Goal: Task Accomplishment & Management: Use online tool/utility

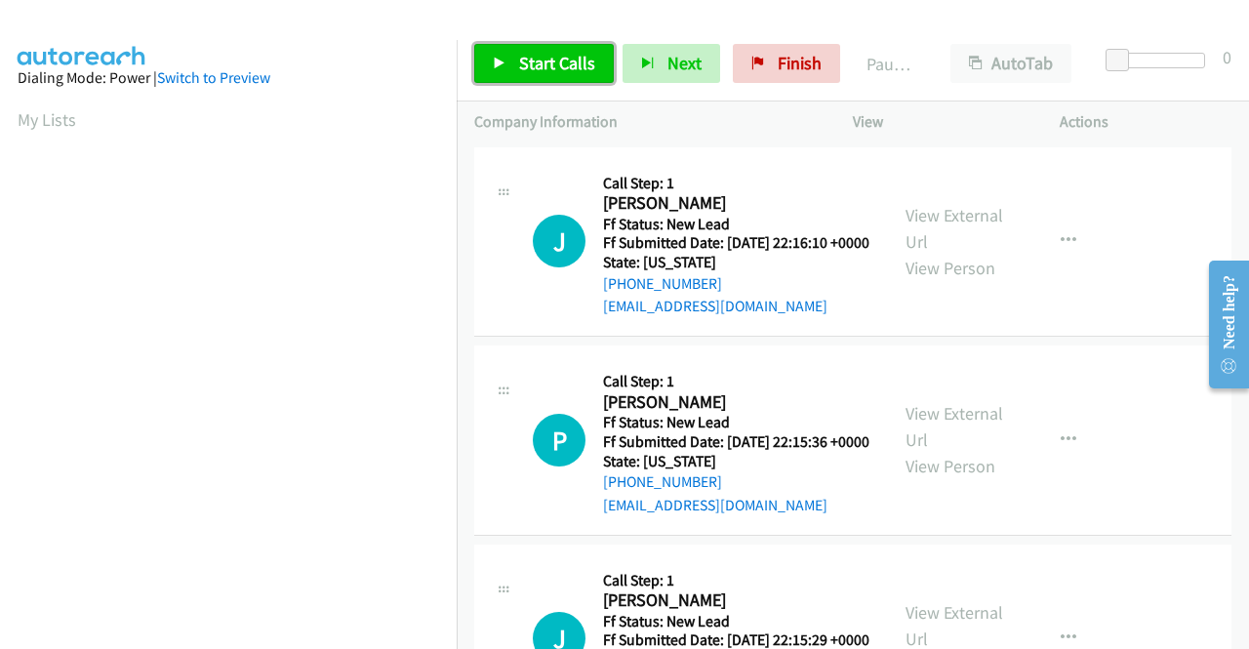
click at [570, 53] on span "Start Calls" at bounding box center [557, 63] width 76 height 22
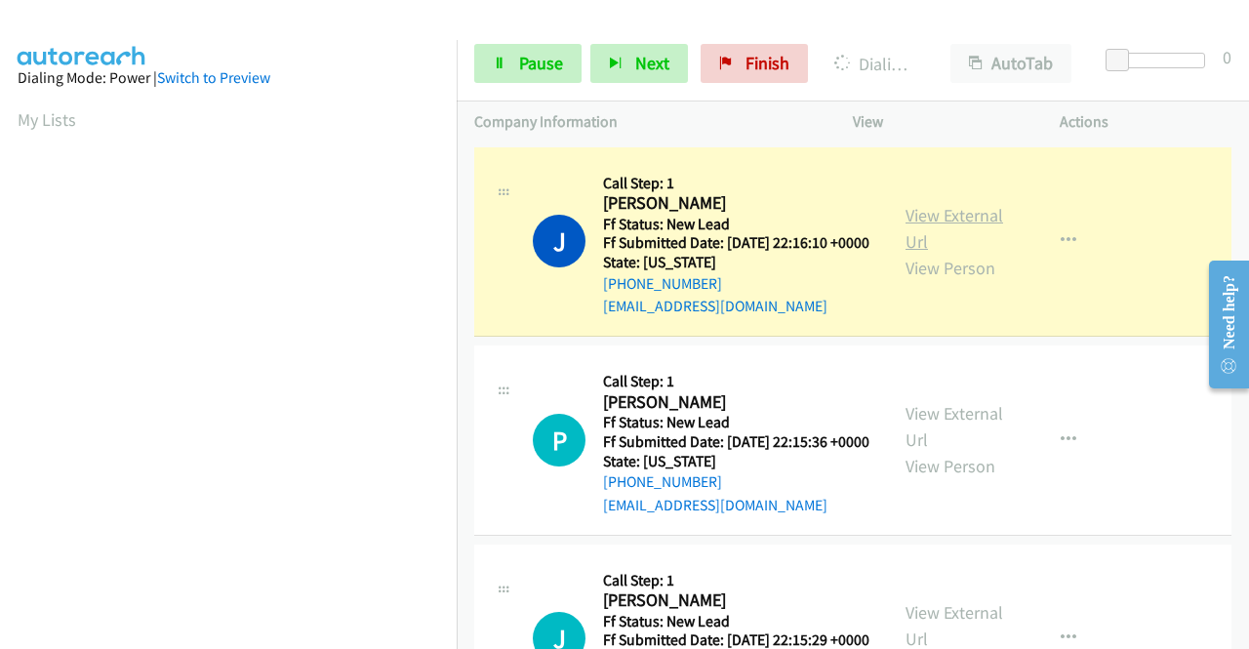
click at [970, 223] on link "View External Url" at bounding box center [954, 228] width 98 height 49
click at [0, 348] on aside "Dialing Mode: Power | Switch to Preview My Lists" at bounding box center [228, 580] width 457 height 1080
click at [359, 633] on section at bounding box center [229, 186] width 422 height 934
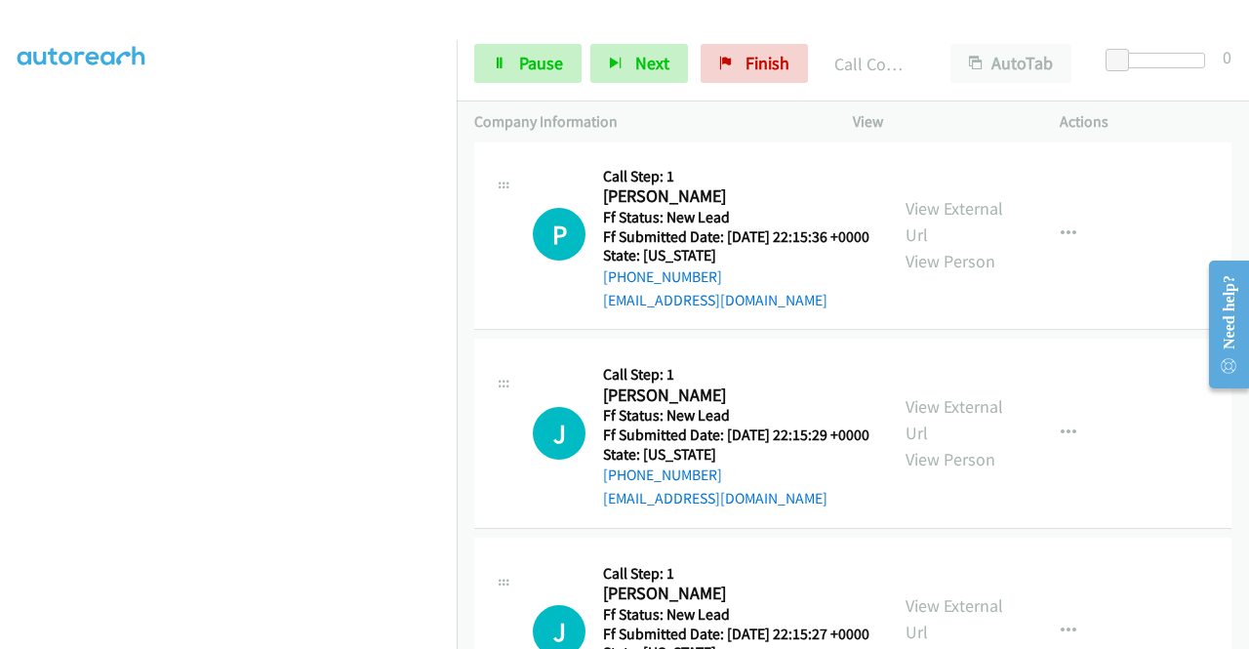
scroll to position [286, 0]
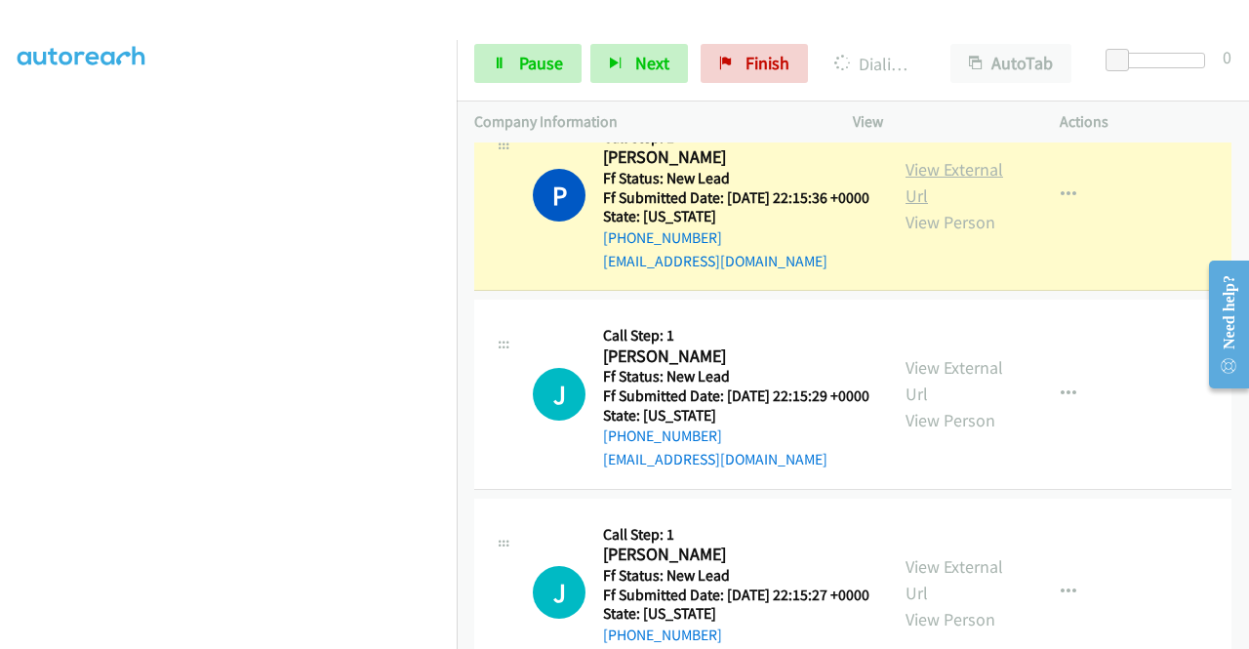
click at [958, 196] on link "View External Url" at bounding box center [954, 182] width 98 height 49
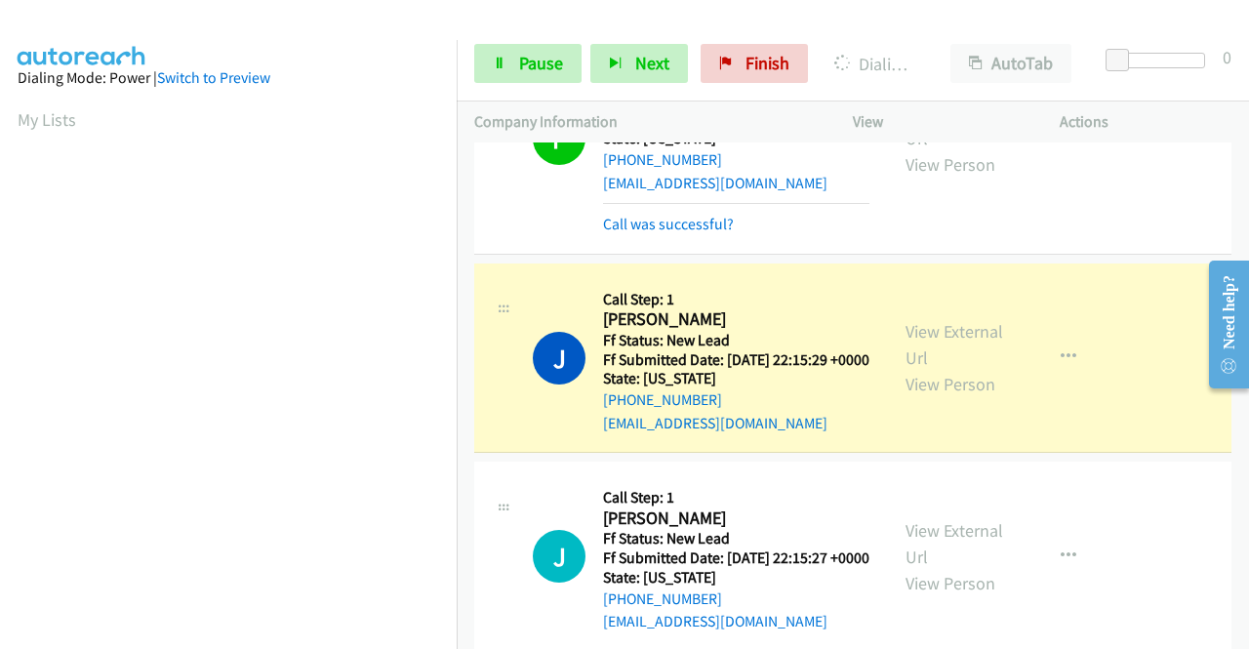
scroll to position [403, 0]
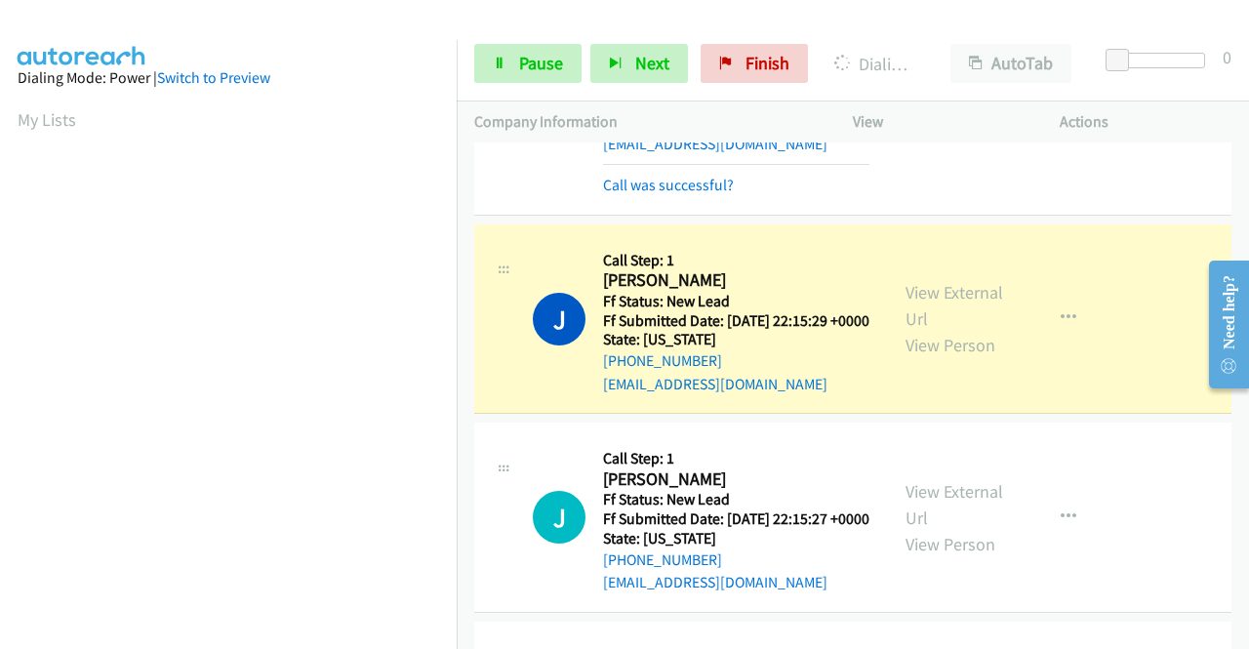
click at [944, 323] on div "View External Url View Person View External Url Email Schedule/Manage Callback …" at bounding box center [1000, 319] width 224 height 154
click at [934, 330] on link "View External Url" at bounding box center [954, 305] width 98 height 49
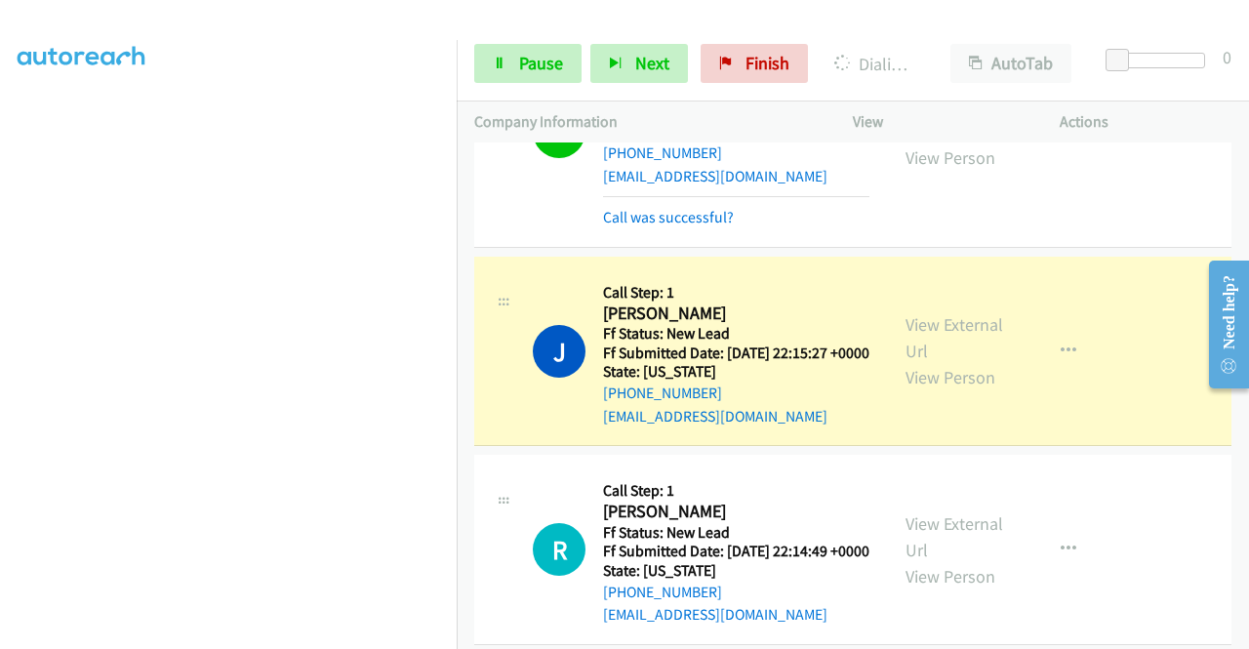
scroll to position [715, 0]
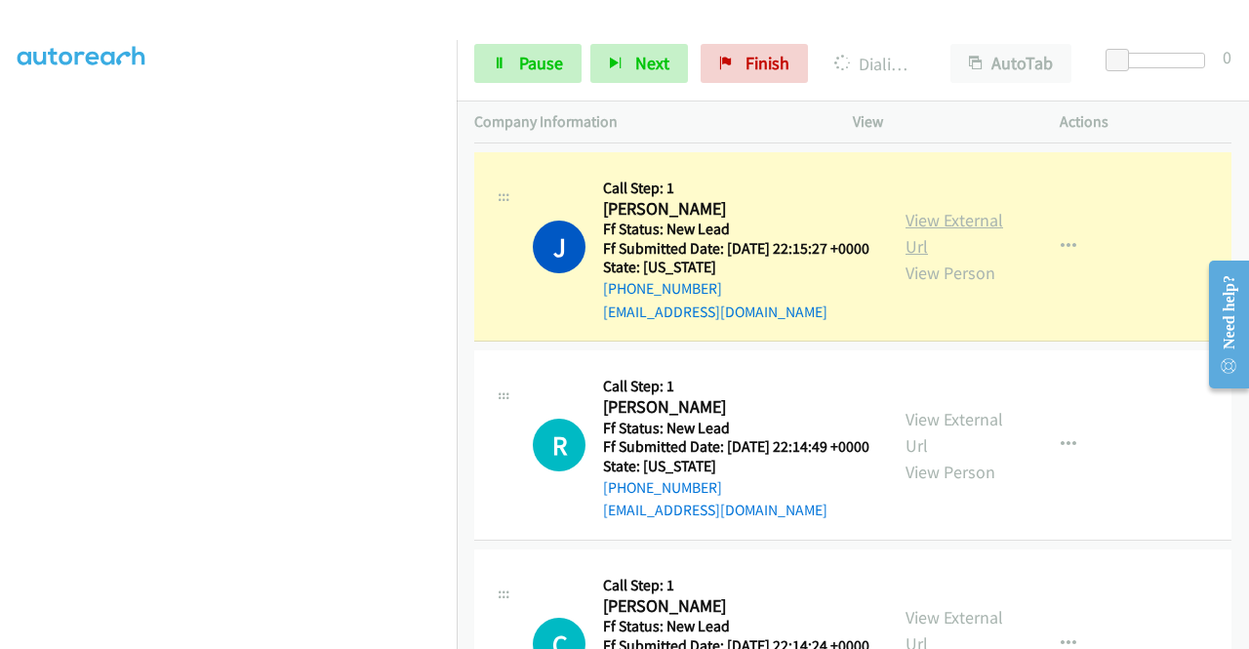
click at [969, 258] on link "View External Url" at bounding box center [954, 233] width 98 height 49
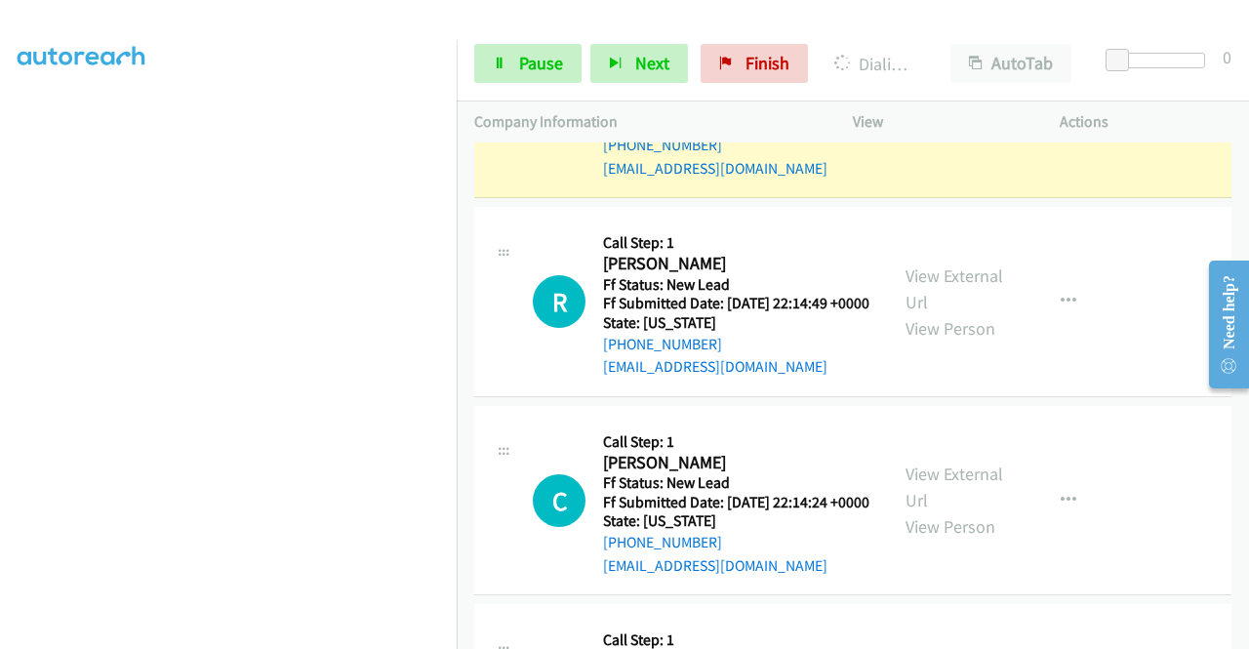
scroll to position [879, 0]
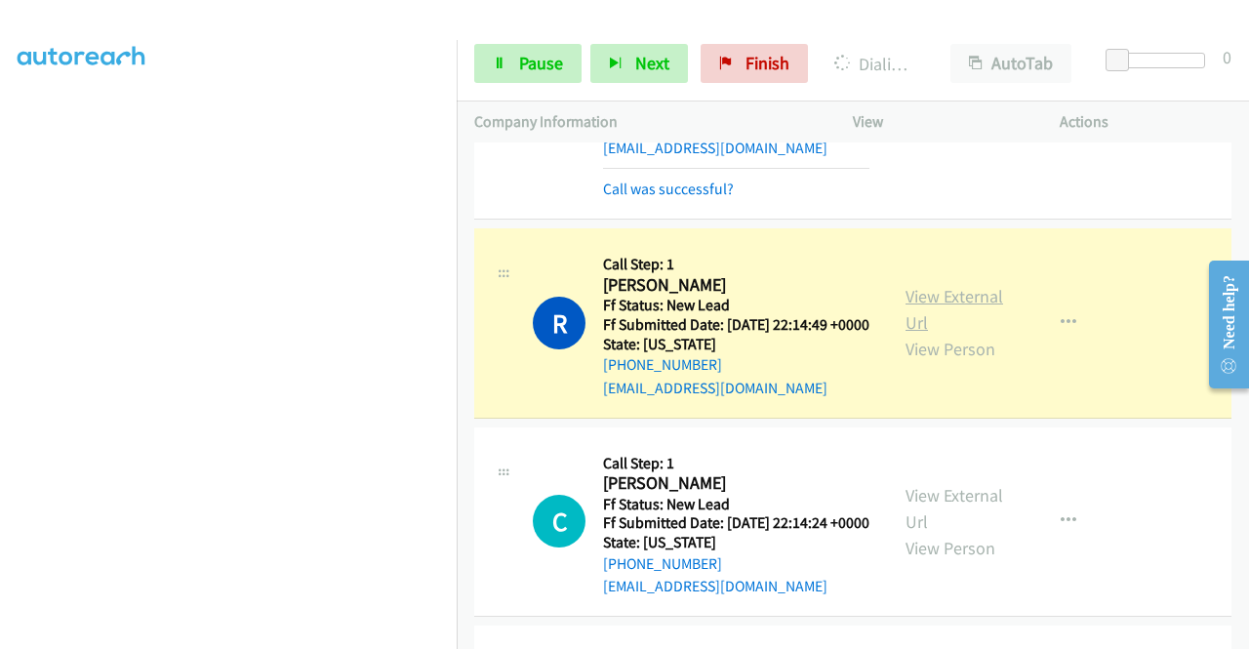
click at [937, 334] on link "View External Url" at bounding box center [954, 309] width 98 height 49
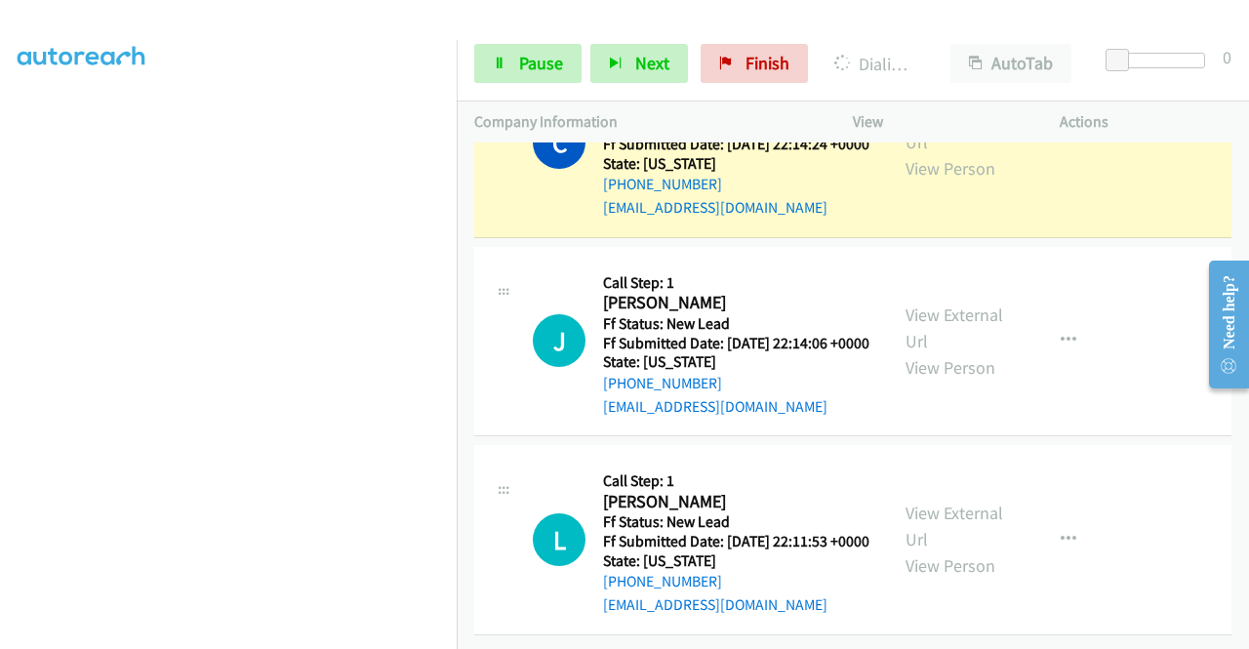
scroll to position [1308, 0]
click at [905, 153] on link "View External Url" at bounding box center [954, 128] width 98 height 49
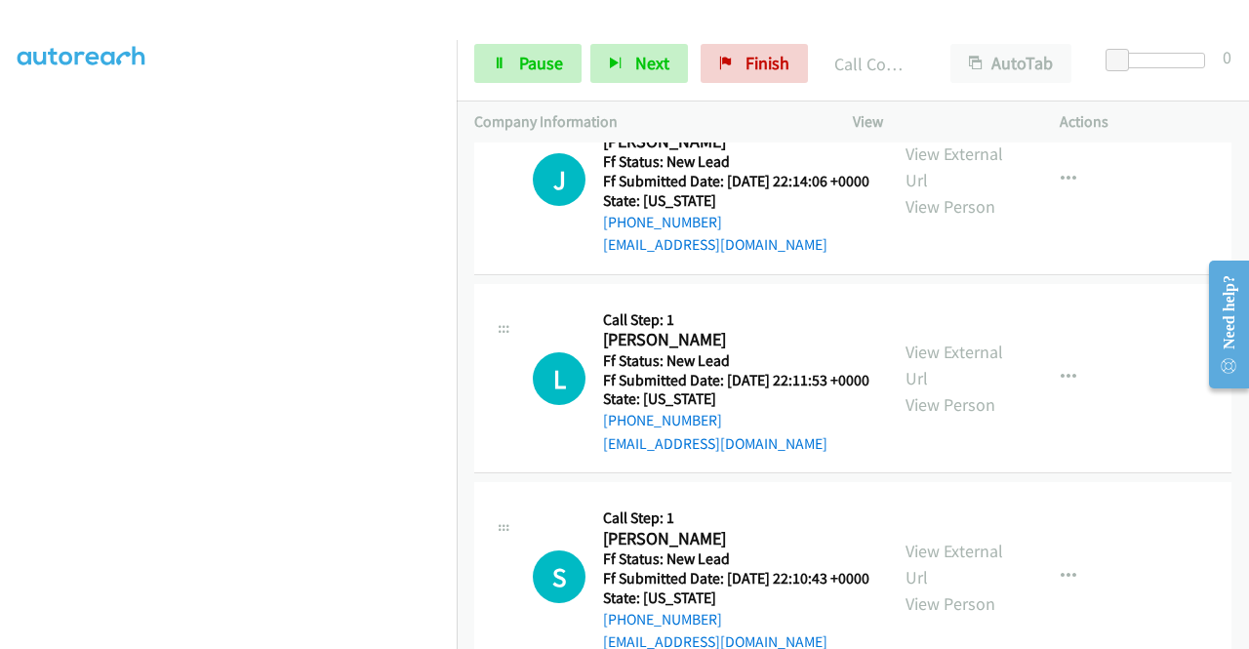
scroll to position [1518, 0]
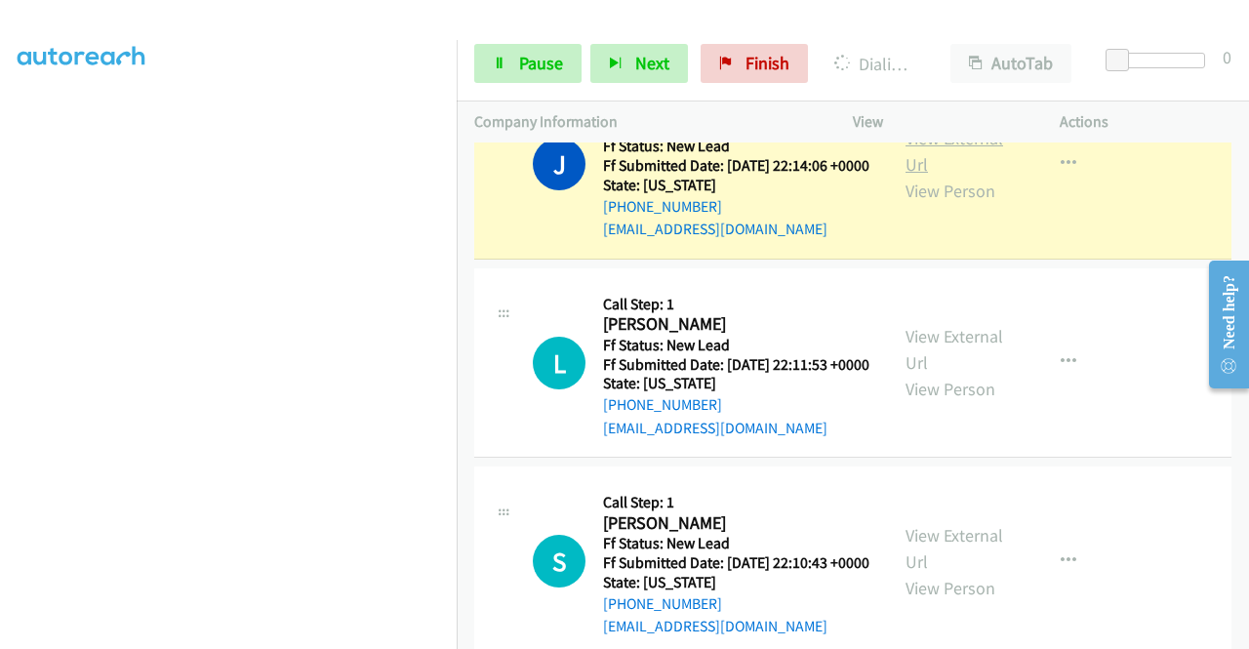
click at [950, 176] on link "View External Url" at bounding box center [954, 151] width 98 height 49
click at [541, 74] on link "Pause" at bounding box center [527, 63] width 107 height 39
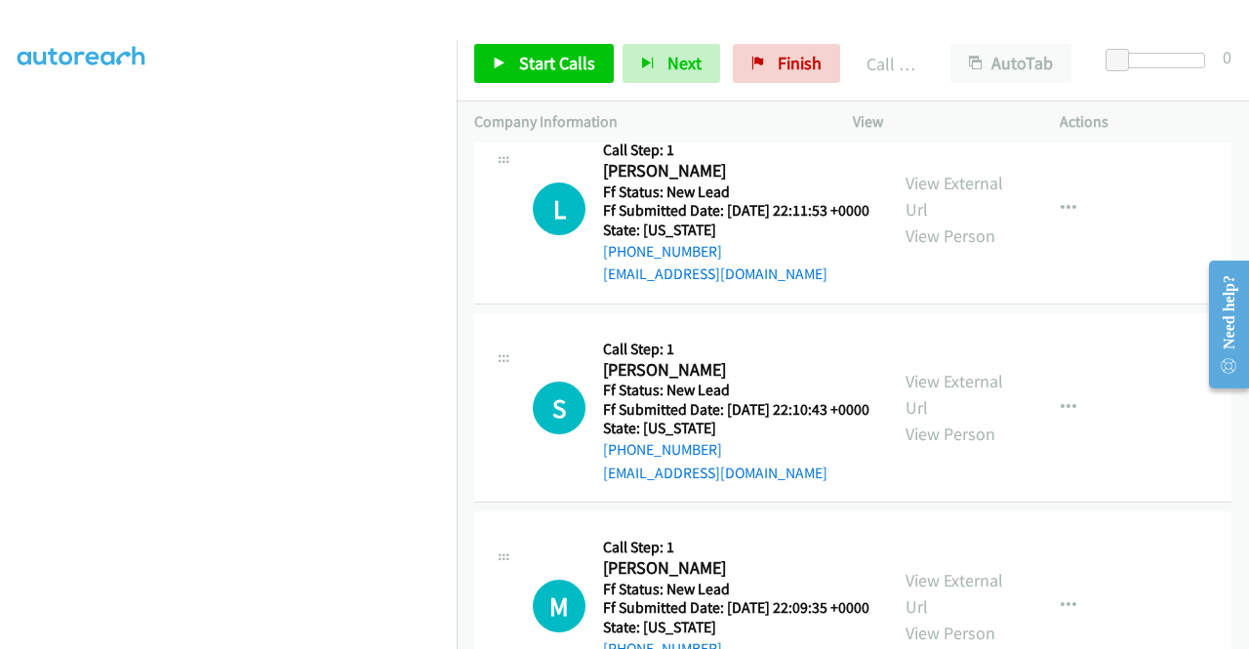
scroll to position [1791, 0]
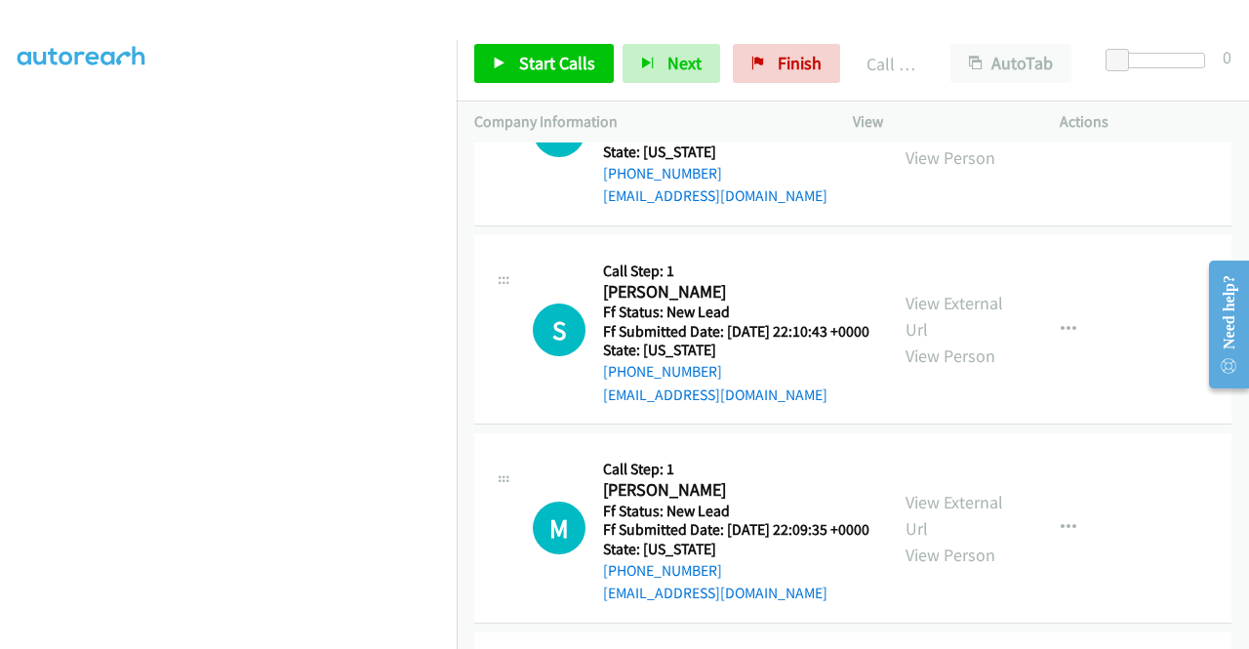
click at [580, 86] on div "Start Calls Pause Next Finish Call Completed AutoTab AutoTab 0" at bounding box center [853, 63] width 792 height 75
click at [580, 72] on span "Start Calls" at bounding box center [557, 63] width 76 height 22
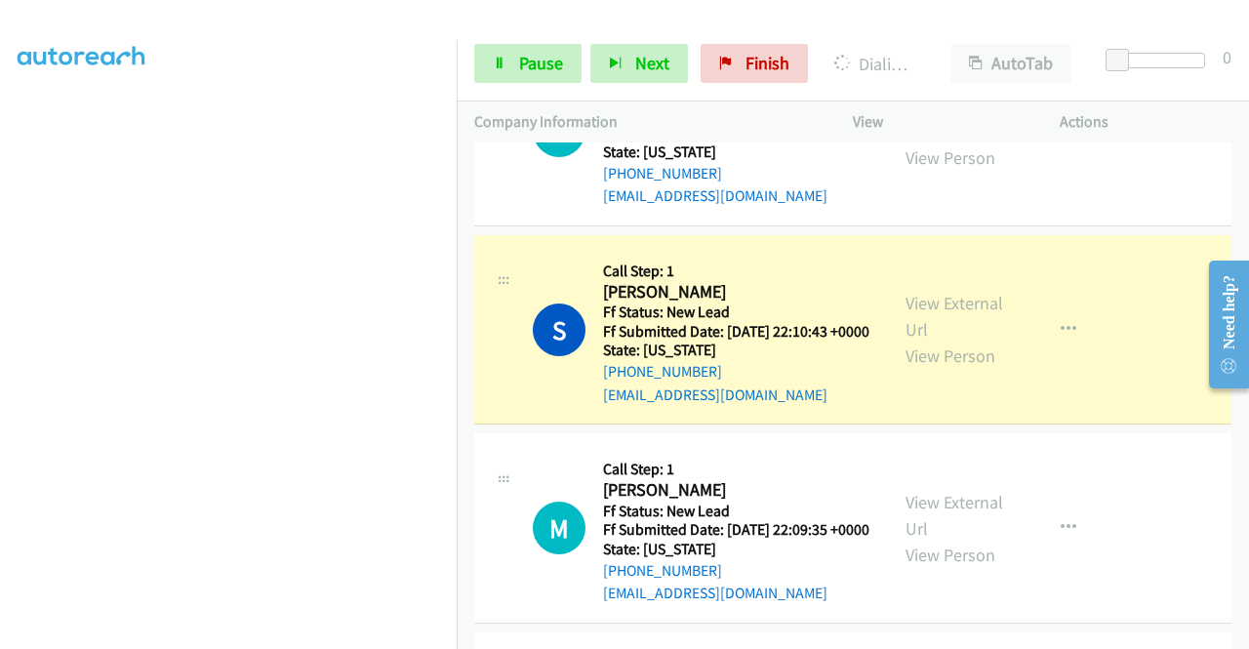
click at [976, 369] on div "View External Url View Person" at bounding box center [955, 329] width 101 height 79
click at [961, 341] on link "View External Url" at bounding box center [954, 316] width 98 height 49
click at [0, 312] on aside "Dialing Mode: Power | Switch to Preview My Lists" at bounding box center [228, 149] width 457 height 1080
click at [523, 61] on span "Pause" at bounding box center [541, 63] width 44 height 22
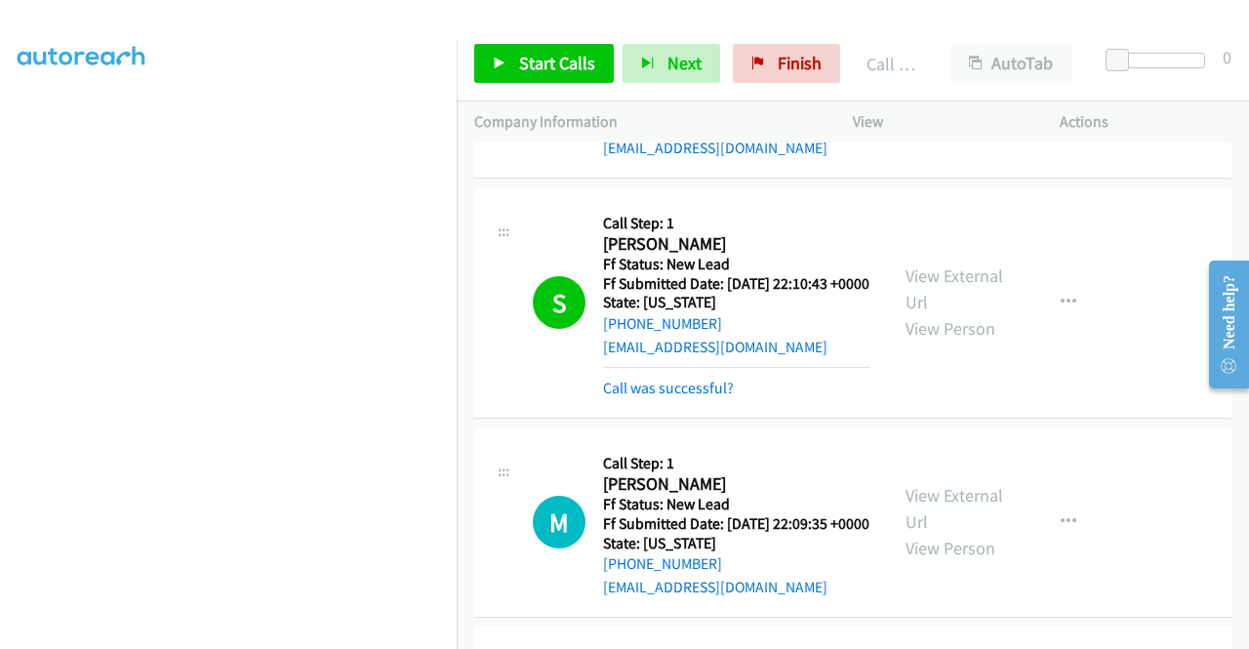
scroll to position [1848, 0]
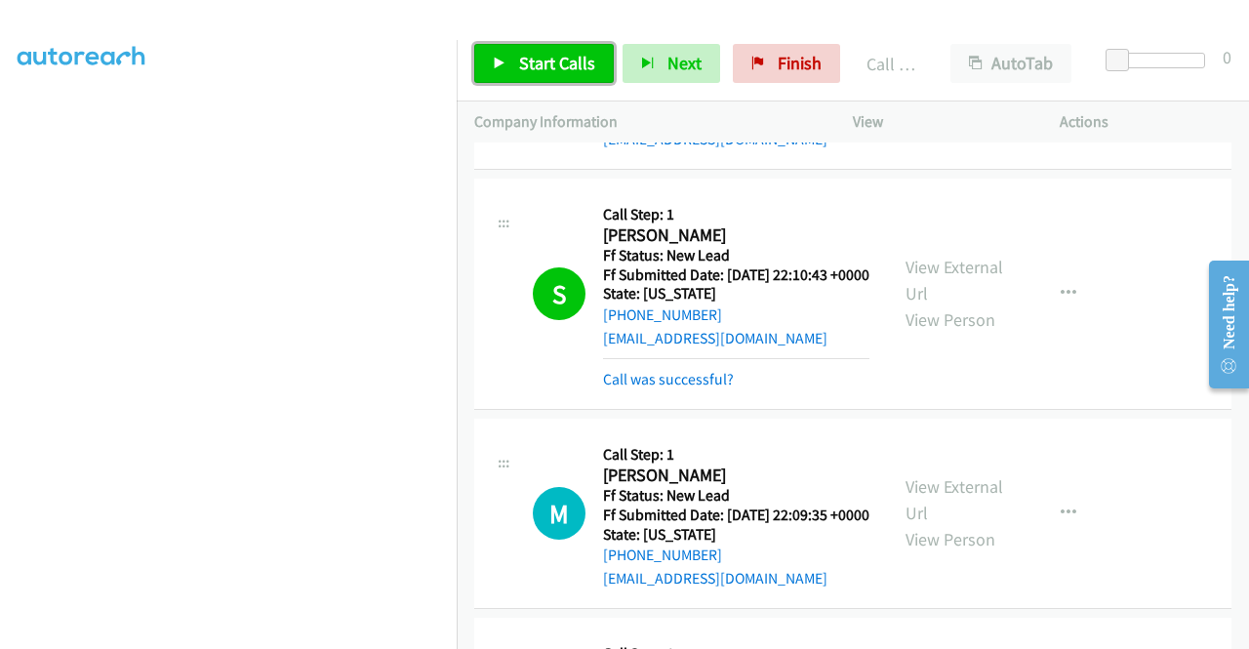
click at [578, 75] on link "Start Calls" at bounding box center [544, 63] width 140 height 39
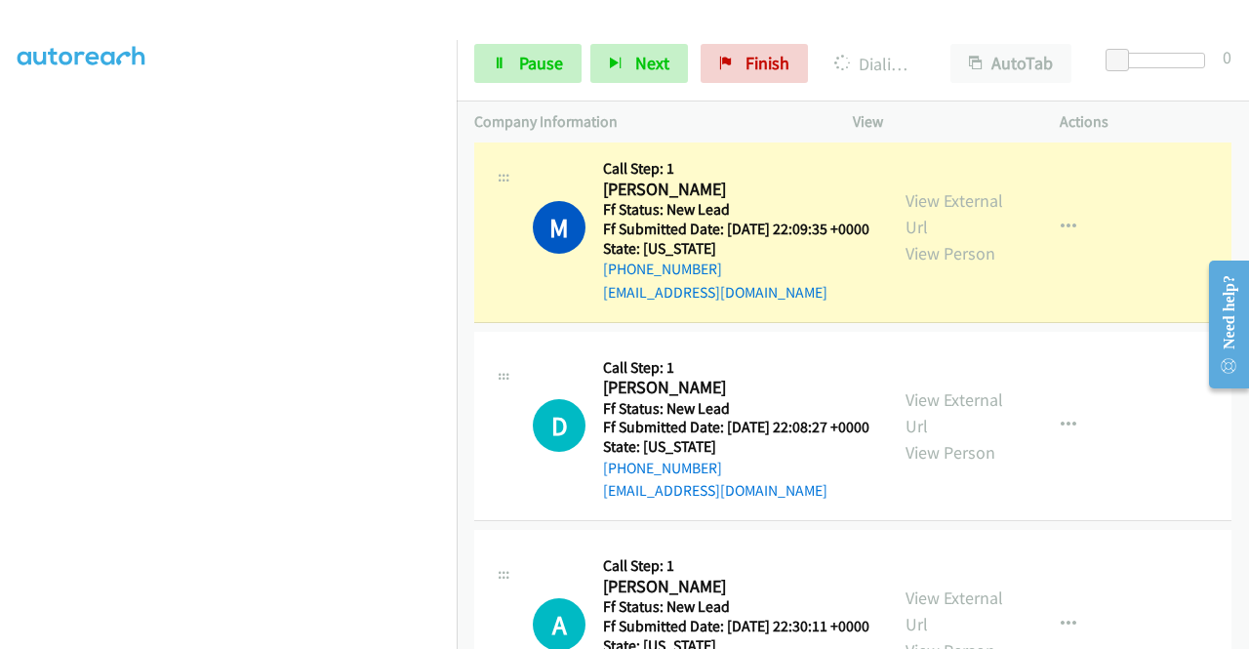
scroll to position [2199, 0]
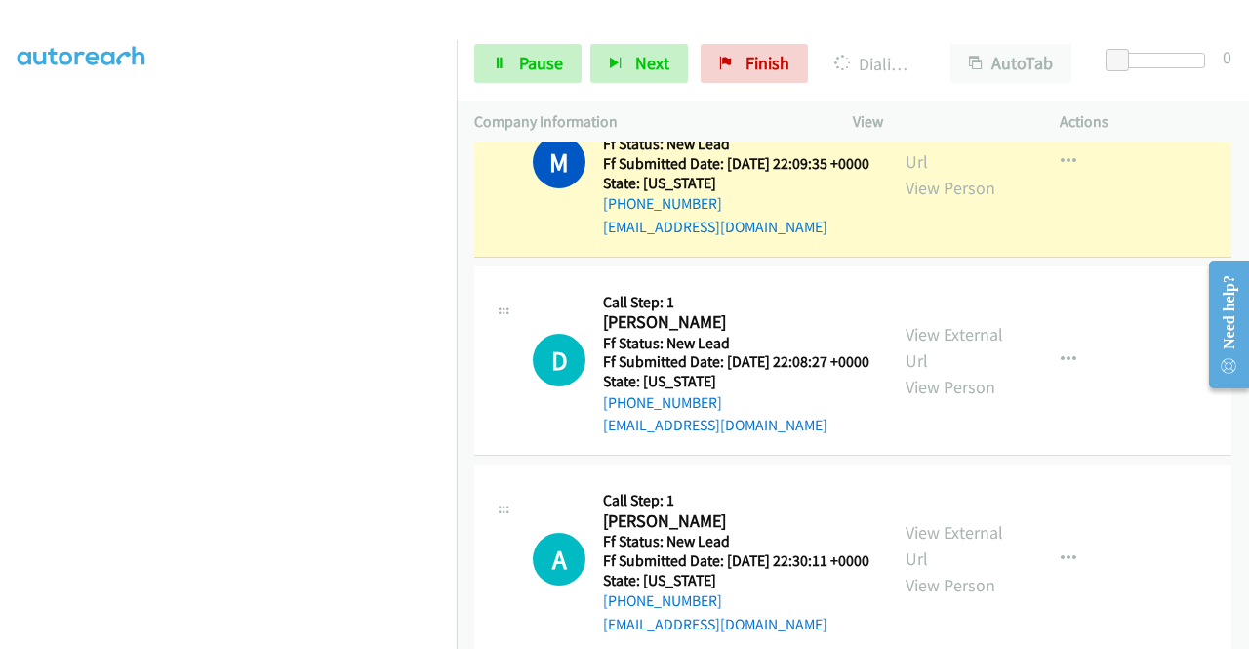
click at [965, 239] on div "View External Url View Person View External Url Email Schedule/Manage Callback …" at bounding box center [1000, 162] width 224 height 154
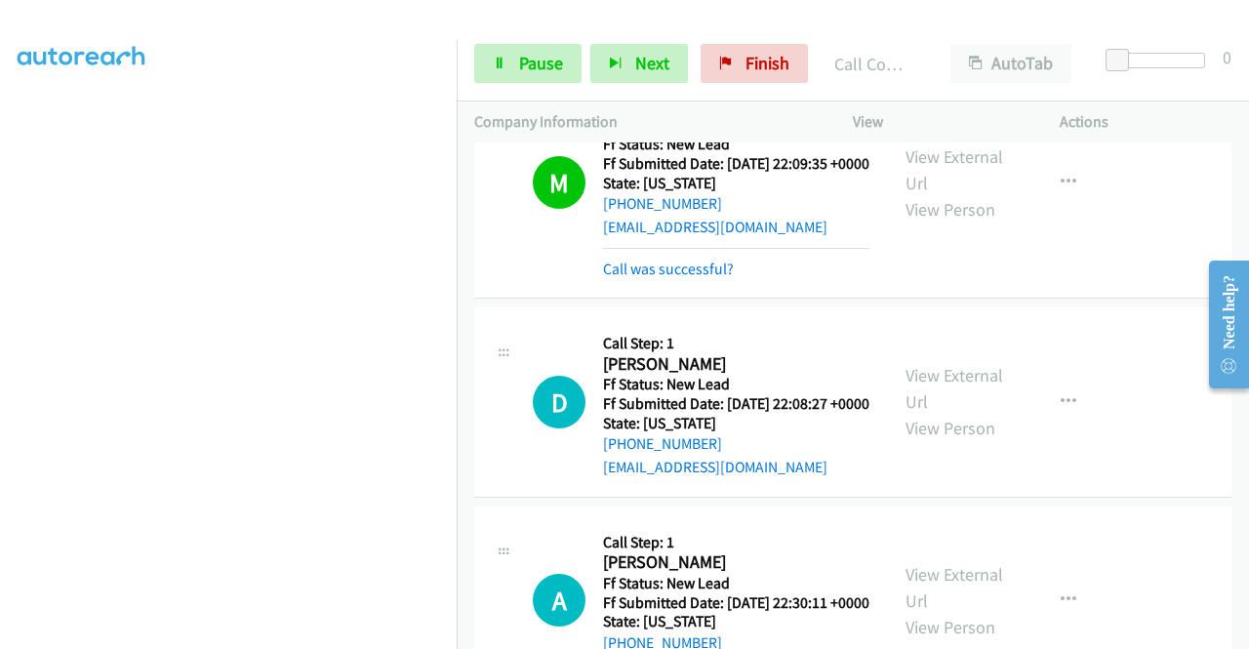
click at [929, 222] on div "View External Url View Person" at bounding box center [955, 182] width 101 height 79
click at [929, 194] on link "View External Url" at bounding box center [954, 169] width 98 height 49
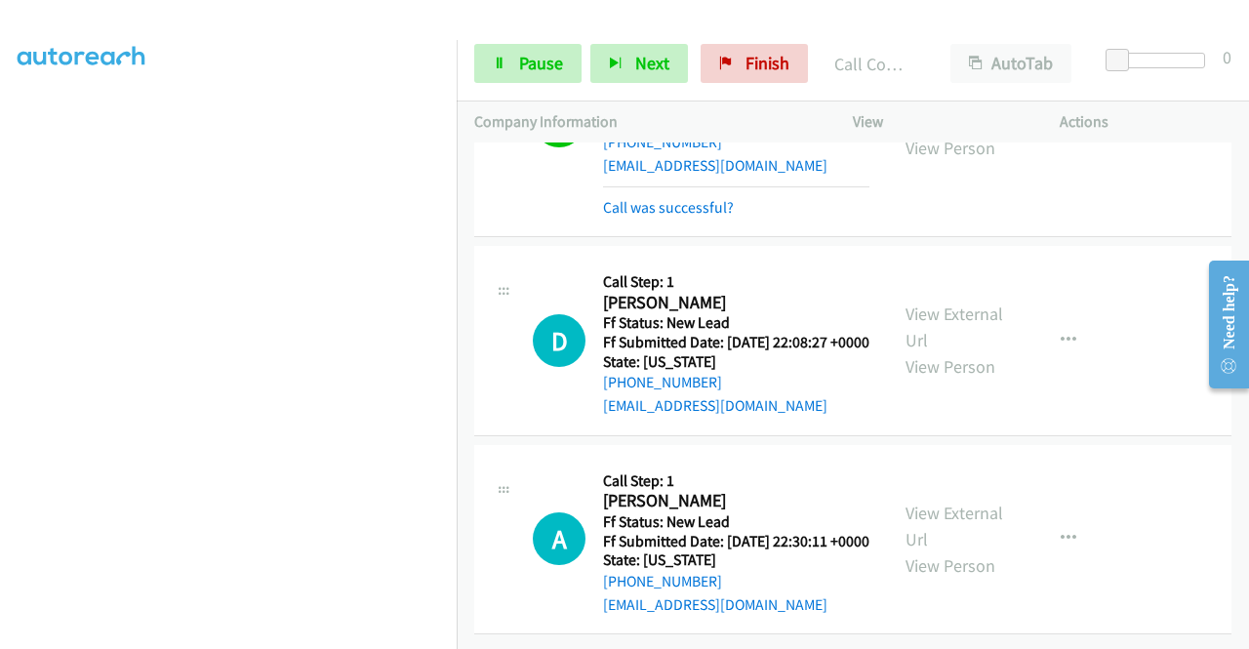
scroll to position [2498, 0]
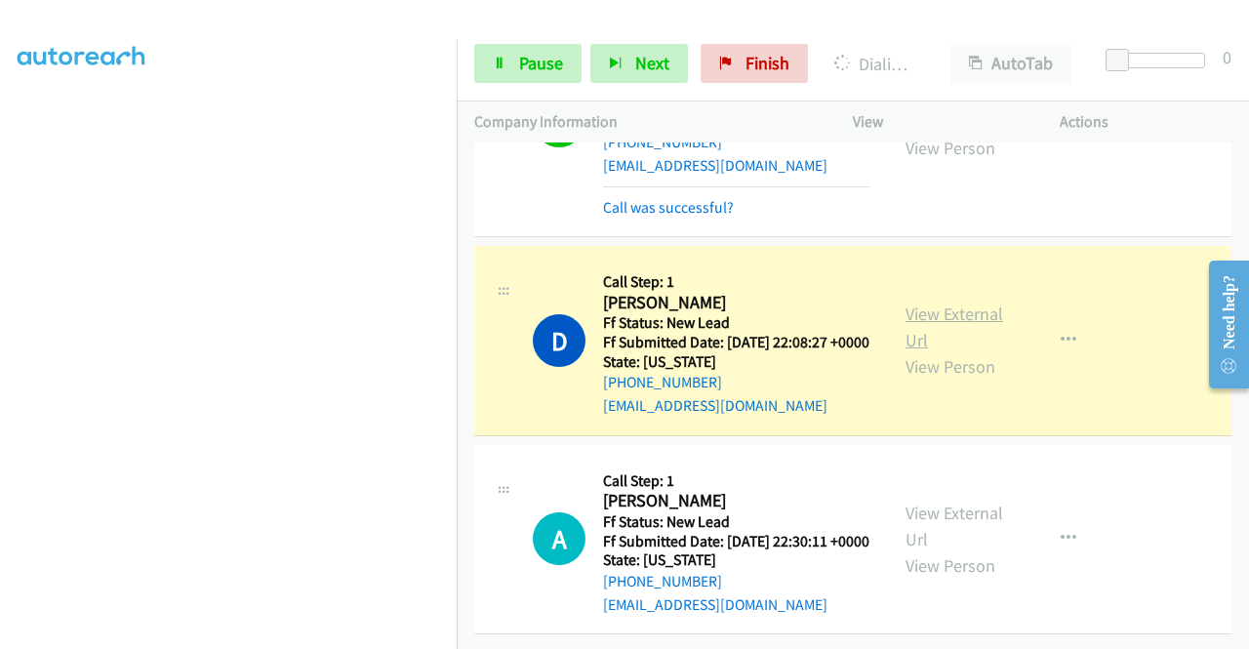
click at [962, 302] on link "View External Url" at bounding box center [954, 326] width 98 height 49
drag, startPoint x: 0, startPoint y: 290, endPoint x: 21, endPoint y: 300, distance: 23.6
click at [0, 290] on aside "Dialing Mode: Power | Switch to Preview My Lists" at bounding box center [228, 149] width 457 height 1080
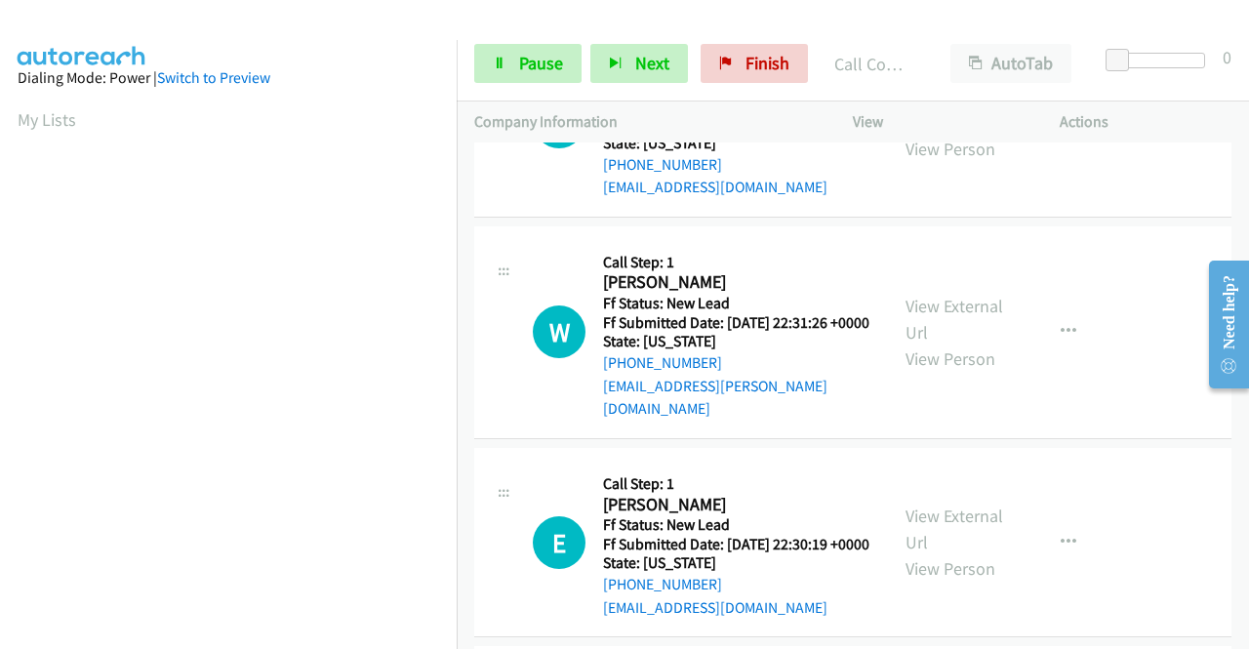
scroll to position [2785, 0]
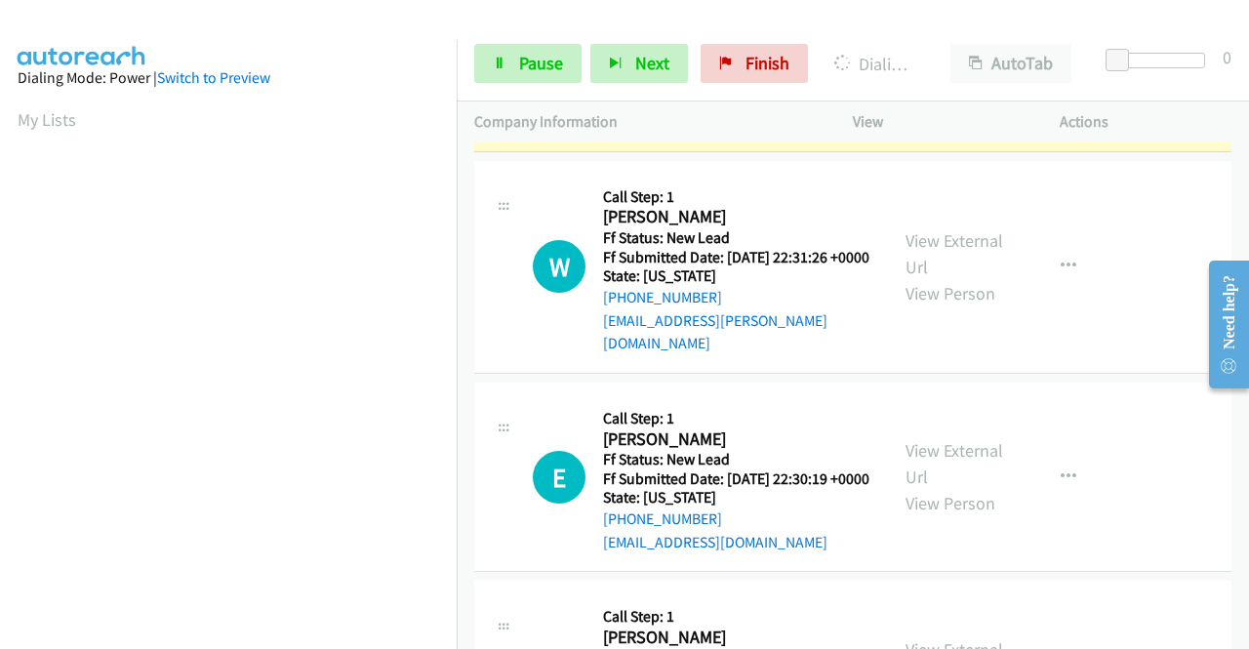
click at [943, 68] on link "View External Url" at bounding box center [954, 44] width 98 height 49
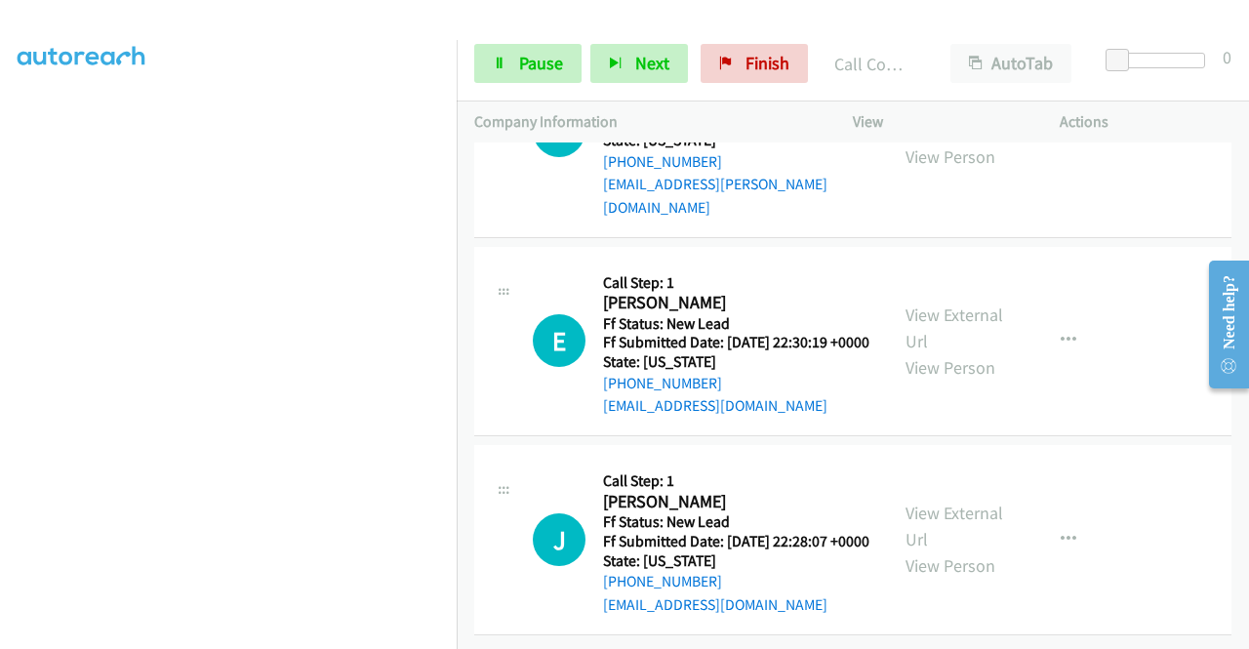
scroll to position [3090, 0]
click at [513, 73] on link "Pause" at bounding box center [527, 63] width 107 height 39
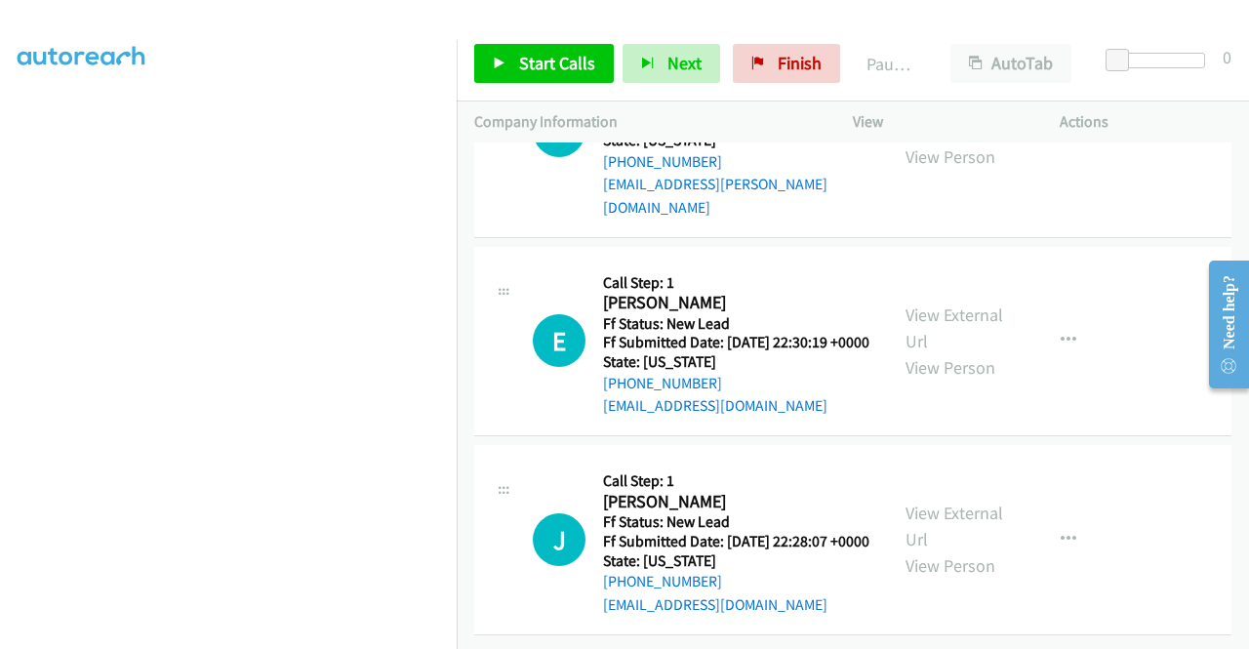
click at [521, 40] on div "Start Calls Pause Next Finish Paused AutoTab AutoTab 0" at bounding box center [853, 63] width 792 height 75
click at [543, 60] on span "Start Calls" at bounding box center [557, 63] width 76 height 22
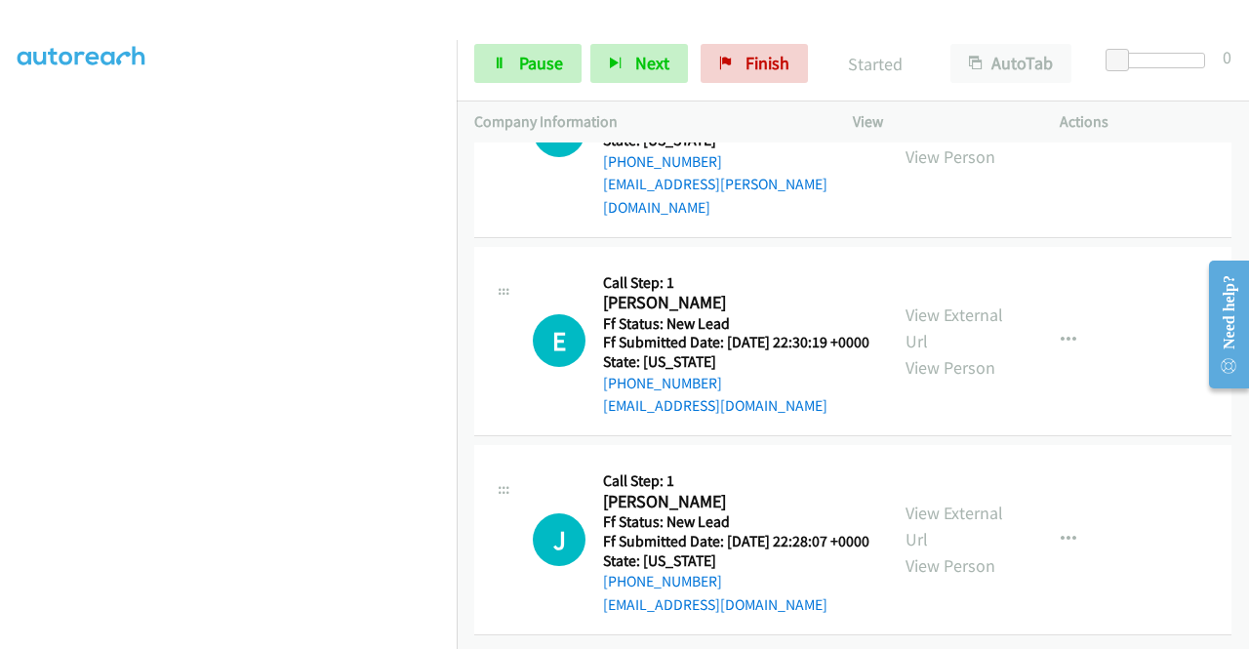
scroll to position [3029, 0]
click at [862, 70] on h5 "Call Step: 1" at bounding box center [736, 61] width 267 height 20
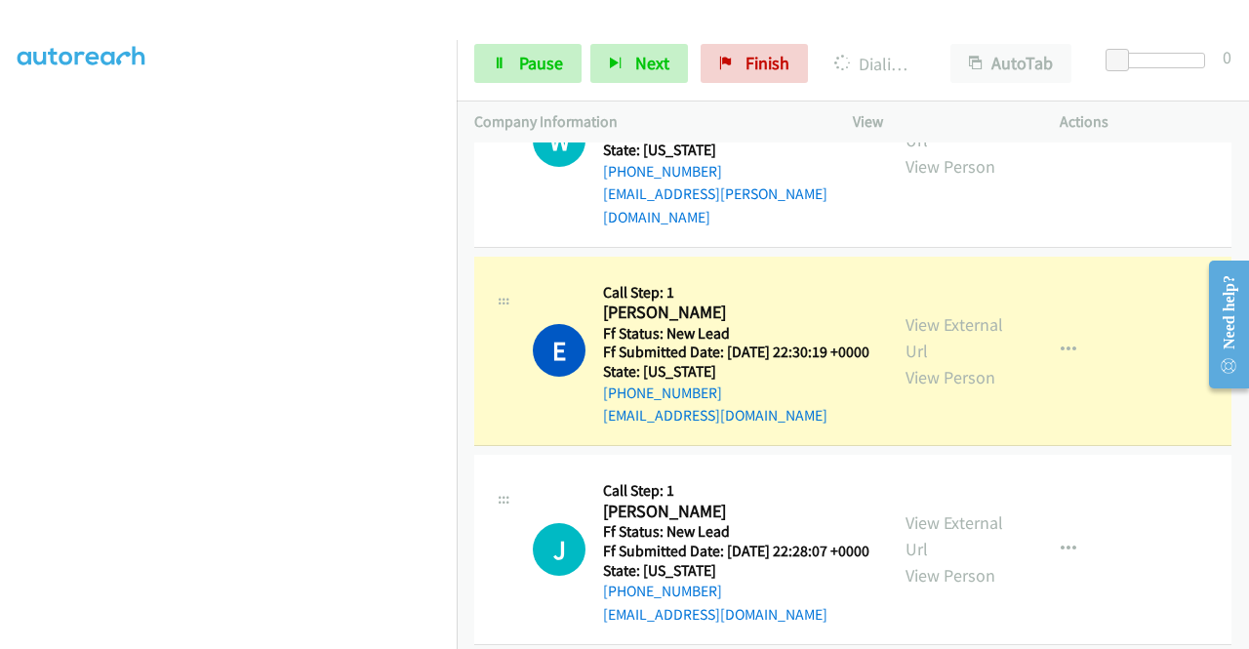
scroll to position [3202, 0]
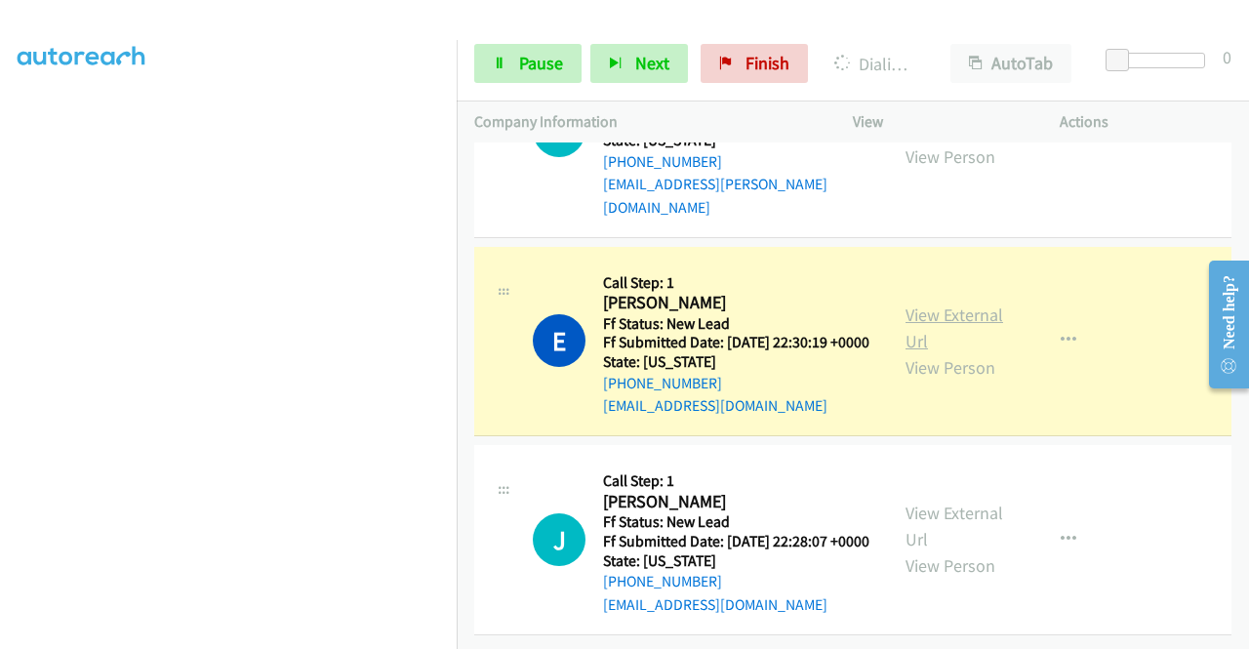
click at [962, 303] on link "View External Url" at bounding box center [954, 327] width 98 height 49
click at [0, 226] on aside "Dialing Mode: Power | Switch to Preview My Lists" at bounding box center [228, 149] width 457 height 1080
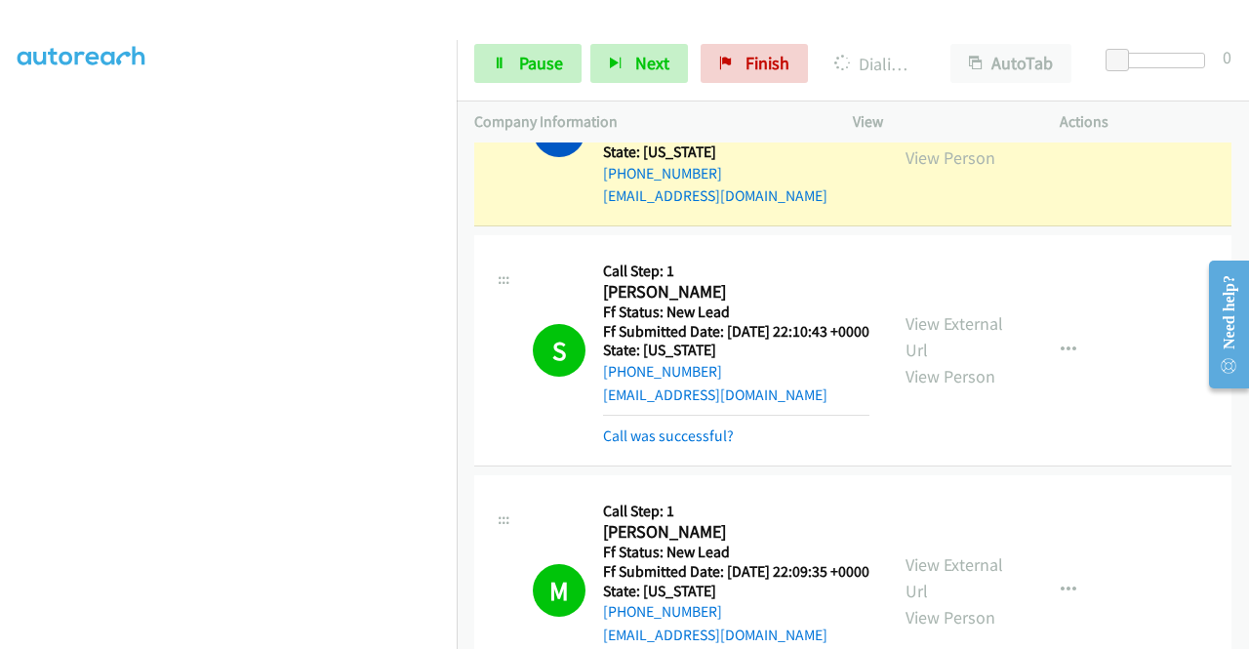
scroll to position [1772, 0]
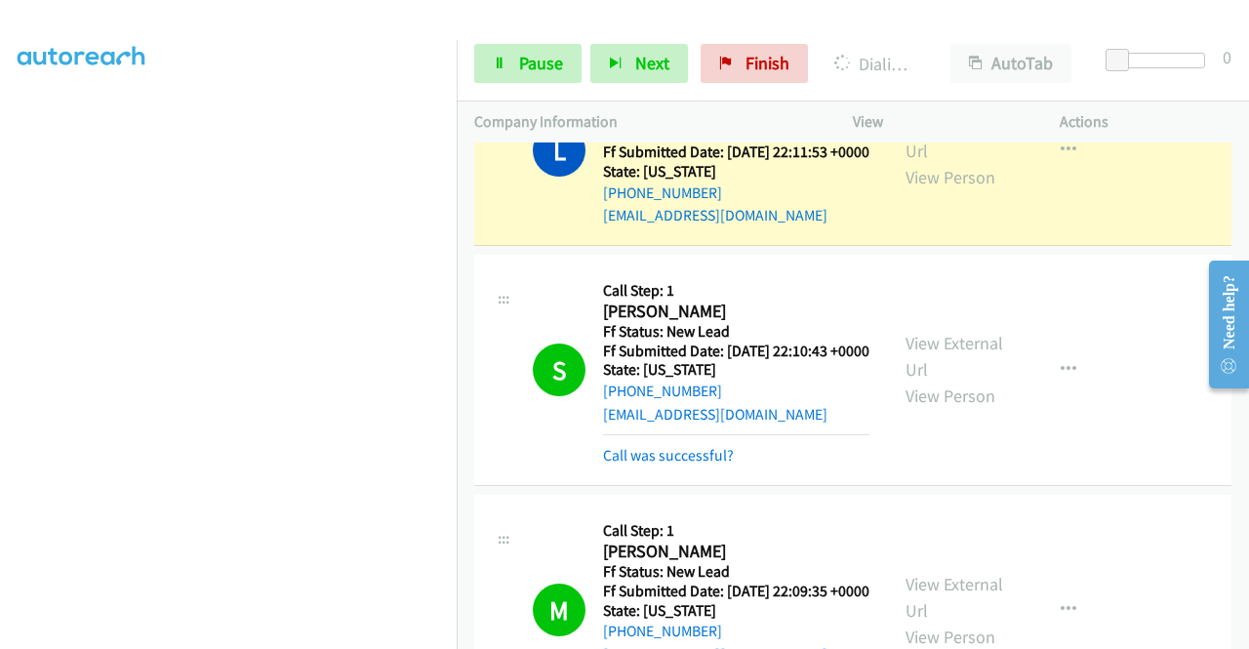
click at [921, 227] on div "View External Url View Person View External Url Email Schedule/Manage Callback …" at bounding box center [1000, 150] width 224 height 154
click at [920, 162] on link "View External Url" at bounding box center [954, 137] width 98 height 49
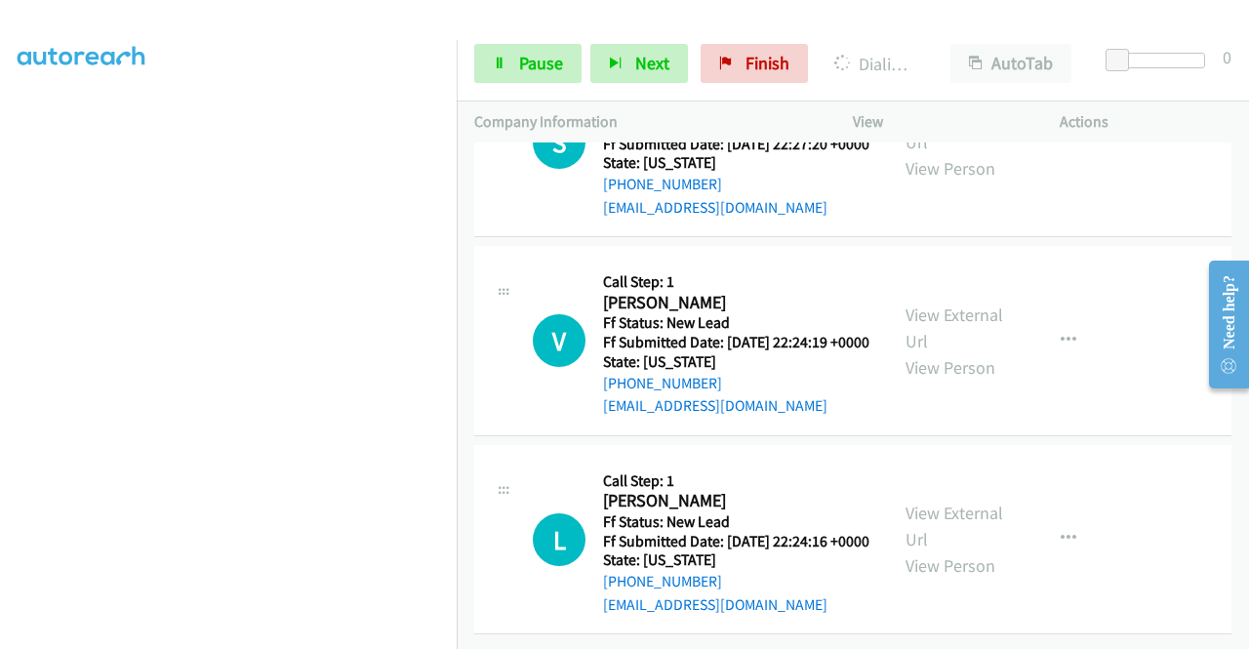
scroll to position [3800, 0]
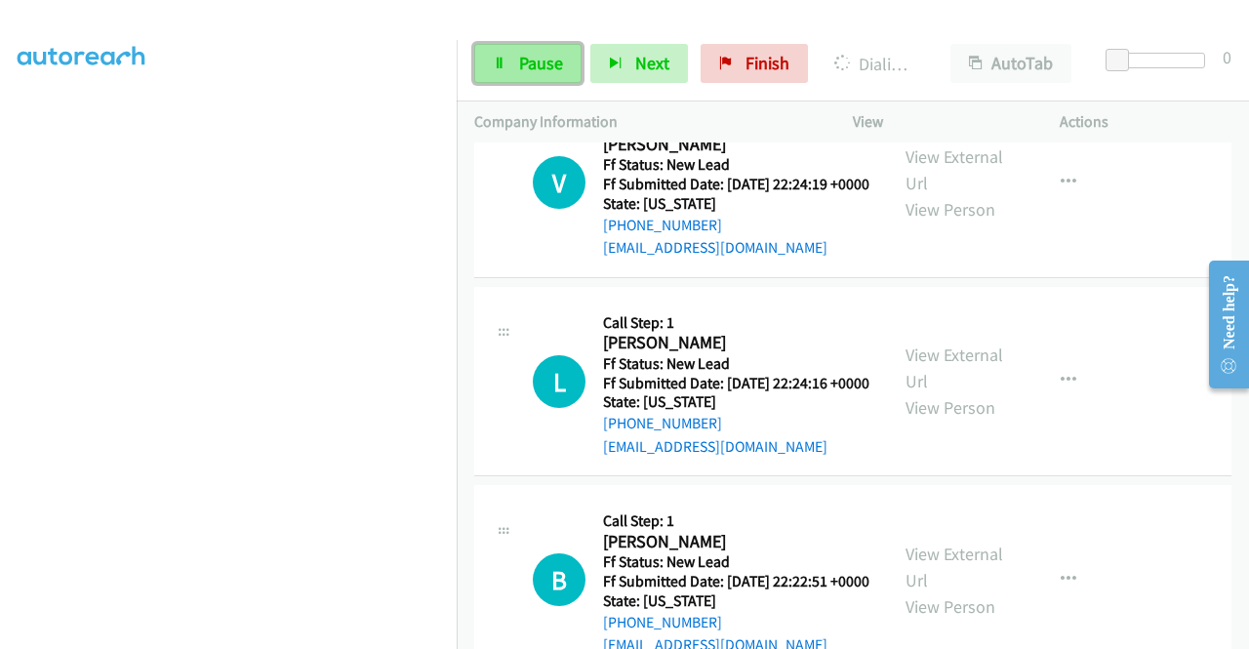
click at [519, 71] on span "Pause" at bounding box center [541, 63] width 44 height 22
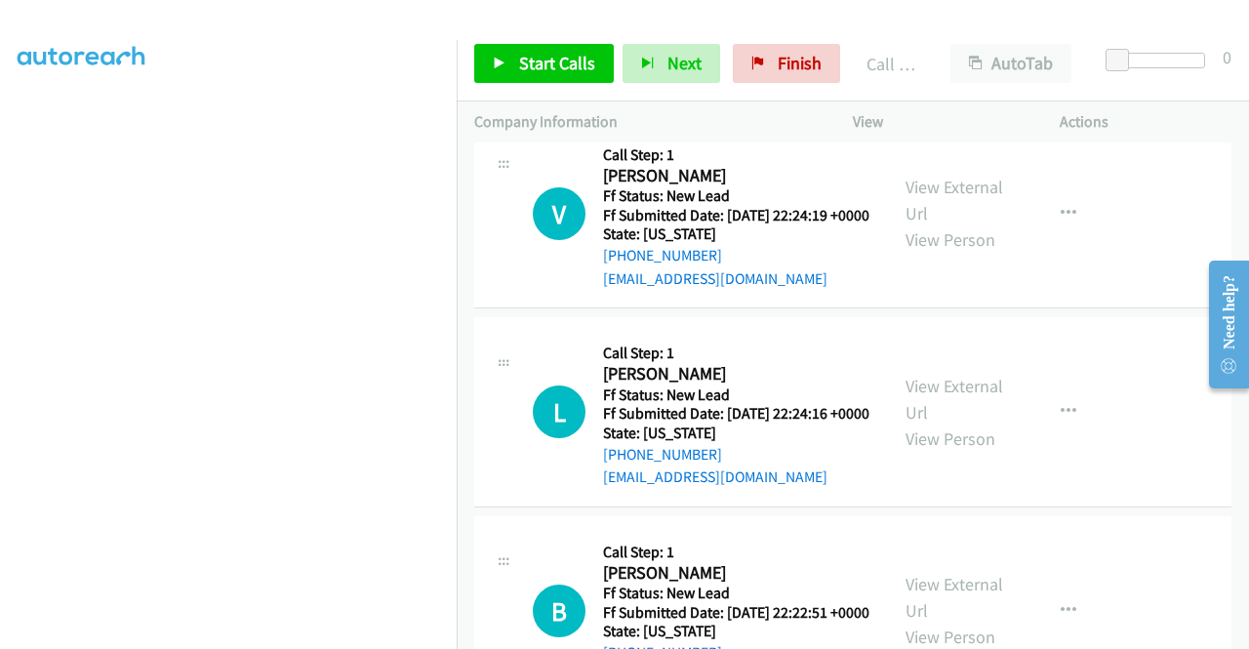
scroll to position [3844, 0]
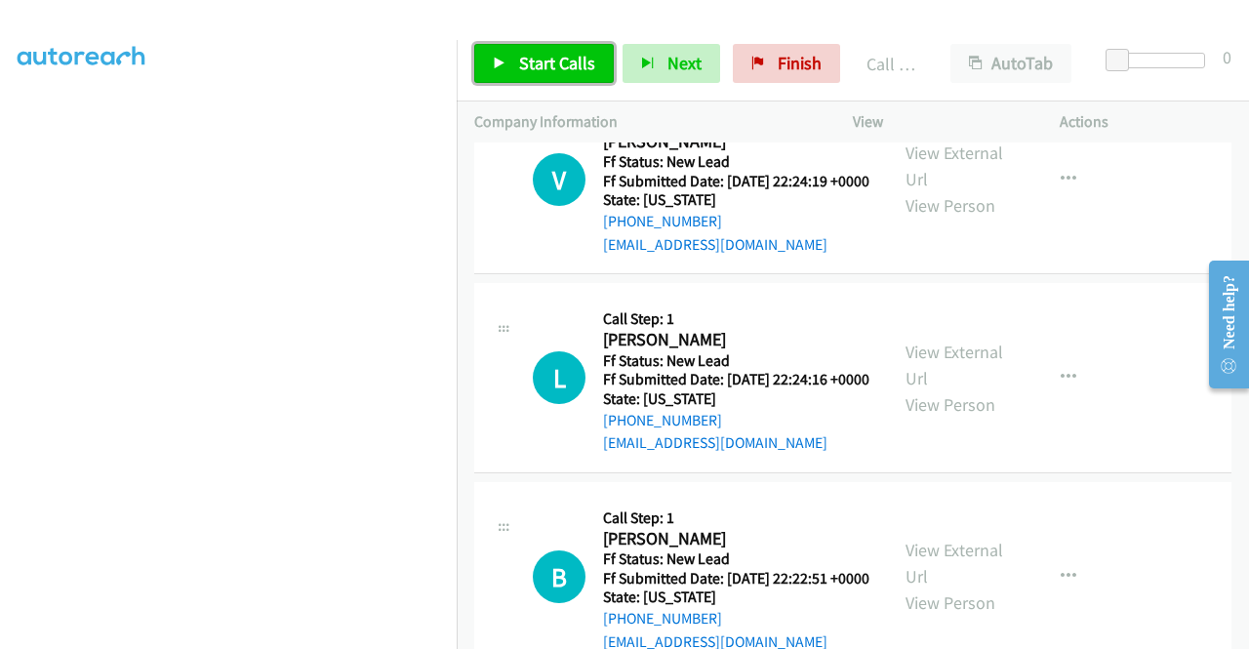
click at [527, 75] on link "Start Calls" at bounding box center [544, 63] width 140 height 39
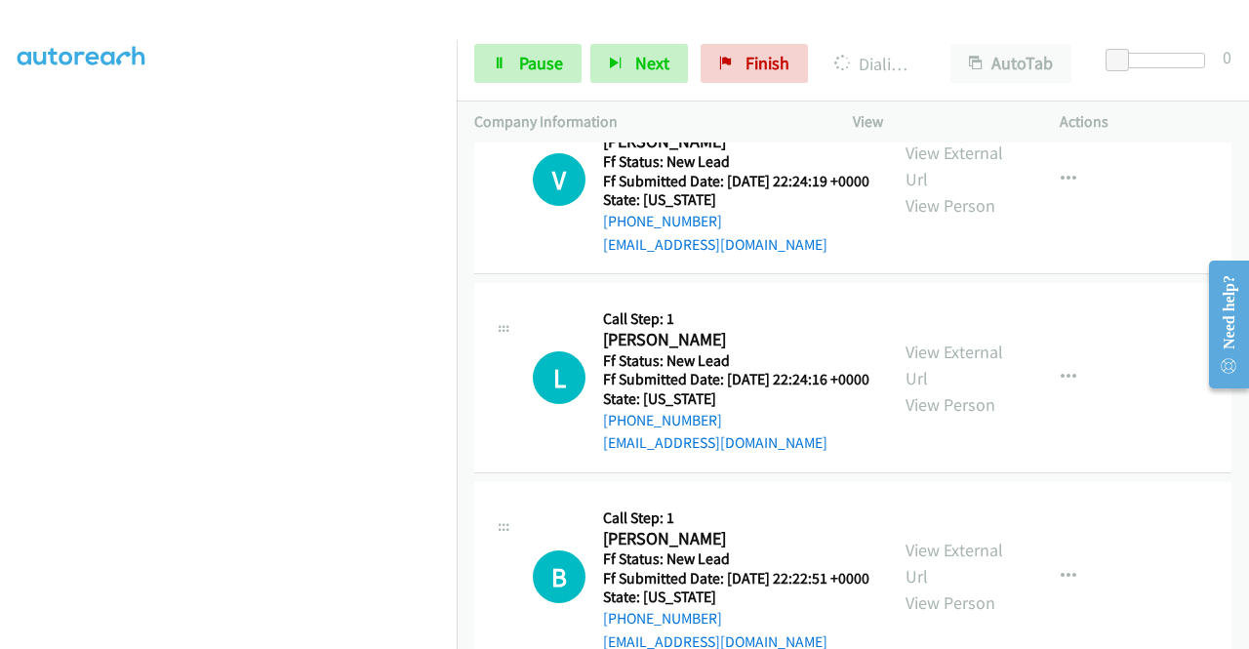
click at [0, 193] on aside "Dialing Mode: Power | Switch to Preview My Lists" at bounding box center [228, 161] width 457 height 1080
click at [499, 66] on icon at bounding box center [500, 65] width 14 height 14
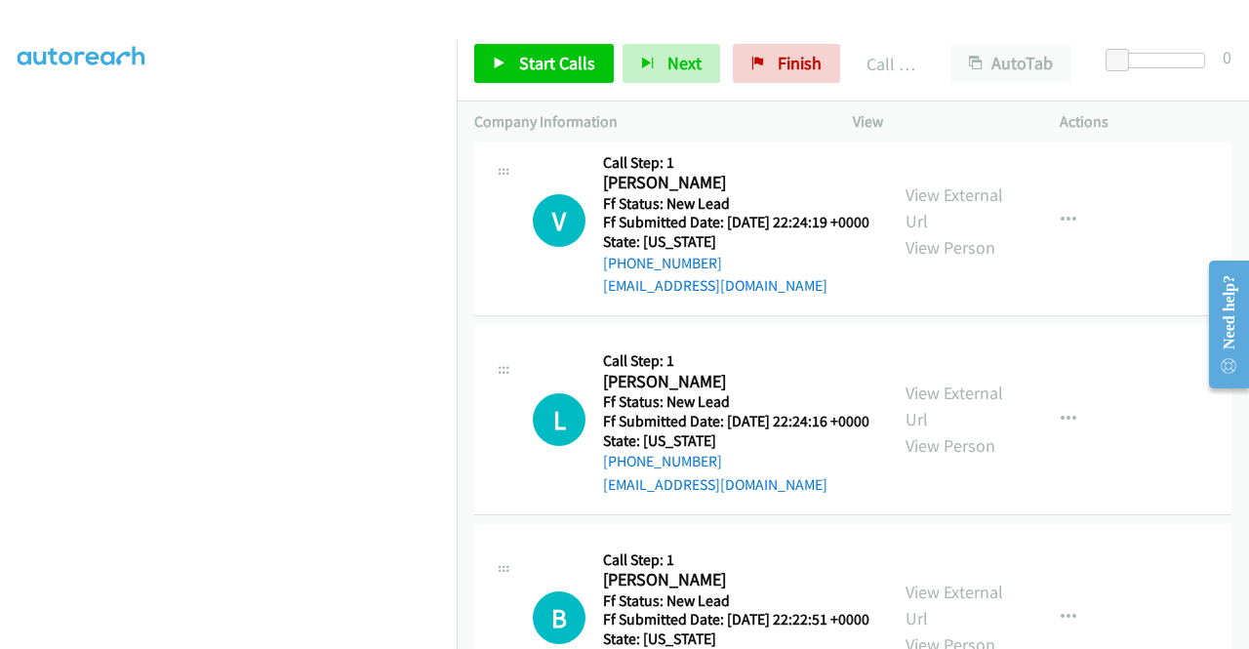
click at [685, 117] on div "S Callback Scheduled Call Step: 1 Sara Vallejo America/New_York Ff Status: New …" at bounding box center [852, 1] width 757 height 231
click at [695, 100] on div "Call was successful?" at bounding box center [736, 87] width 266 height 23
click at [705, 97] on link "Call was successful?" at bounding box center [668, 87] width 131 height 19
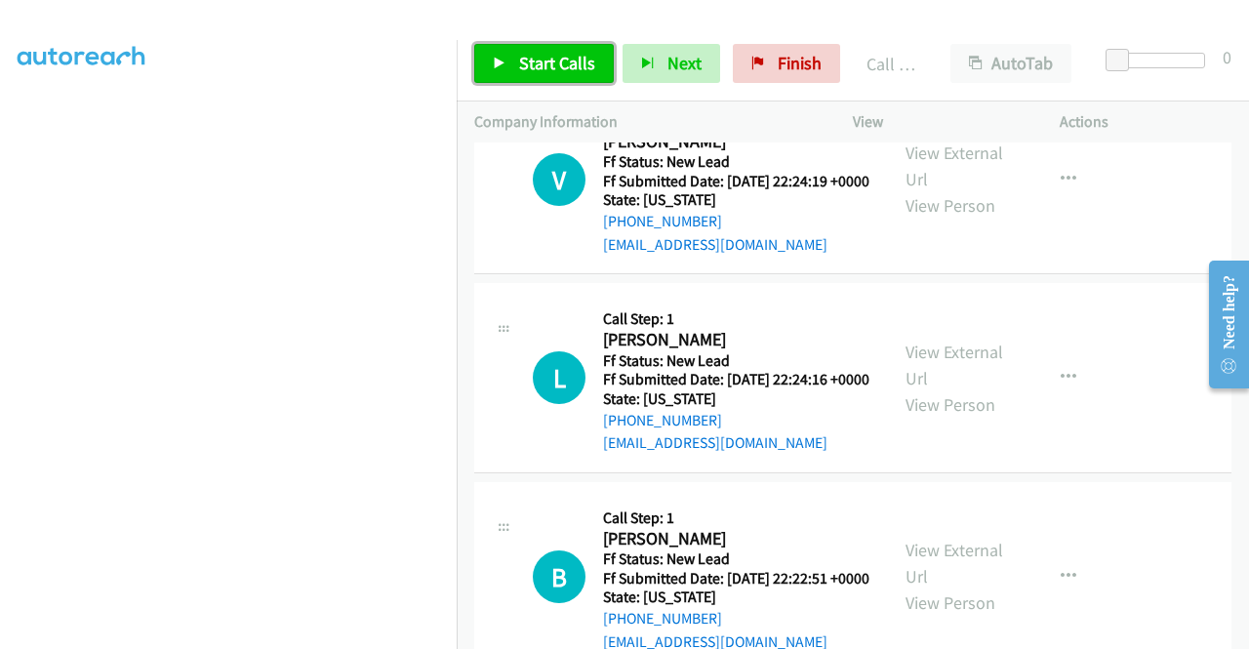
click at [497, 50] on link "Start Calls" at bounding box center [544, 63] width 140 height 39
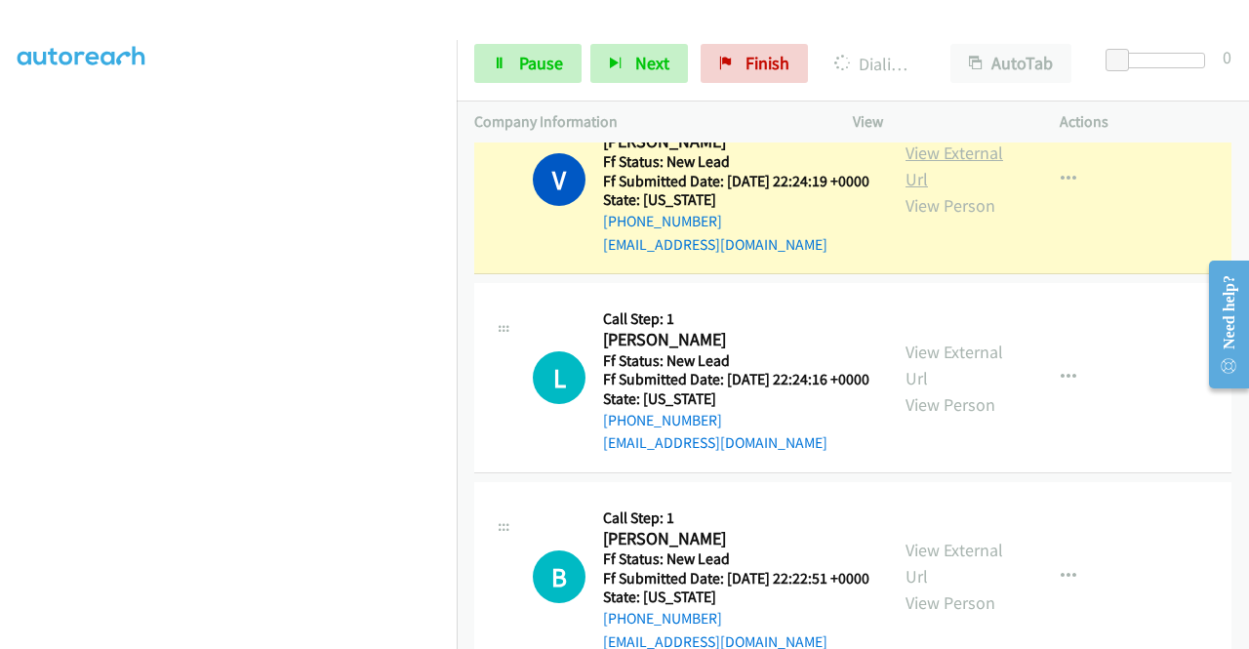
click at [946, 190] on link "View External Url" at bounding box center [954, 165] width 98 height 49
click at [0, 262] on aside "Dialing Mode: Power | Switch to Preview My Lists" at bounding box center [228, 149] width 457 height 1080
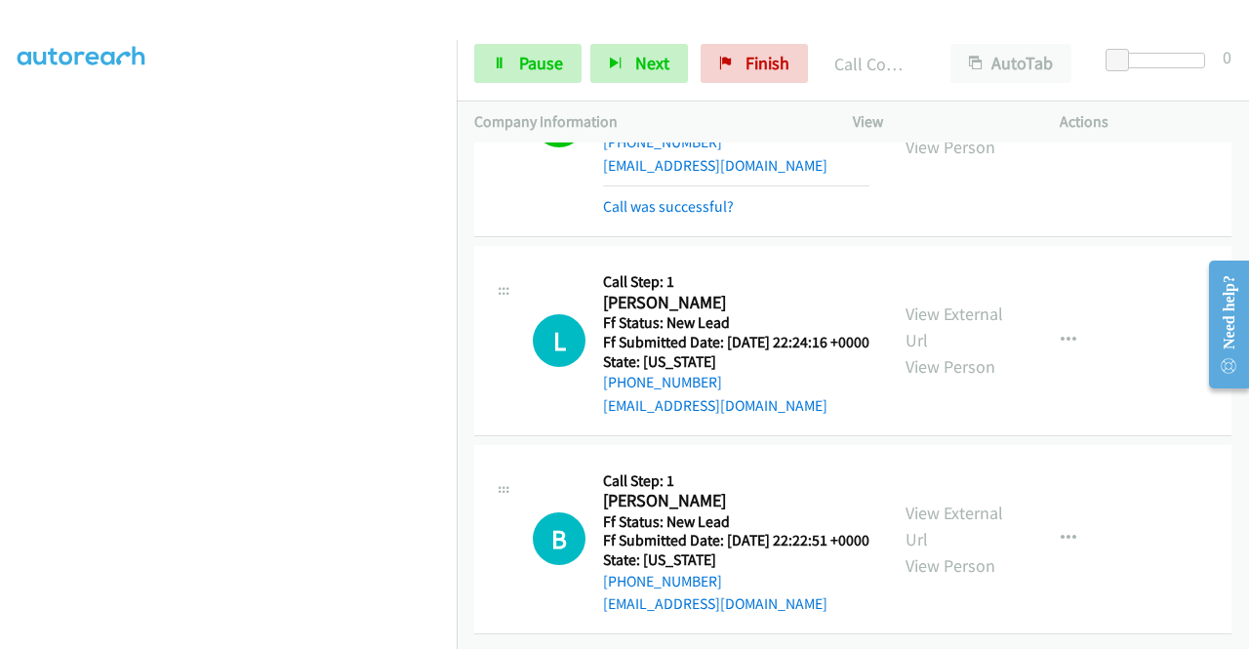
scroll to position [4268, 0]
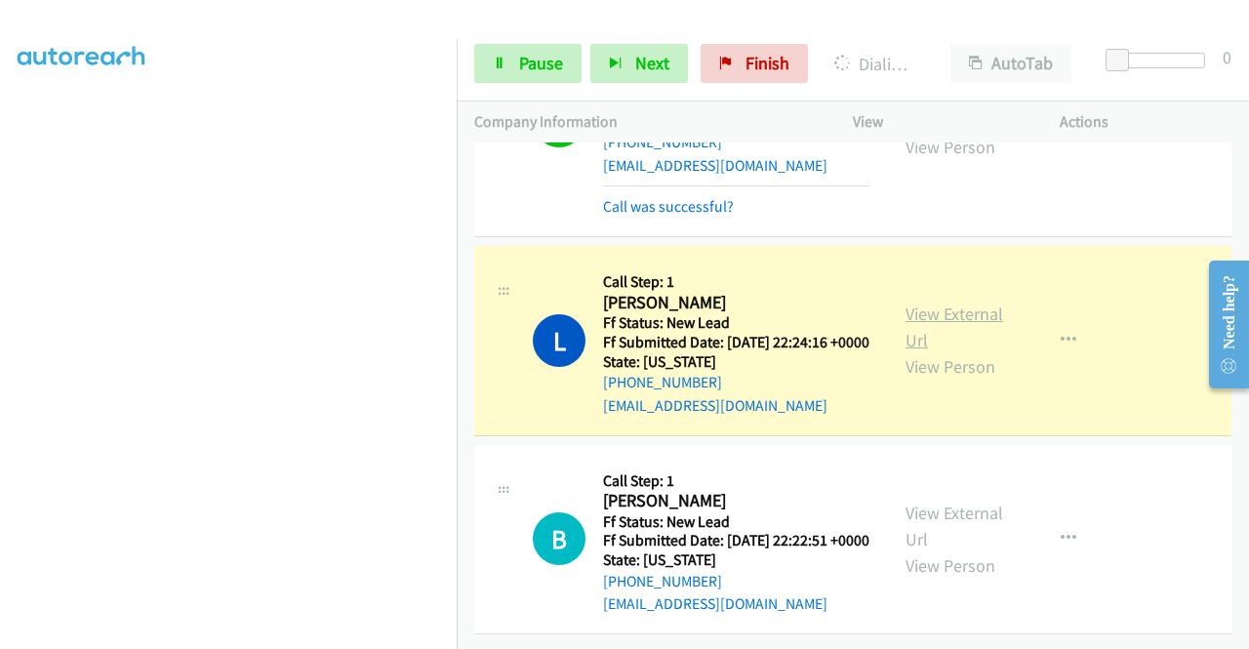
click at [939, 302] on link "View External Url" at bounding box center [954, 326] width 98 height 49
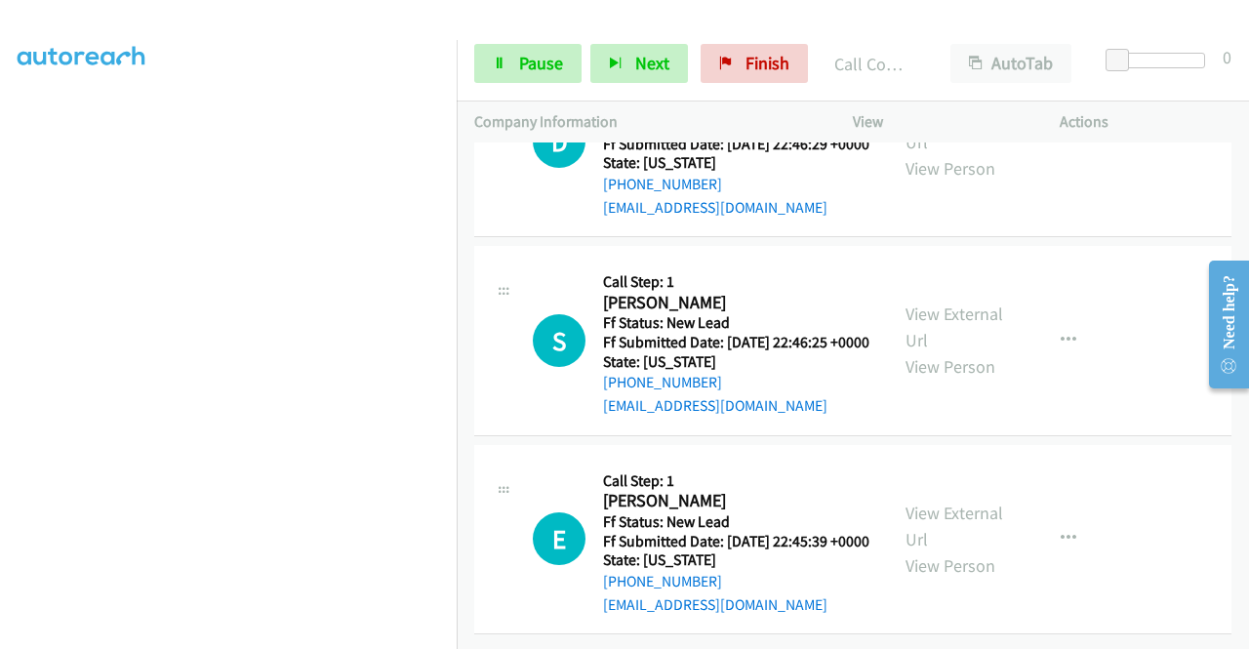
scroll to position [4580, 0]
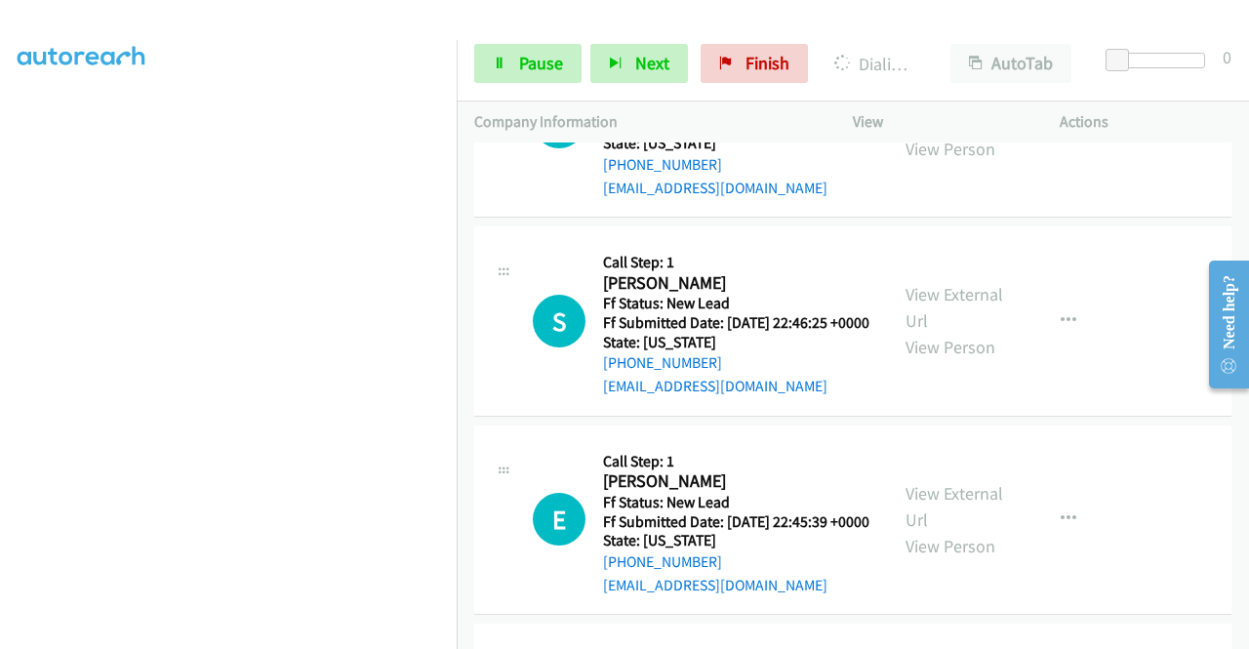
scroll to position [417, 0]
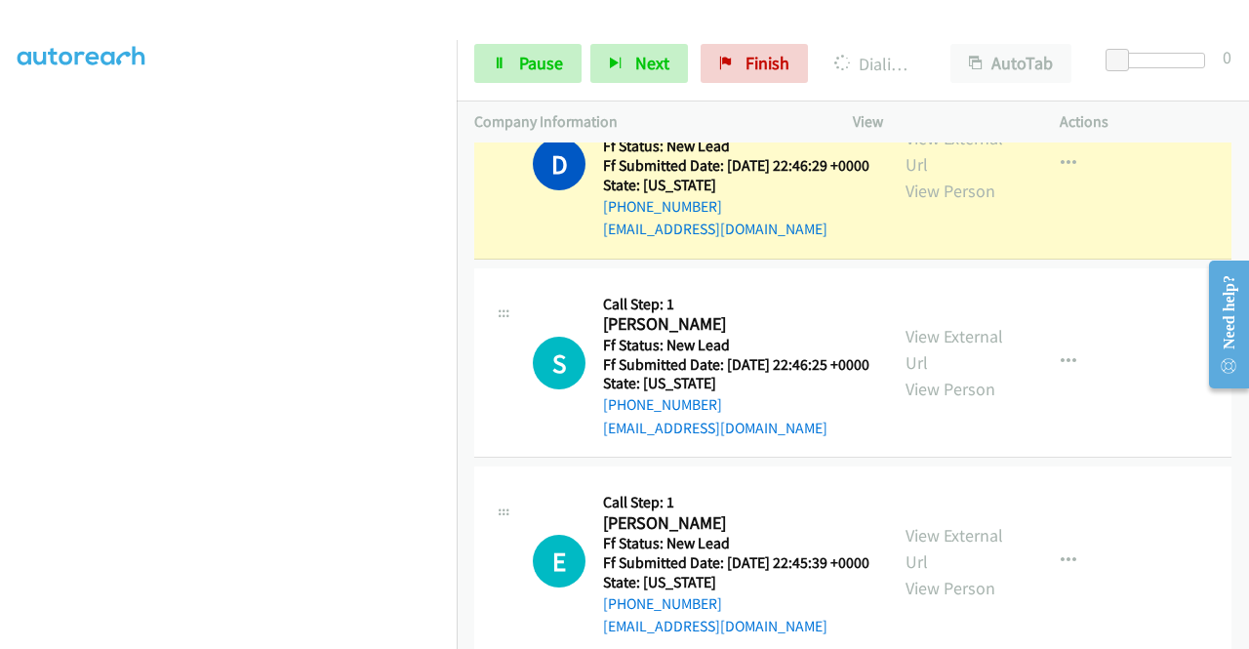
click at [927, 204] on div "View External Url View Person" at bounding box center [955, 164] width 101 height 79
click at [917, 176] on link "View External Url" at bounding box center [954, 151] width 98 height 49
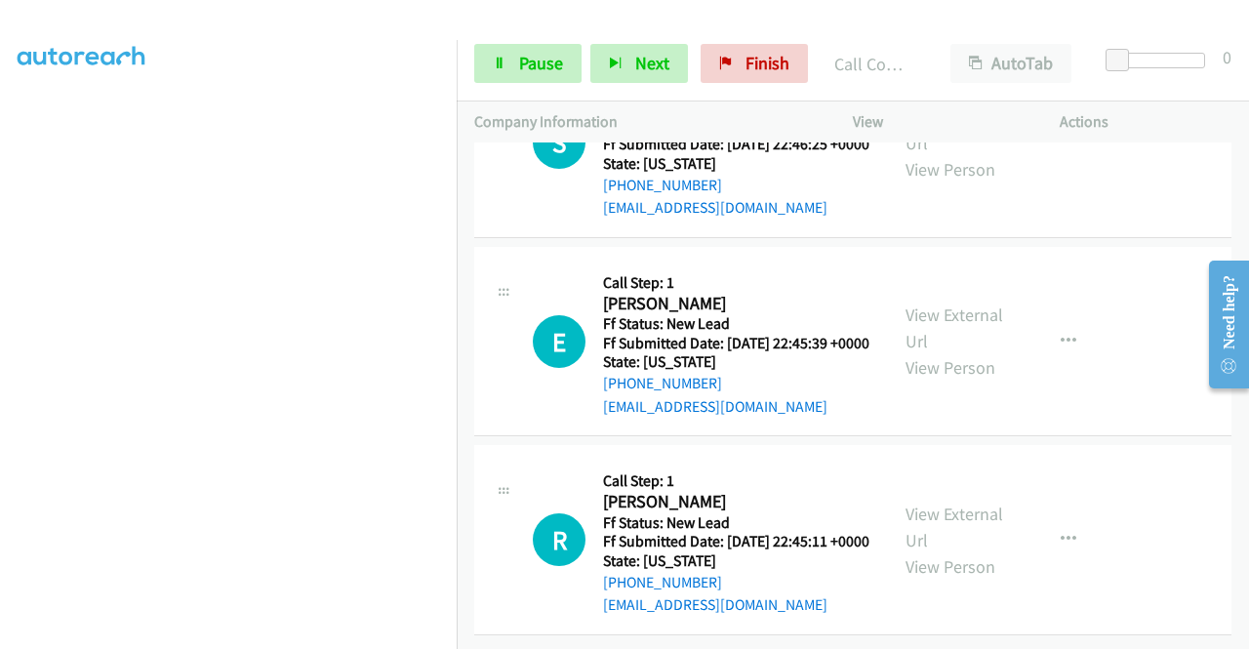
scroll to position [5062, 0]
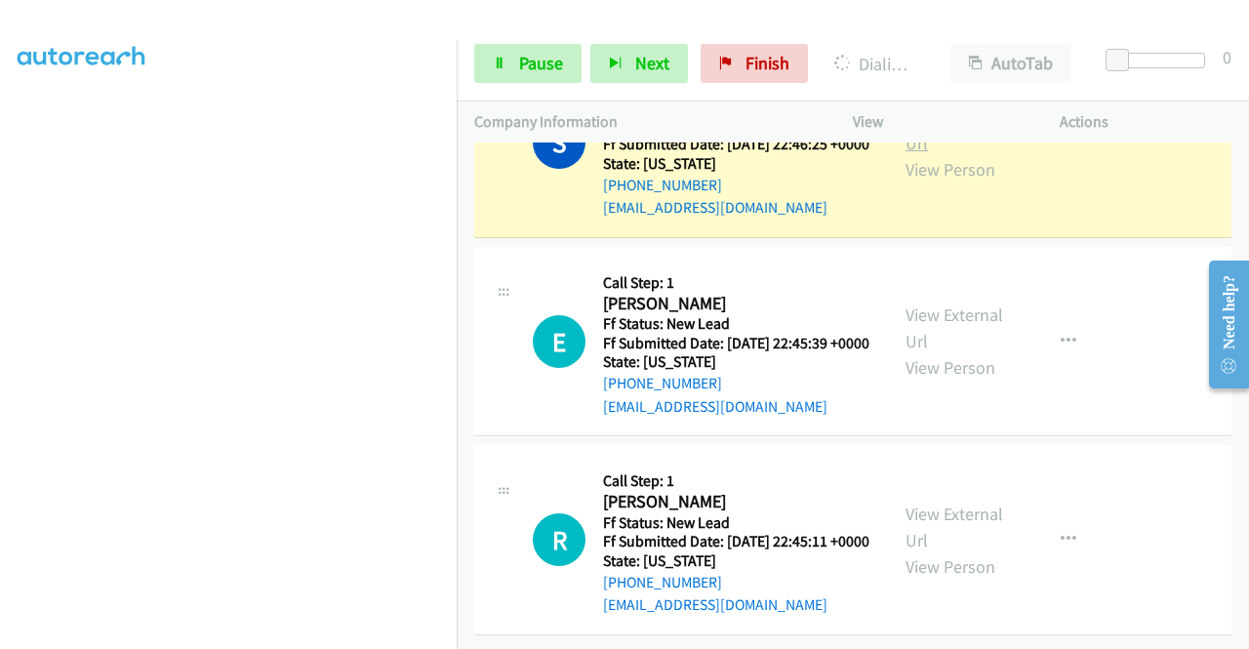
click at [920, 154] on link "View External Url" at bounding box center [954, 129] width 98 height 49
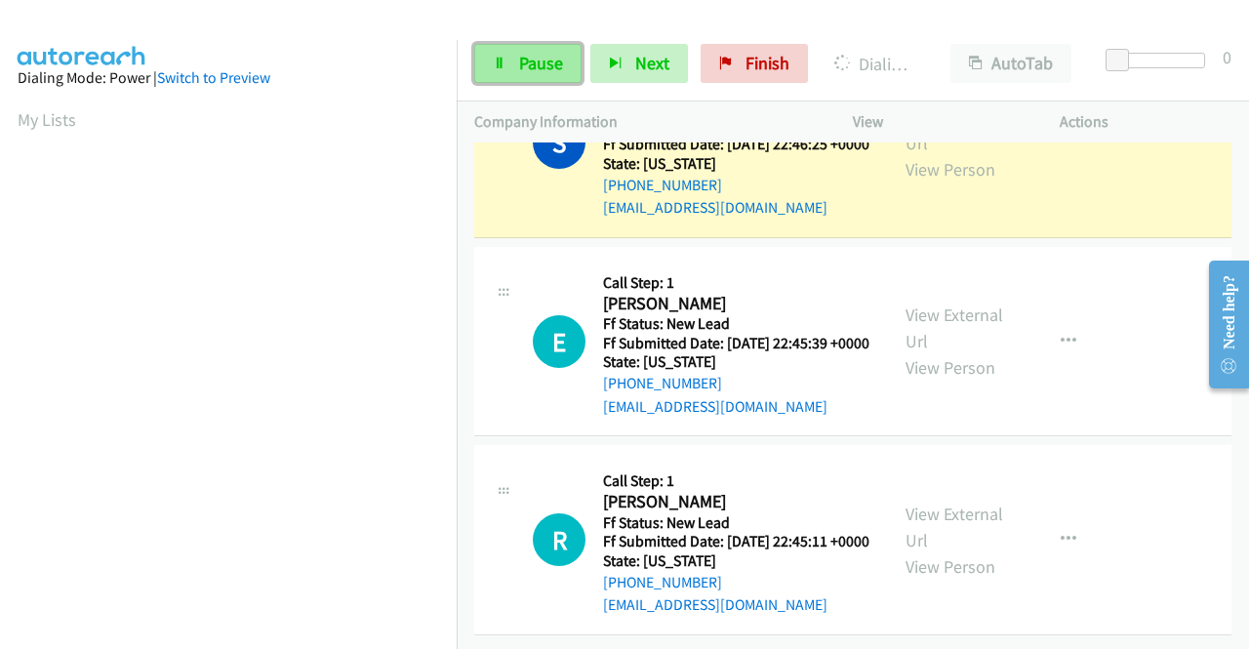
click at [515, 64] on link "Pause" at bounding box center [527, 63] width 107 height 39
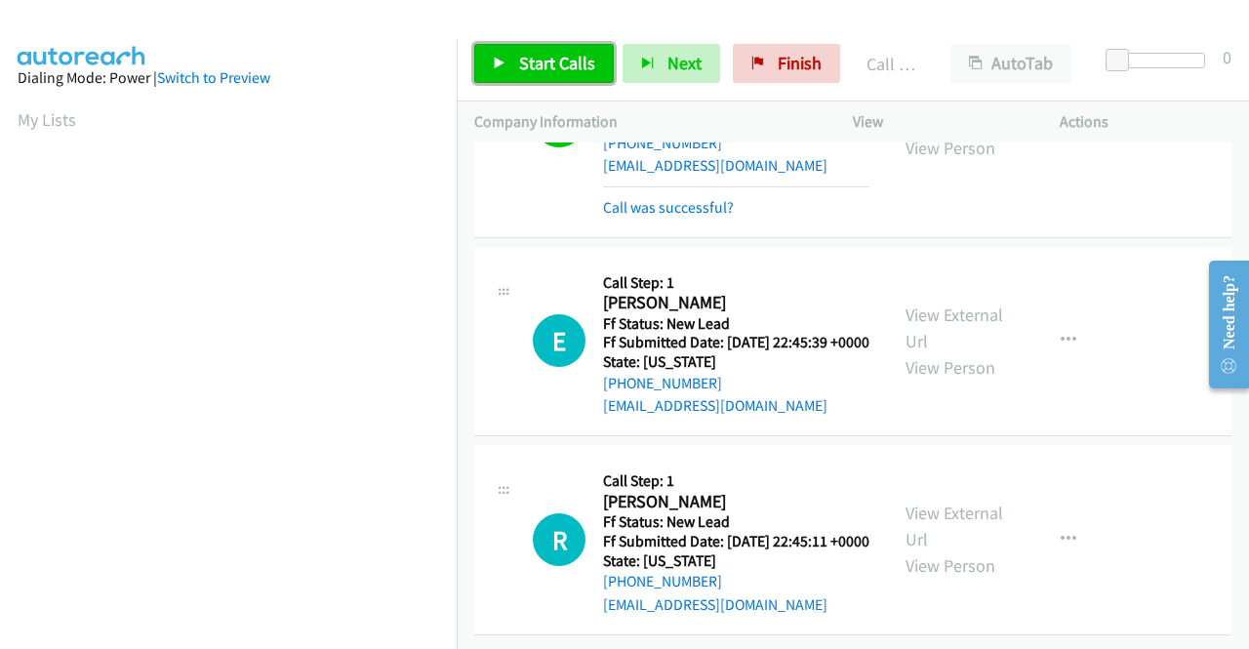
click at [566, 65] on span "Start Calls" at bounding box center [557, 63] width 76 height 22
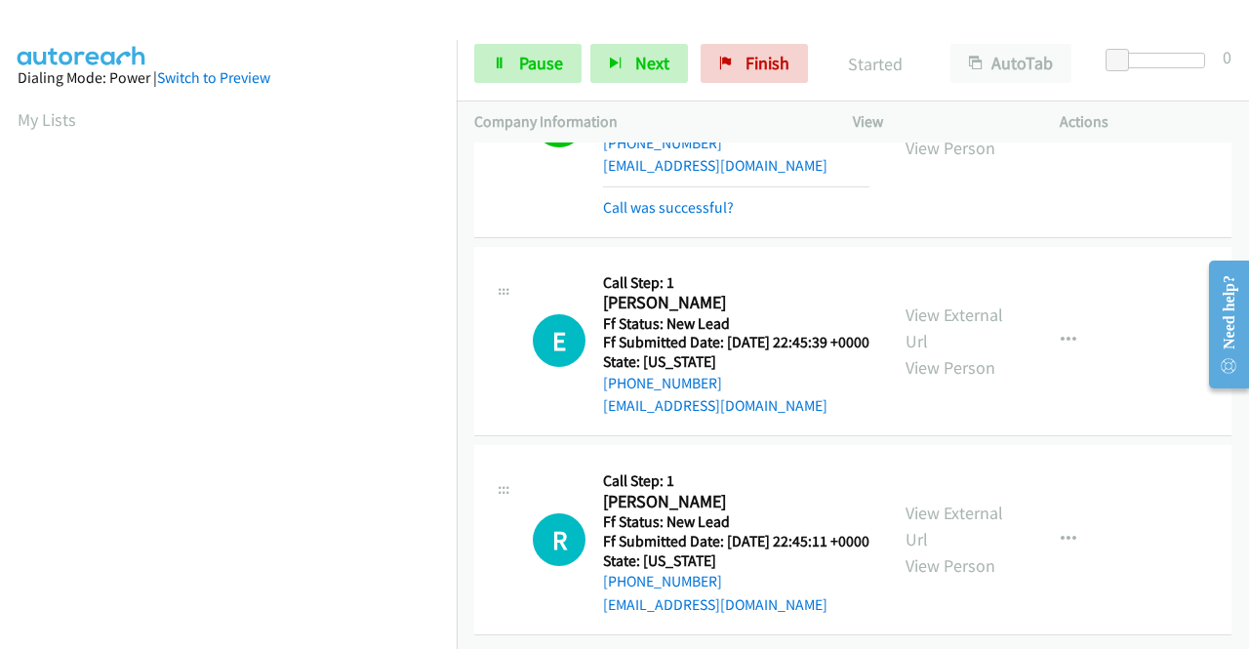
scroll to position [5303, 0]
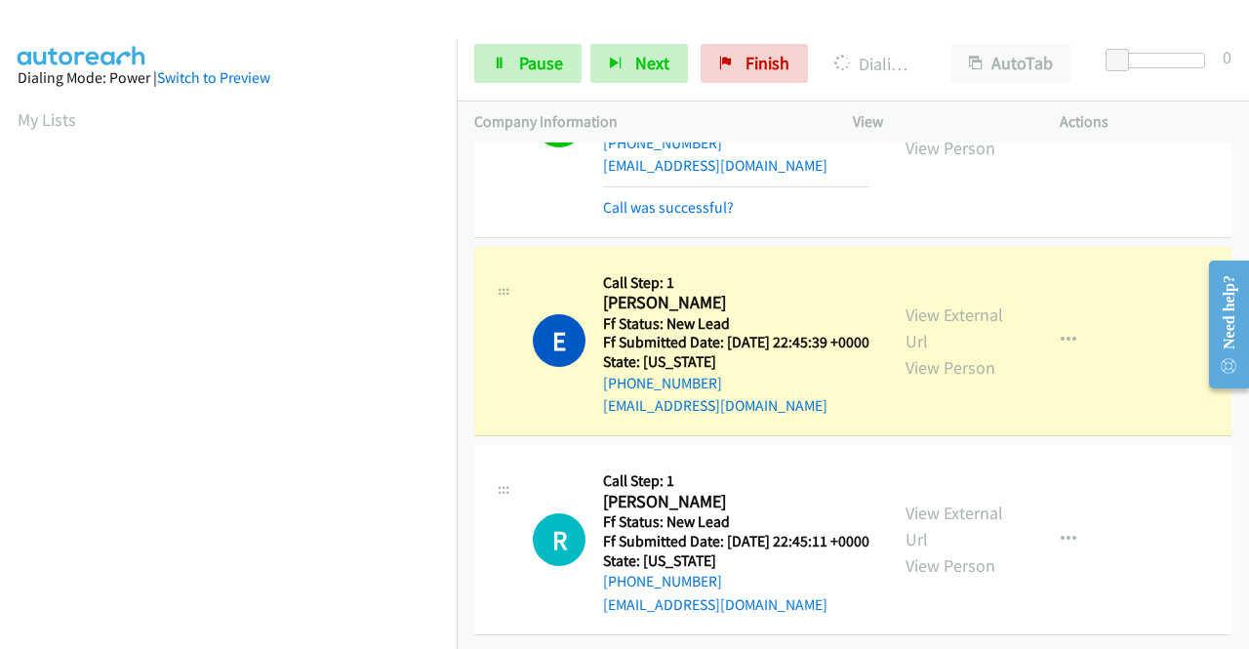
click at [964, 302] on div "View External Url View Person" at bounding box center [955, 341] width 101 height 79
click at [939, 303] on link "View External Url" at bounding box center [954, 327] width 98 height 49
click at [0, 287] on aside "Dialing Mode: Power | Switch to Preview My Lists" at bounding box center [228, 149] width 457 height 1080
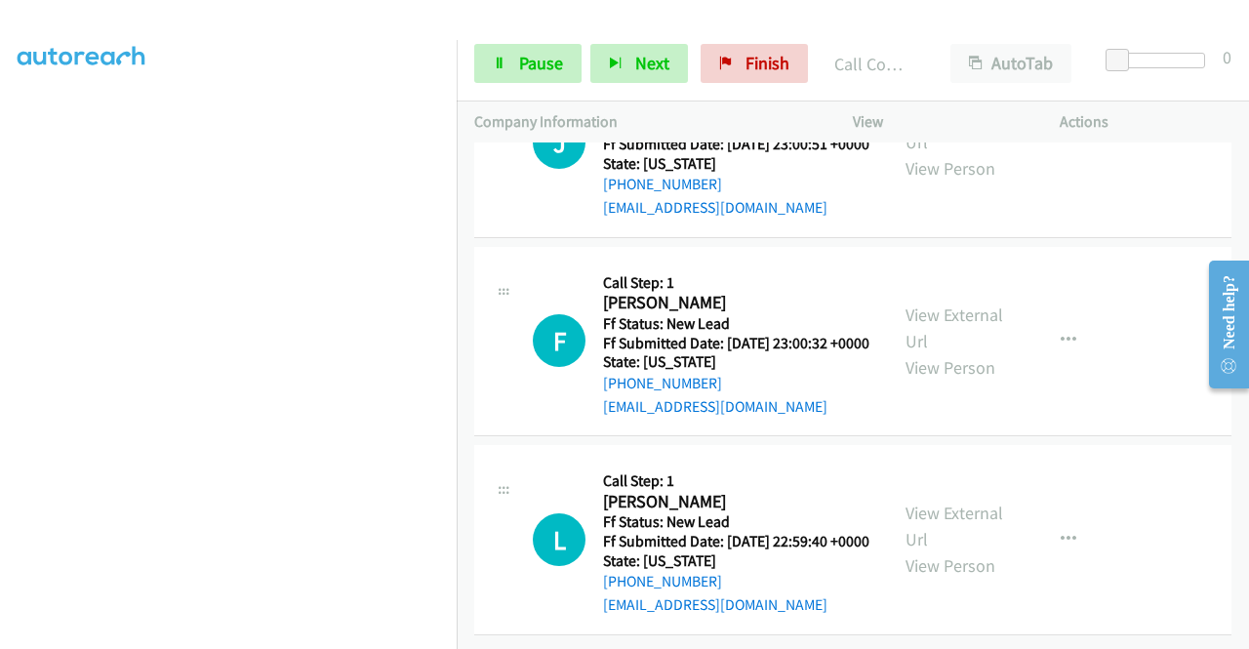
scroll to position [5537, 0]
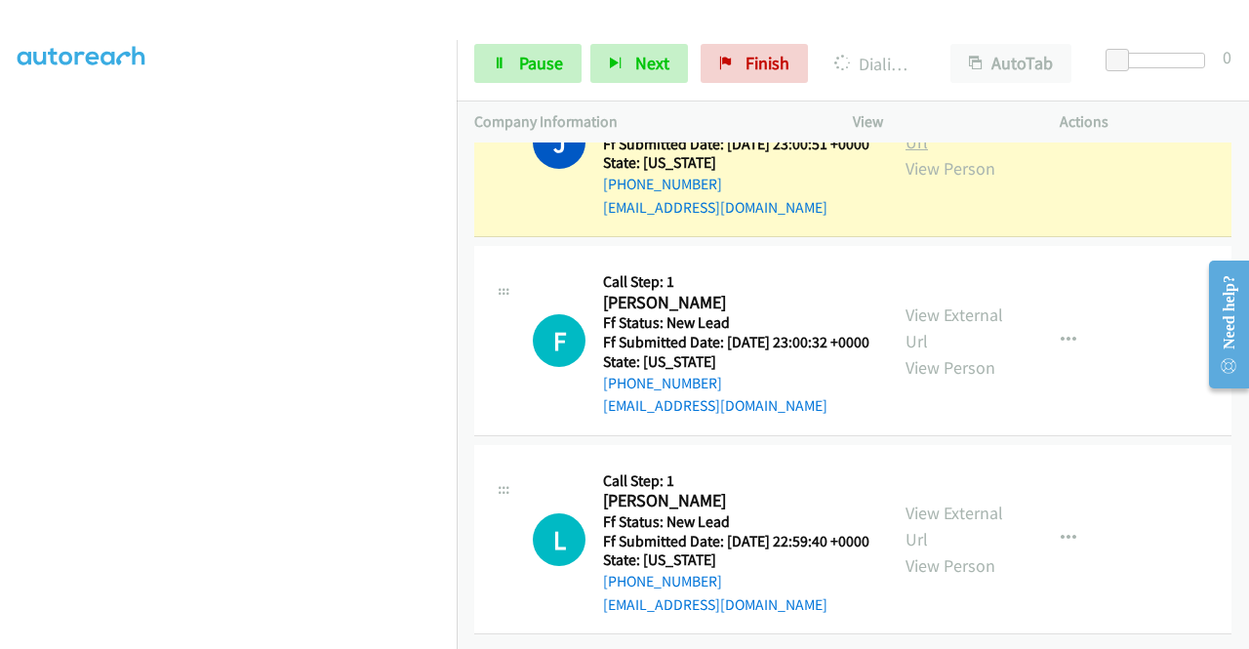
click at [962, 153] on link "View External Url" at bounding box center [954, 128] width 98 height 49
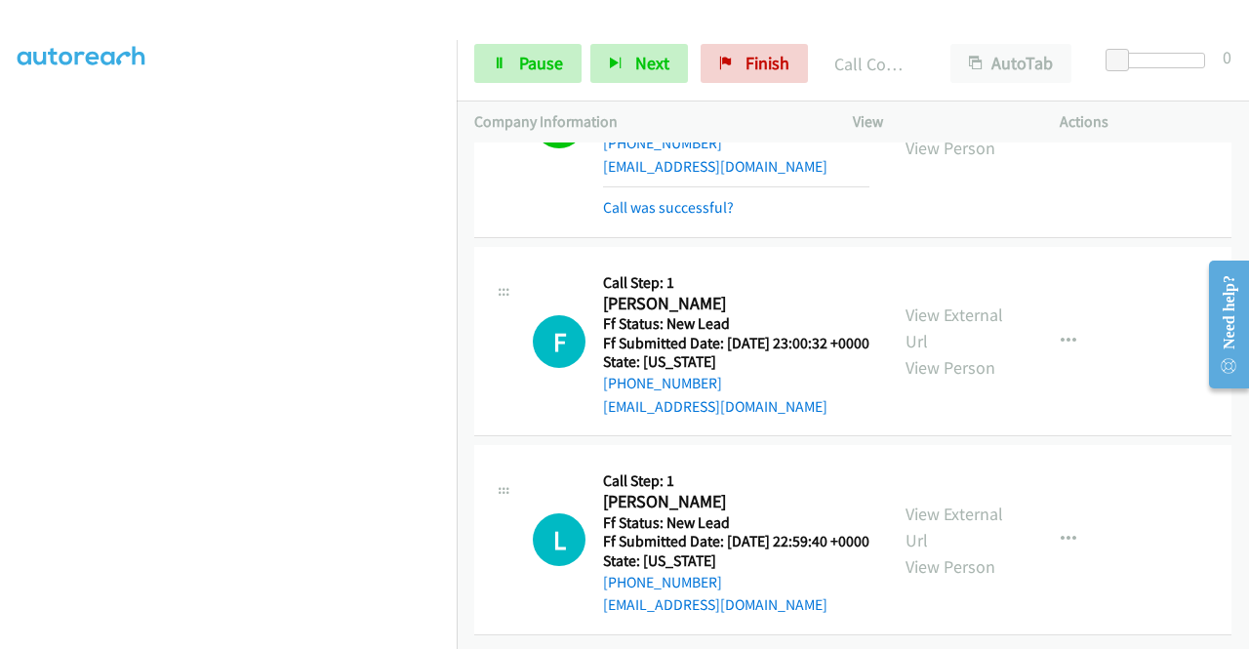
scroll to position [6079, 0]
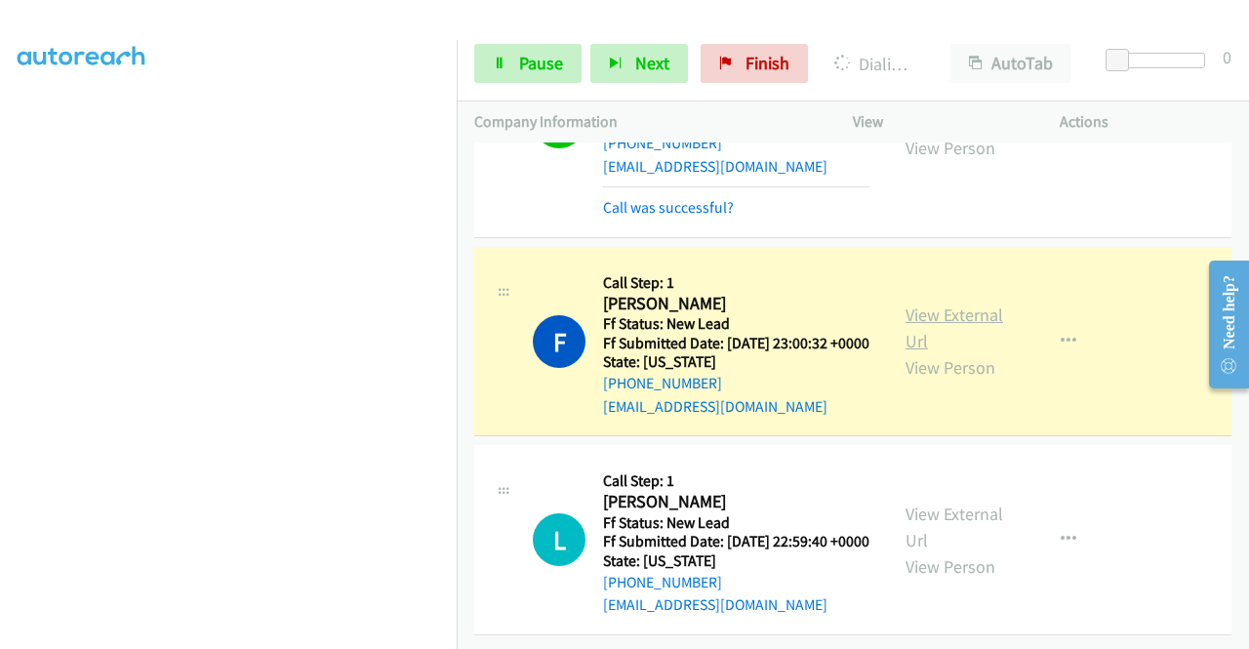
click at [918, 303] on link "View External Url" at bounding box center [954, 327] width 98 height 49
click at [536, 58] on span "Pause" at bounding box center [541, 63] width 44 height 22
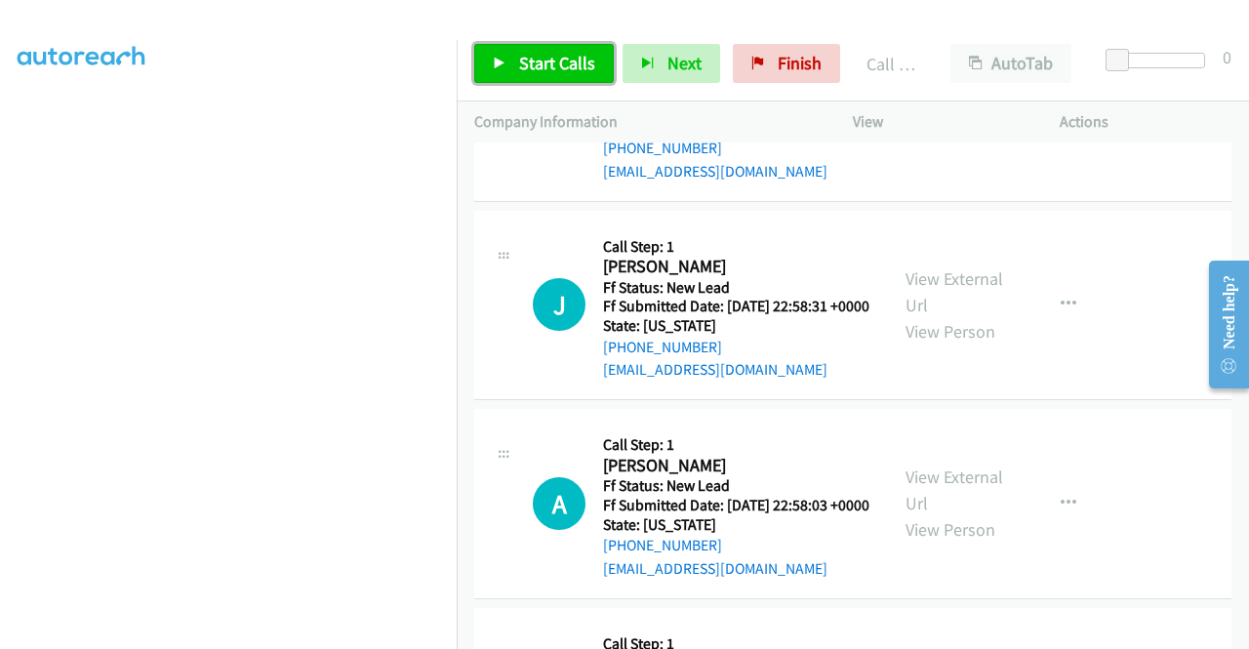
click at [535, 48] on link "Start Calls" at bounding box center [544, 63] width 140 height 39
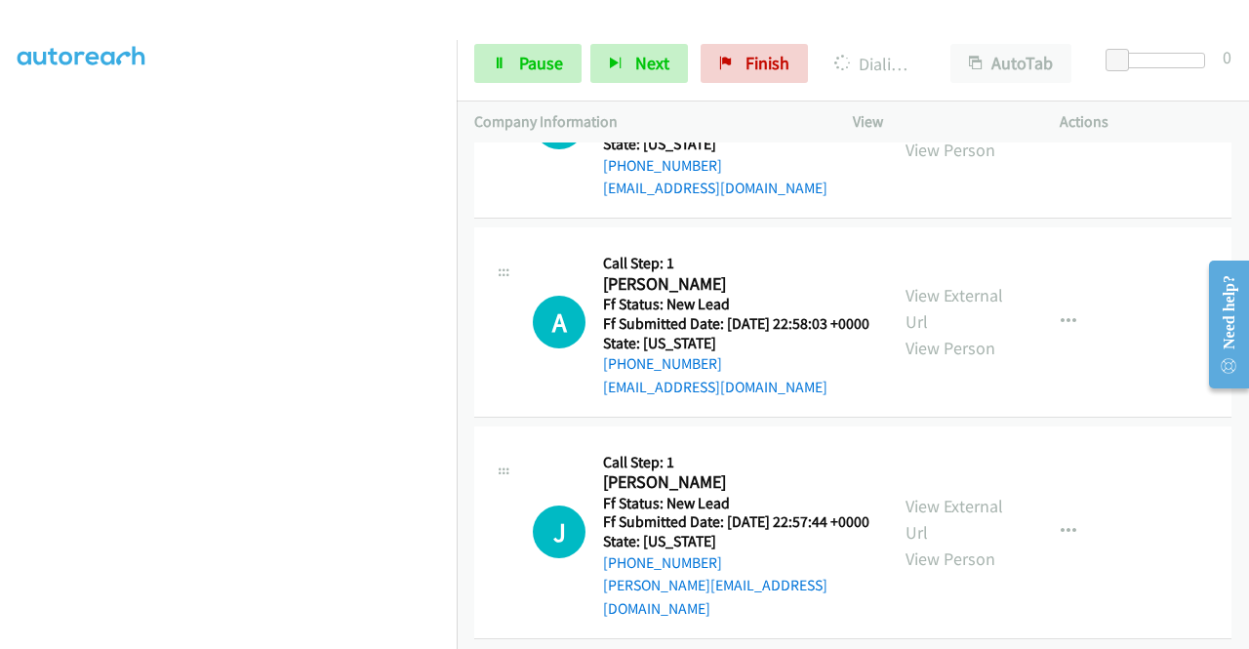
scroll to position [6251, 0]
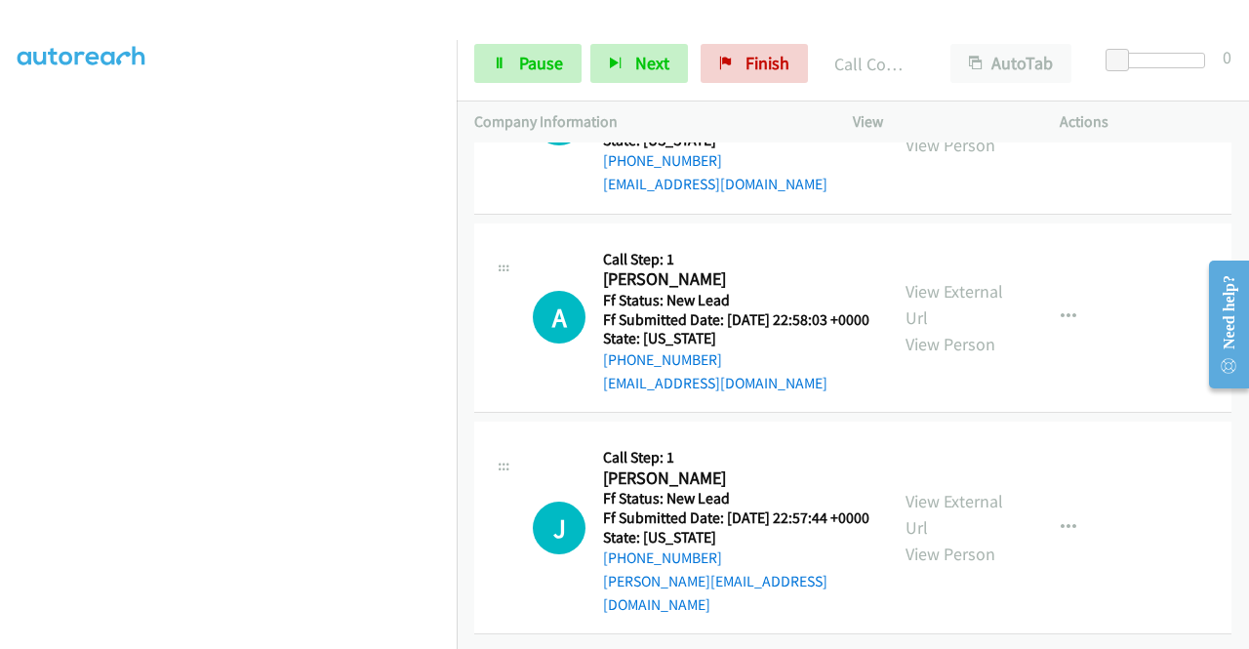
scroll to position [6549, 0]
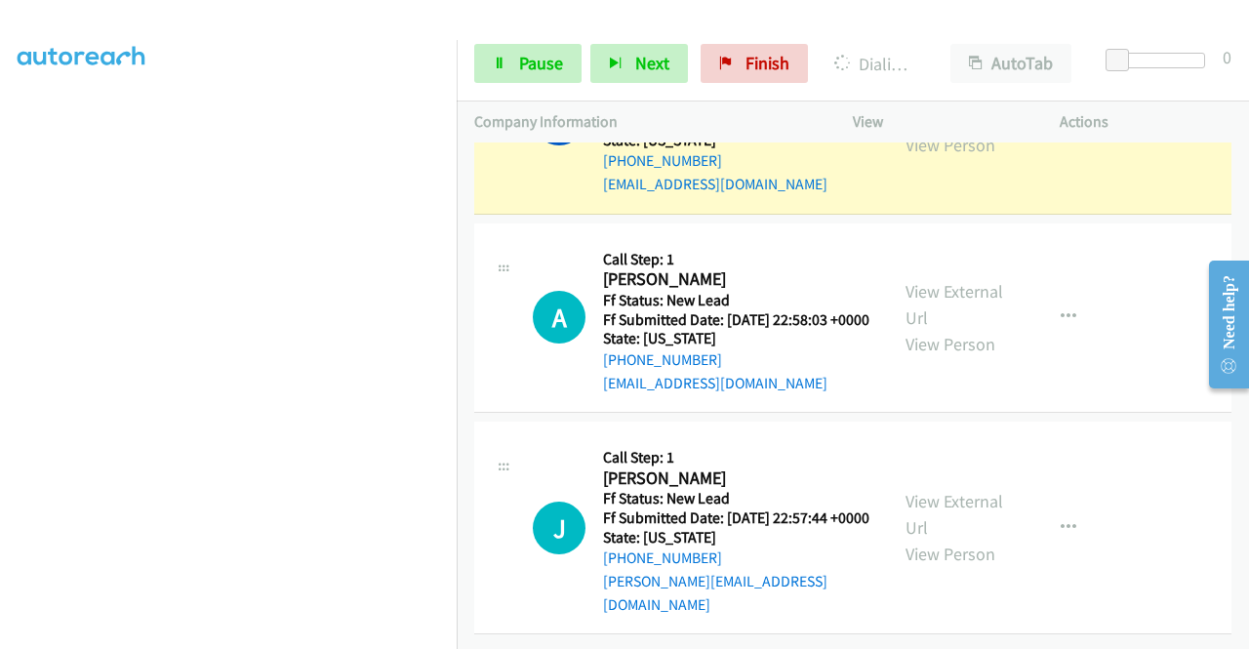
click at [958, 130] on link "View External Url" at bounding box center [954, 105] width 98 height 49
click at [0, 247] on aside "Dialing Mode: Power | Switch to Preview My Lists" at bounding box center [228, 149] width 457 height 1080
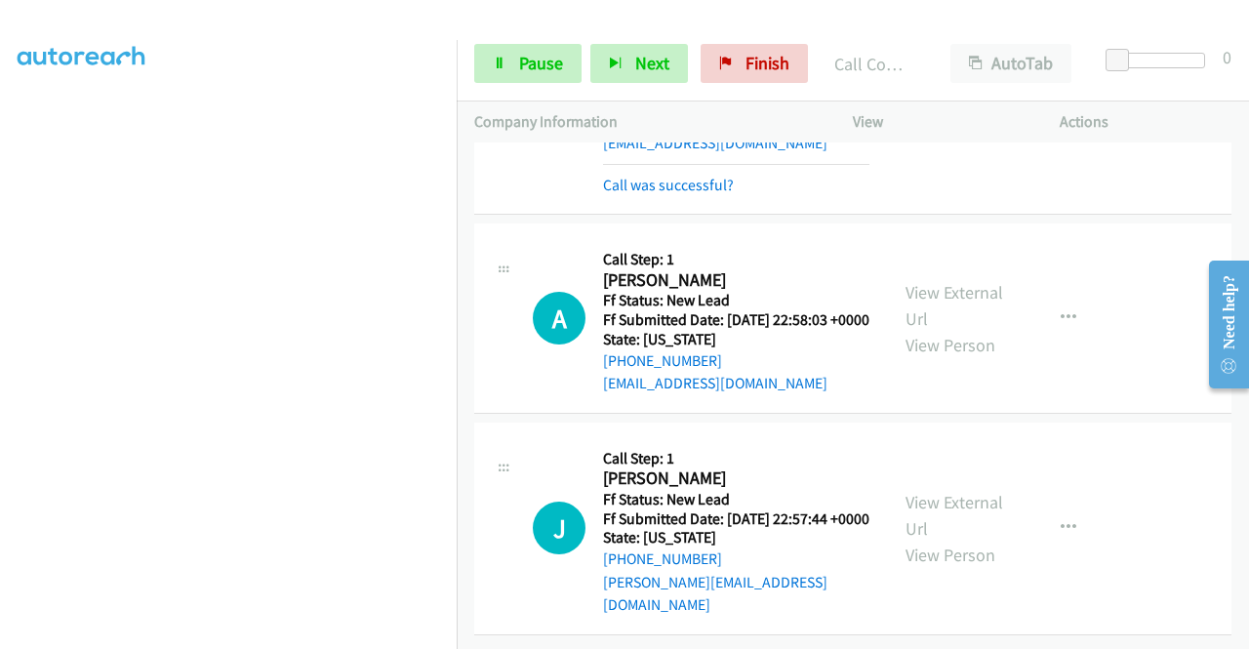
scroll to position [6856, 0]
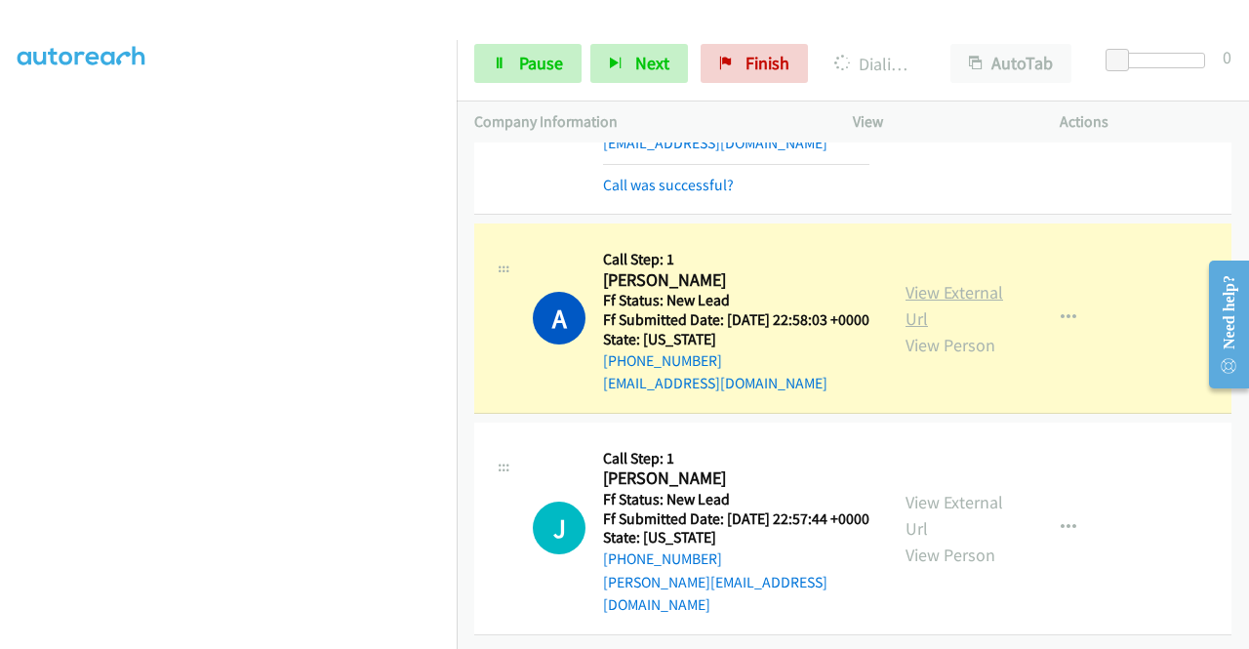
click at [915, 281] on link "View External Url" at bounding box center [954, 305] width 98 height 49
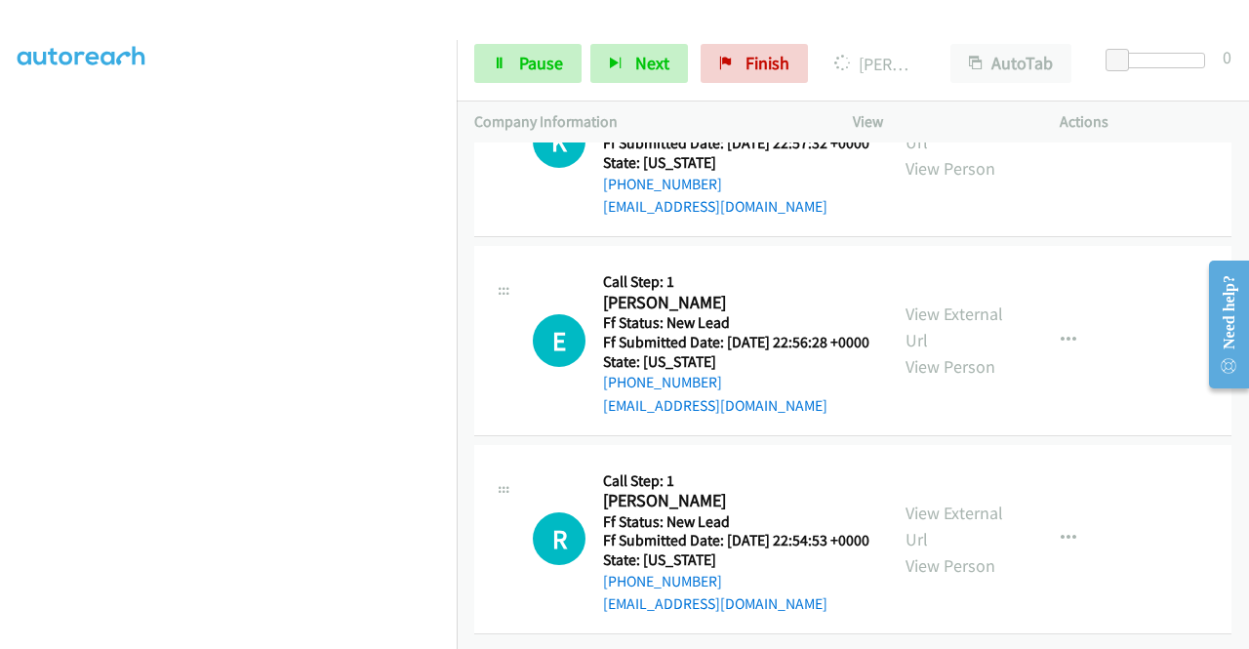
scroll to position [7193, 0]
click at [0, 308] on aside "Dialing Mode: Power | Switch to Preview My Lists" at bounding box center [228, 149] width 457 height 1080
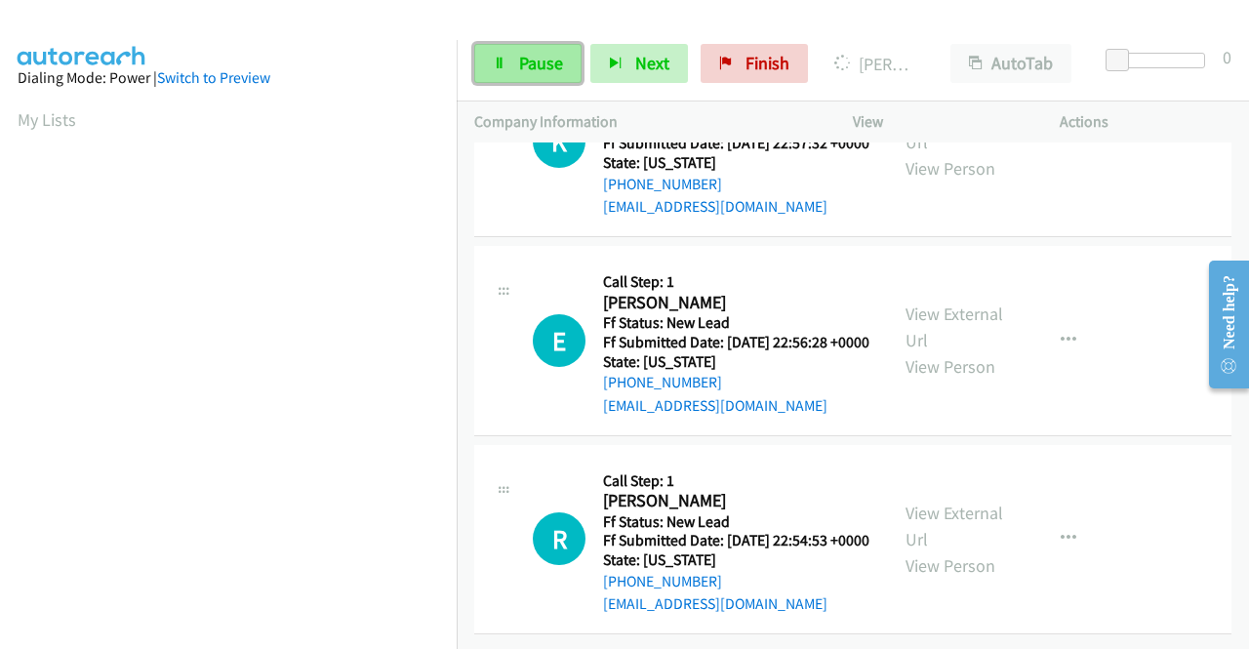
click at [522, 58] on span "Pause" at bounding box center [541, 63] width 44 height 22
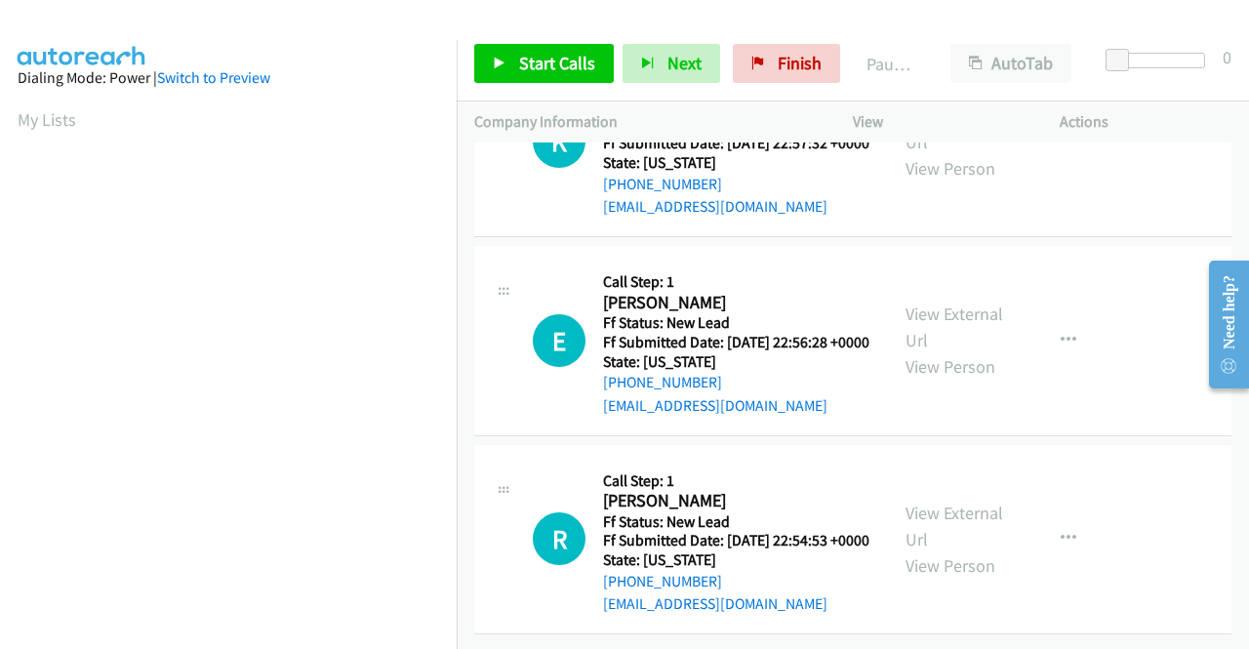
scroll to position [445, 0]
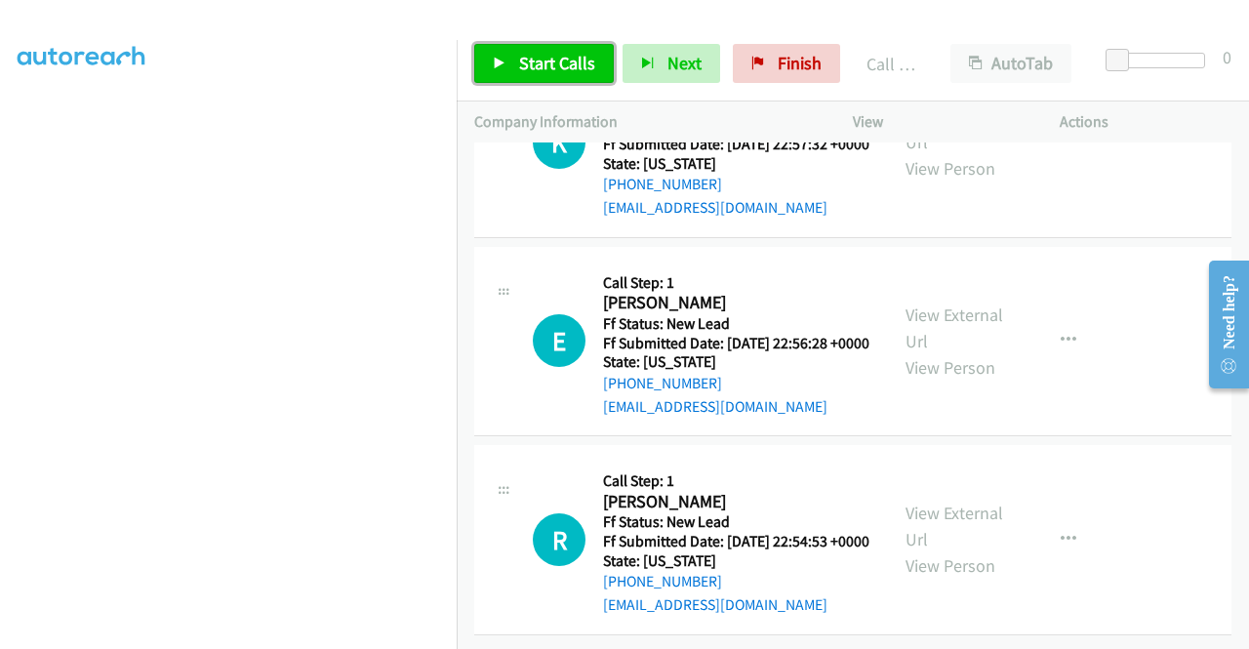
click at [535, 70] on span "Start Calls" at bounding box center [557, 63] width 76 height 22
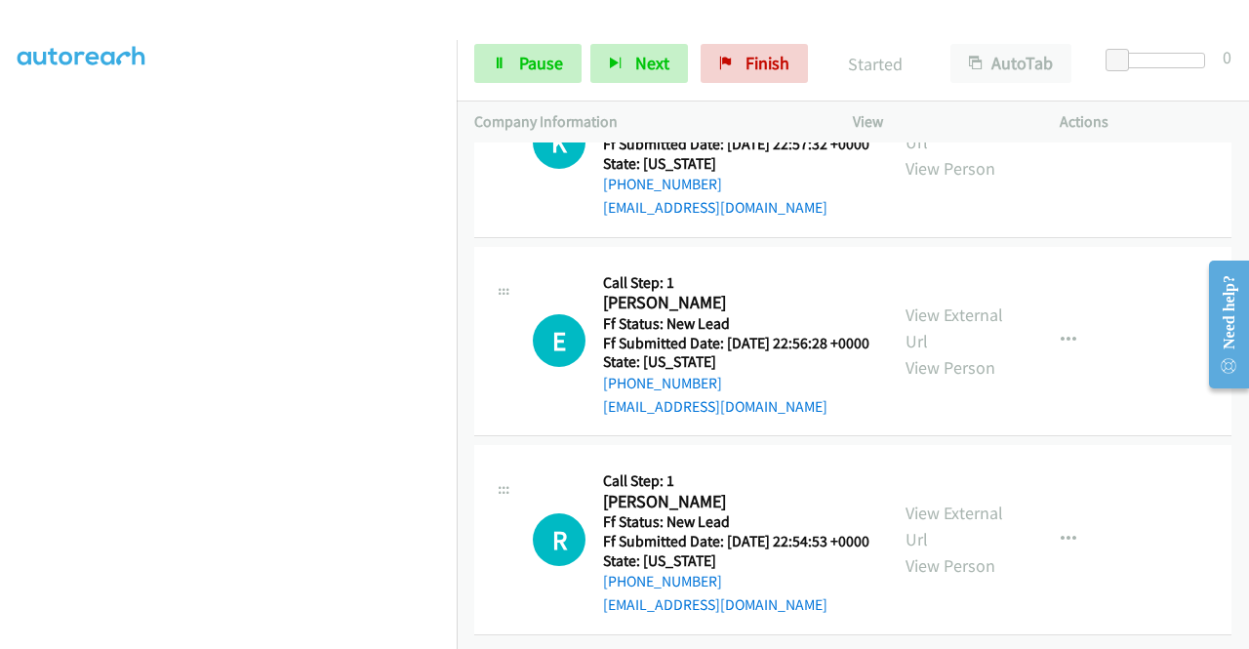
scroll to position [7441, 0]
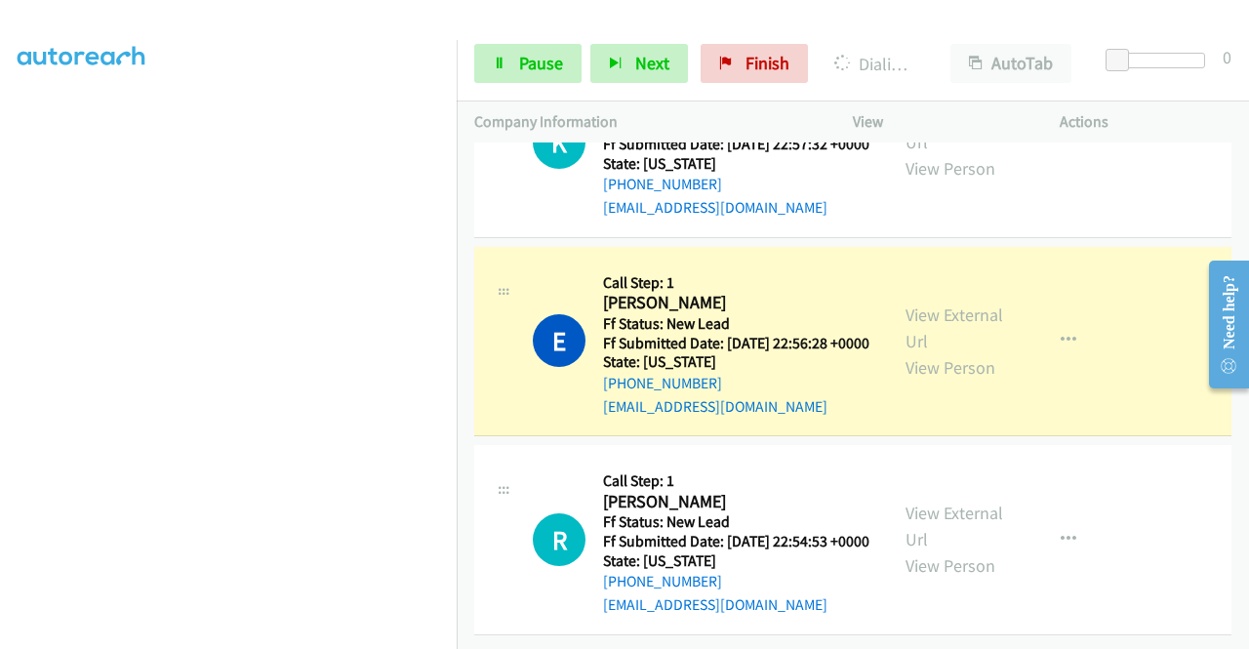
click at [933, 381] on div "View External Url View Person" at bounding box center [955, 341] width 101 height 79
click at [937, 352] on link "View External Url" at bounding box center [954, 327] width 98 height 49
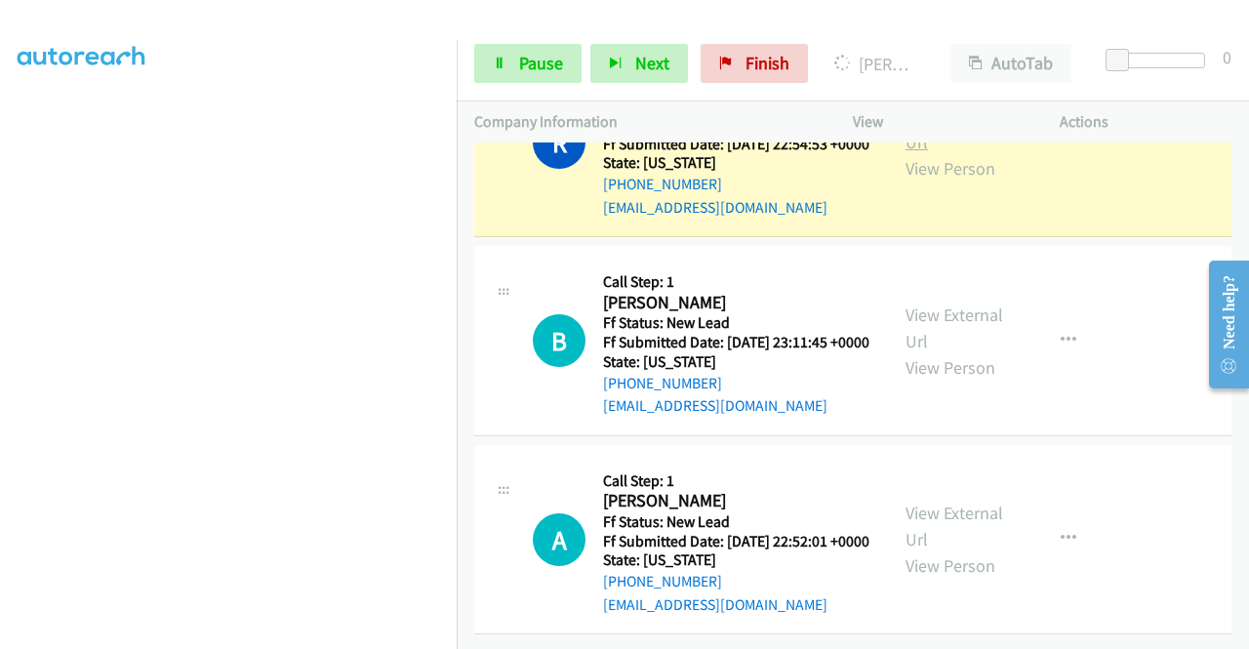
click at [935, 153] on link "View External Url" at bounding box center [954, 128] width 98 height 49
click at [503, 64] on icon at bounding box center [500, 65] width 14 height 14
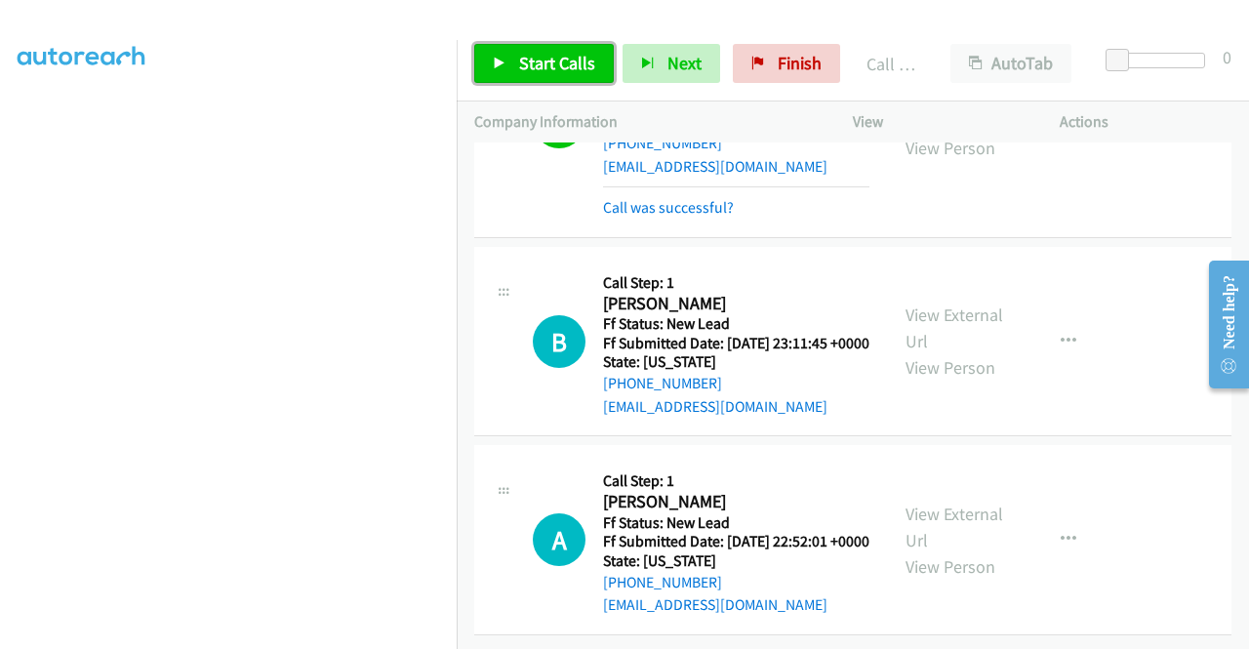
click at [562, 61] on span "Start Calls" at bounding box center [557, 63] width 76 height 22
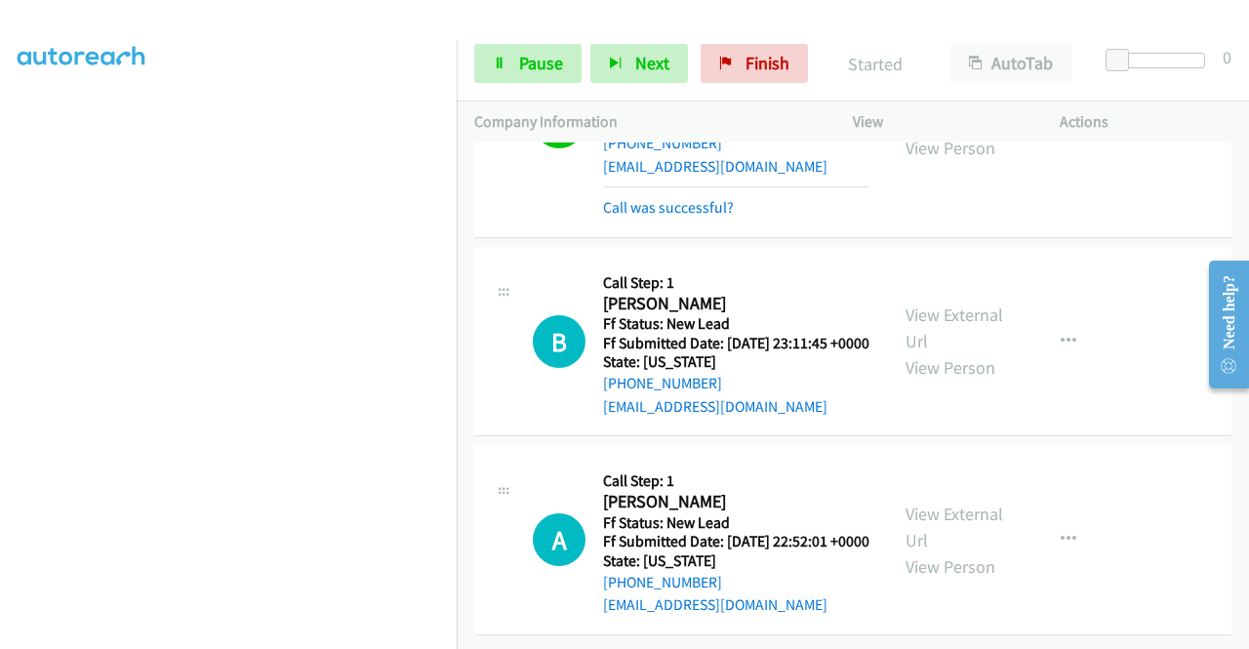
scroll to position [8108, 0]
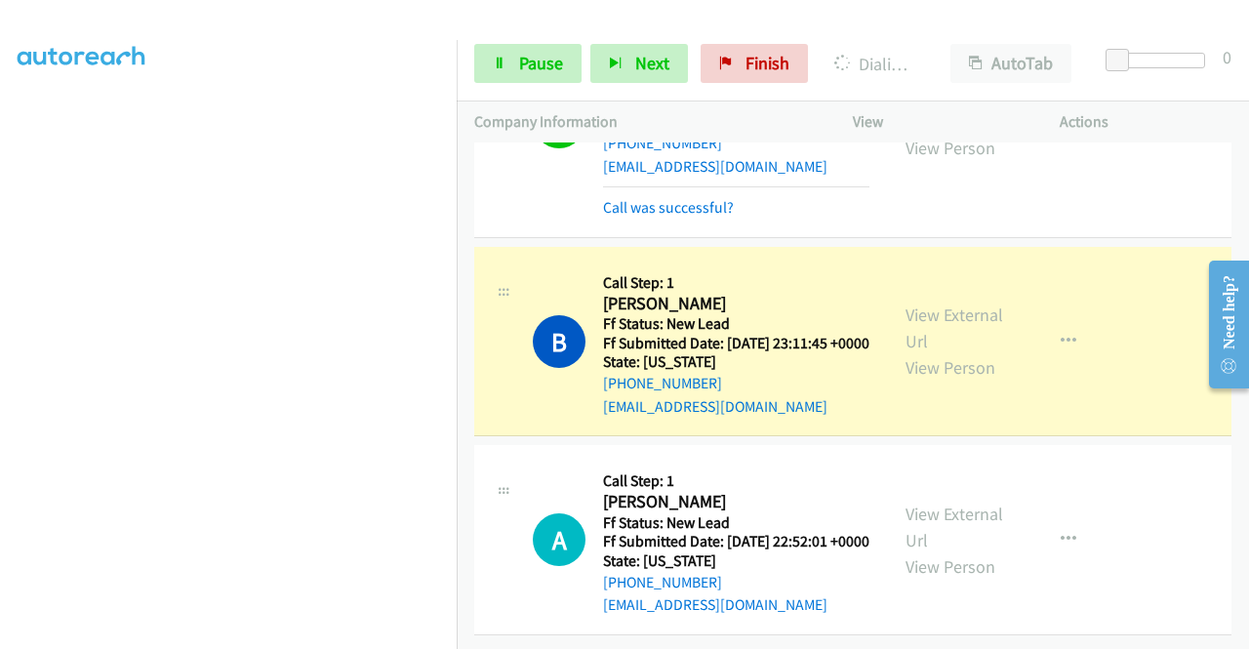
click at [905, 302] on div "View External Url View Person" at bounding box center [955, 341] width 101 height 79
click at [911, 303] on link "View External Url" at bounding box center [954, 327] width 98 height 49
click at [4, 261] on aside "Dialing Mode: Power | Switch to Preview My Lists" at bounding box center [228, 149] width 457 height 1080
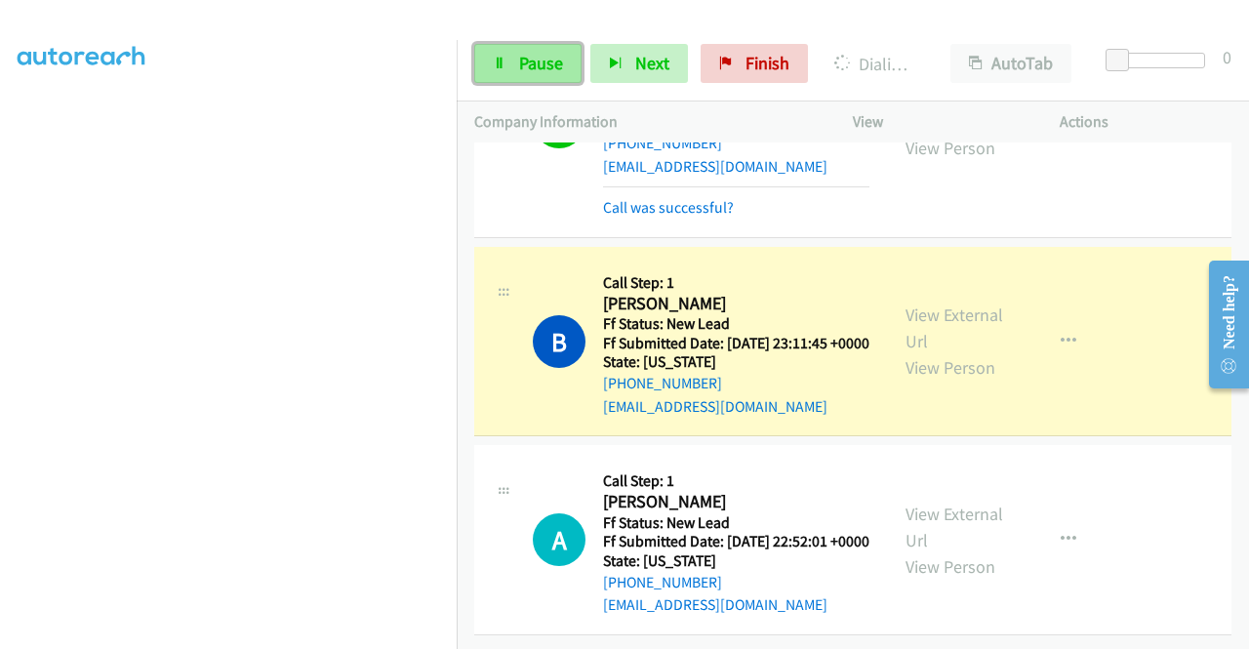
click at [544, 48] on link "Pause" at bounding box center [527, 63] width 107 height 39
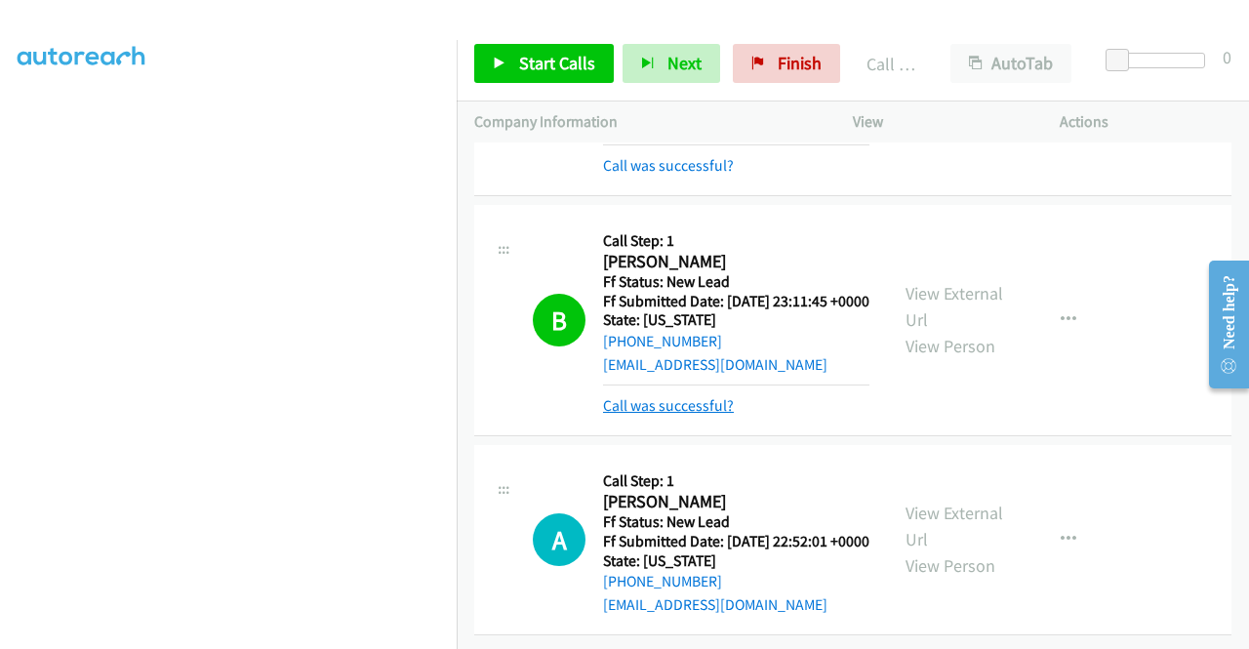
click at [679, 415] on link "Call was successful?" at bounding box center [668, 405] width 131 height 19
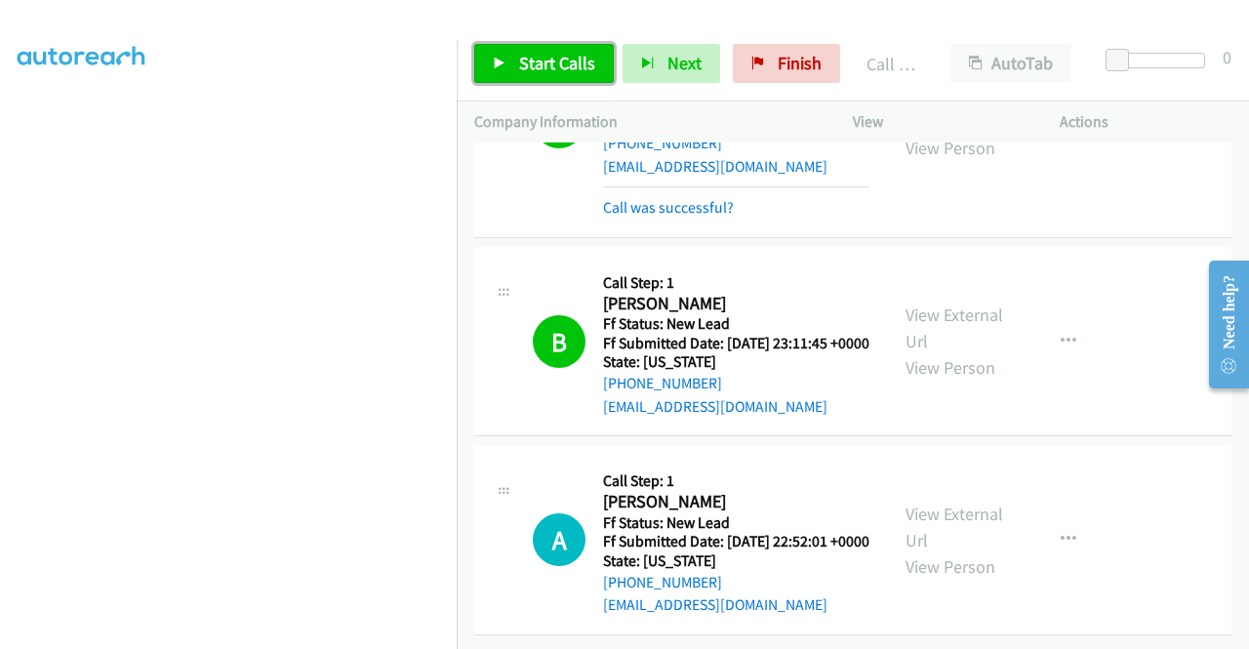
click at [580, 79] on link "Start Calls" at bounding box center [544, 63] width 140 height 39
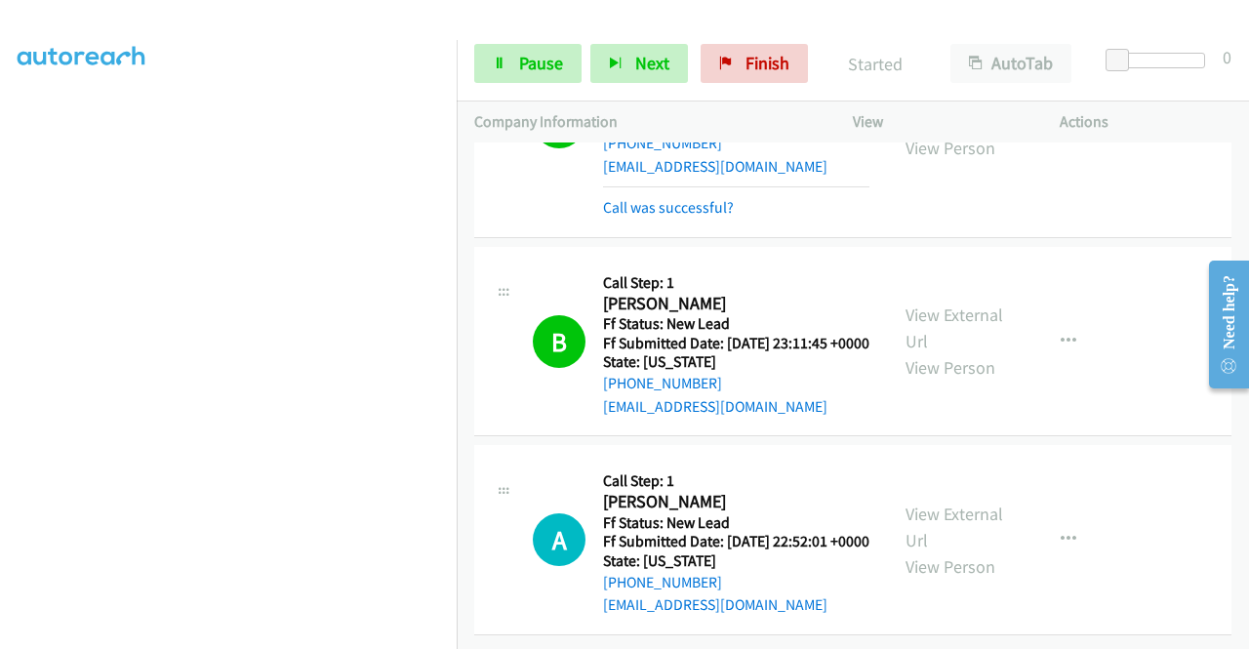
scroll to position [8108, 0]
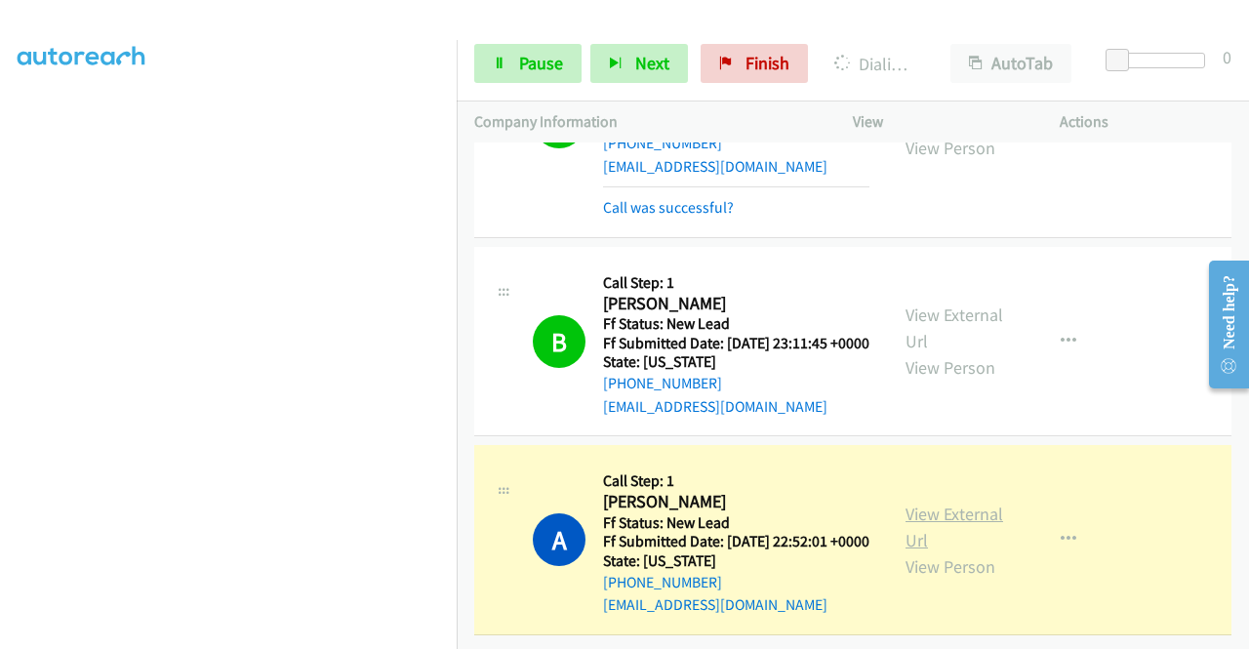
click at [938, 503] on link "View External Url" at bounding box center [954, 527] width 98 height 49
click at [0, 309] on aside "Dialing Mode: Power | Switch to Preview My Lists" at bounding box center [228, 149] width 457 height 1080
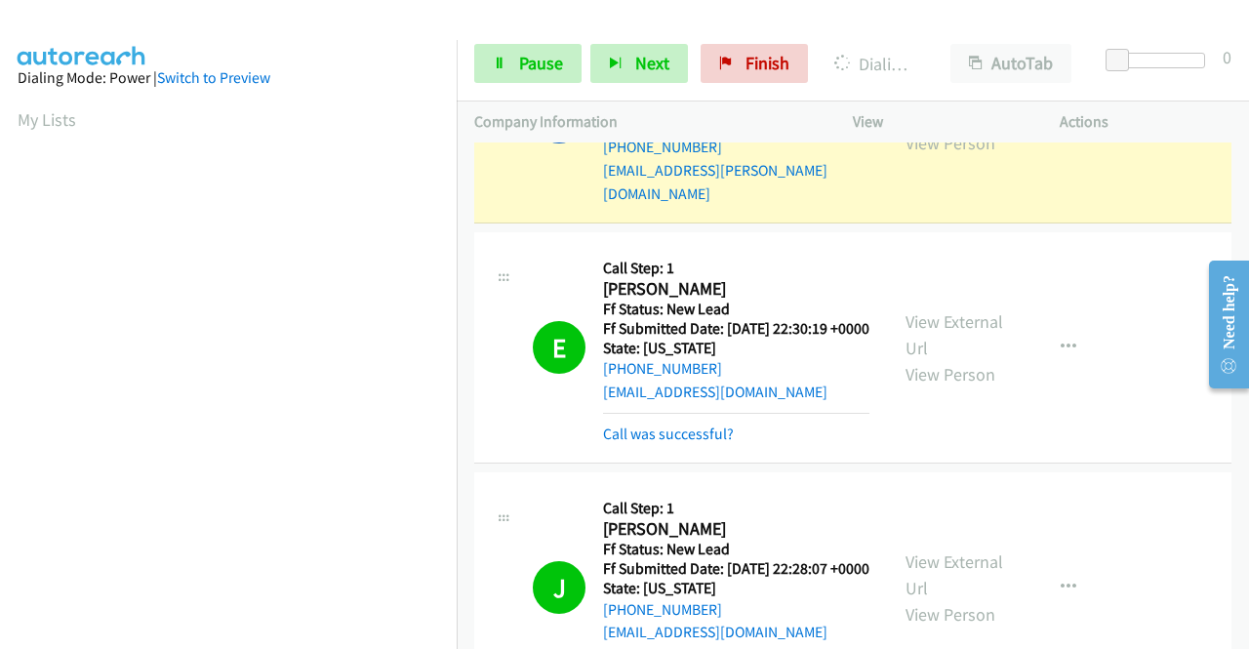
scroll to position [3044, 0]
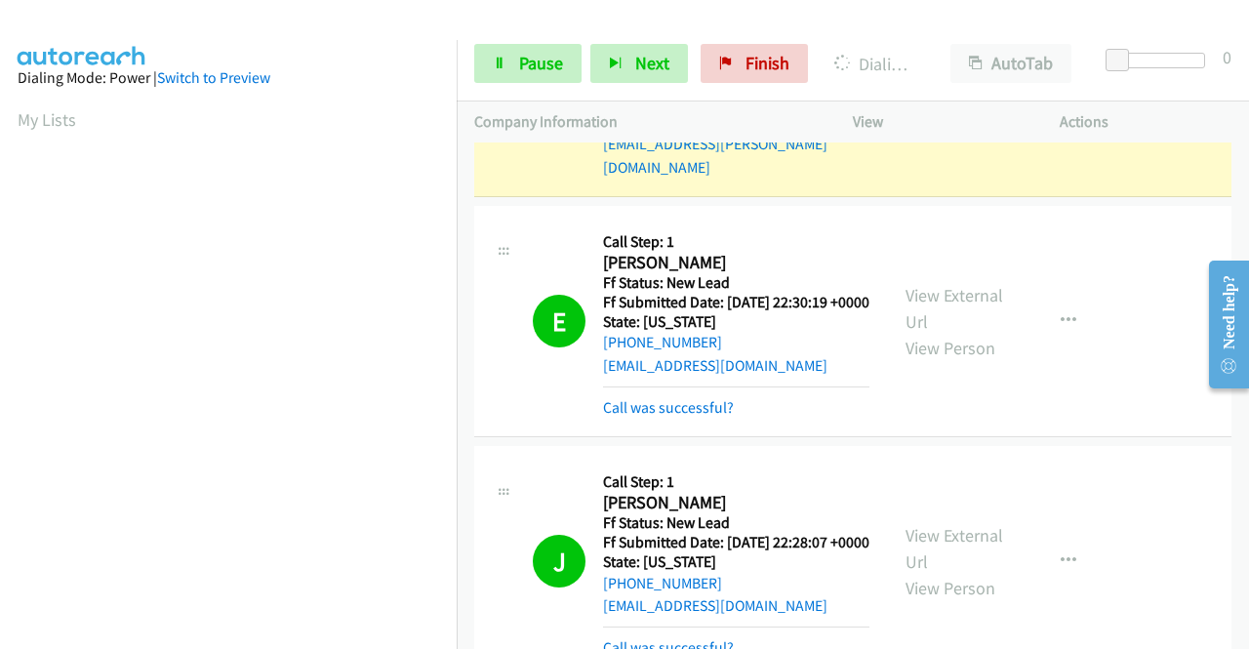
click at [939, 101] on link "View External Url" at bounding box center [954, 77] width 98 height 49
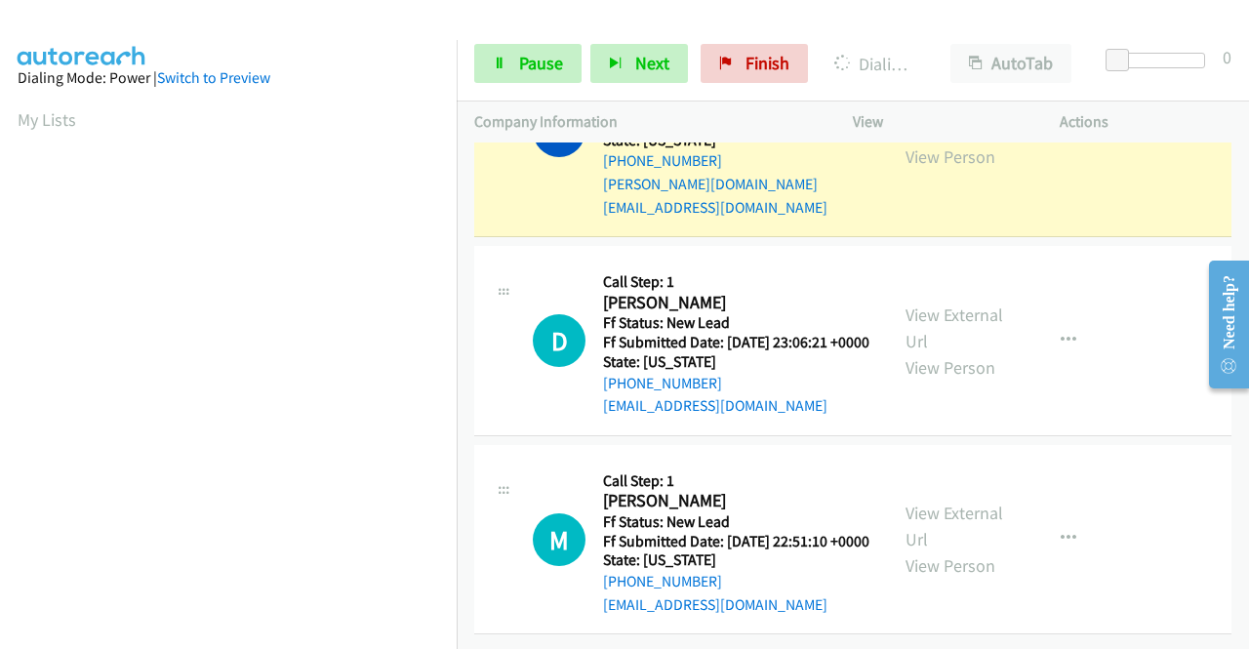
scroll to position [8694, 0]
click at [917, 170] on div "View External Url View Person" at bounding box center [955, 130] width 101 height 79
click at [944, 141] on link "View External Url" at bounding box center [954, 117] width 98 height 49
drag, startPoint x: 457, startPoint y: 364, endPoint x: 453, endPoint y: 399, distance: 35.3
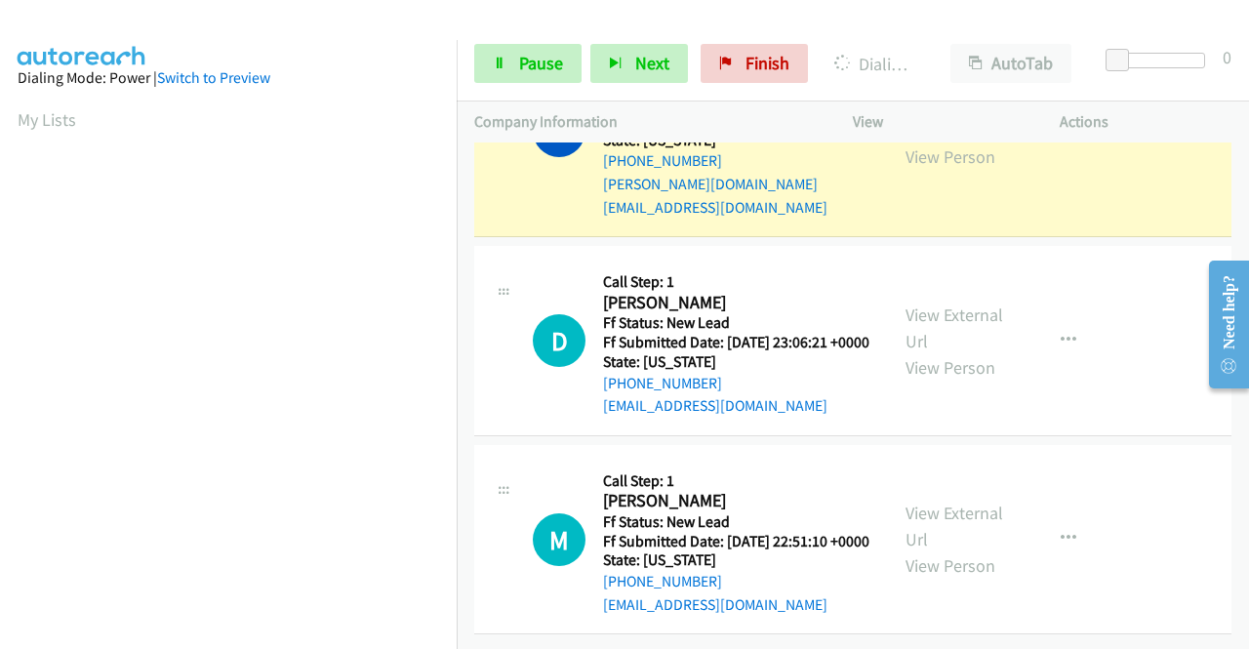
click at [453, 399] on nav "Dialing Mode: Power | Switch to Preview My Lists" at bounding box center [229, 364] width 458 height 649
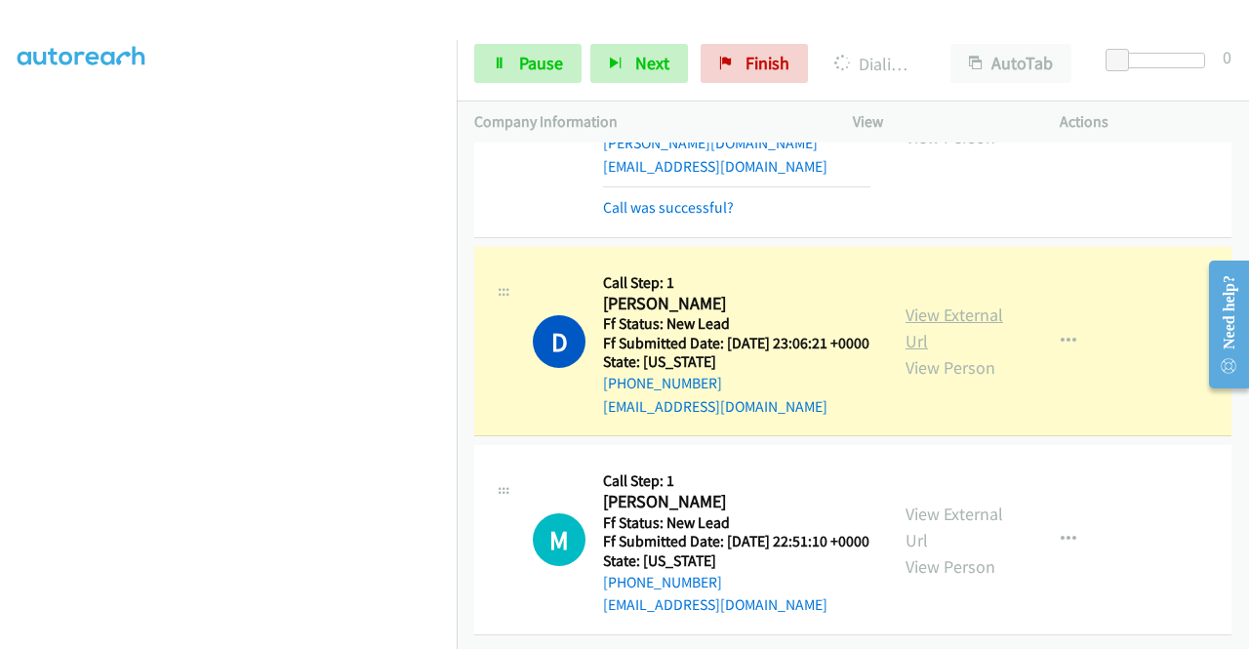
click at [954, 305] on link "View External Url" at bounding box center [954, 327] width 98 height 49
click at [462, 194] on td "B Callback Scheduled Call Step: 1 Bj Ward America/New_York Ff Status: New Lead …" at bounding box center [853, 111] width 792 height 263
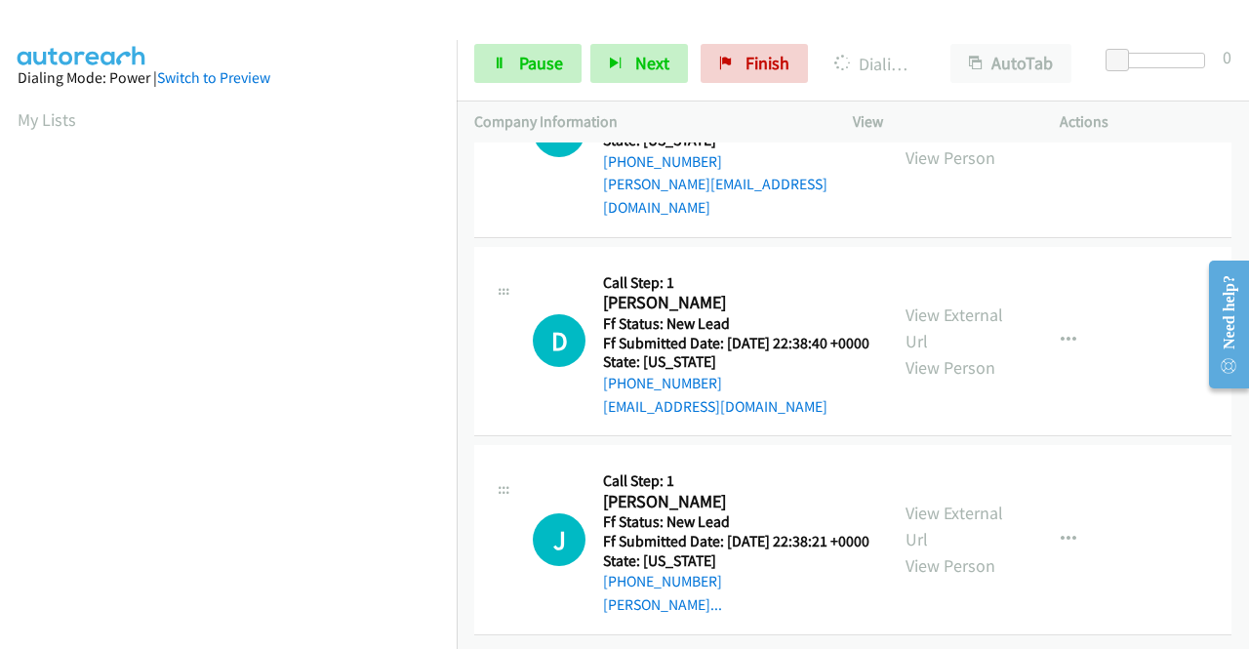
scroll to position [9159, 0]
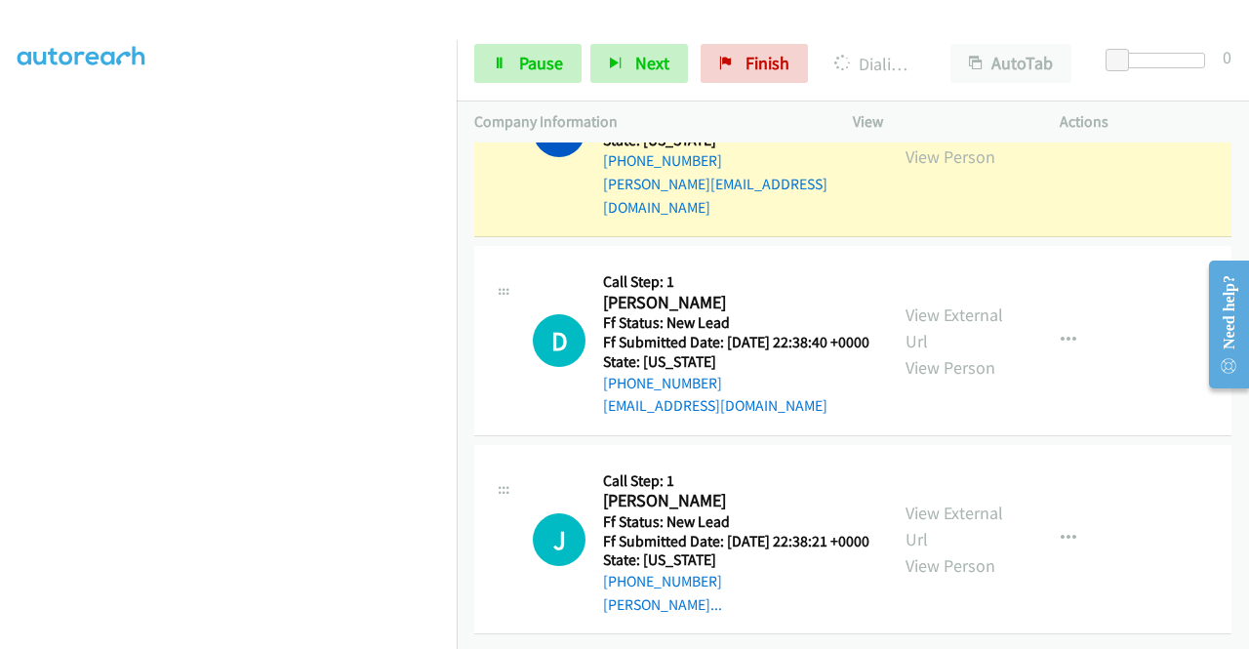
click at [937, 141] on link "View External Url" at bounding box center [954, 117] width 98 height 49
click at [497, 65] on icon at bounding box center [500, 65] width 14 height 14
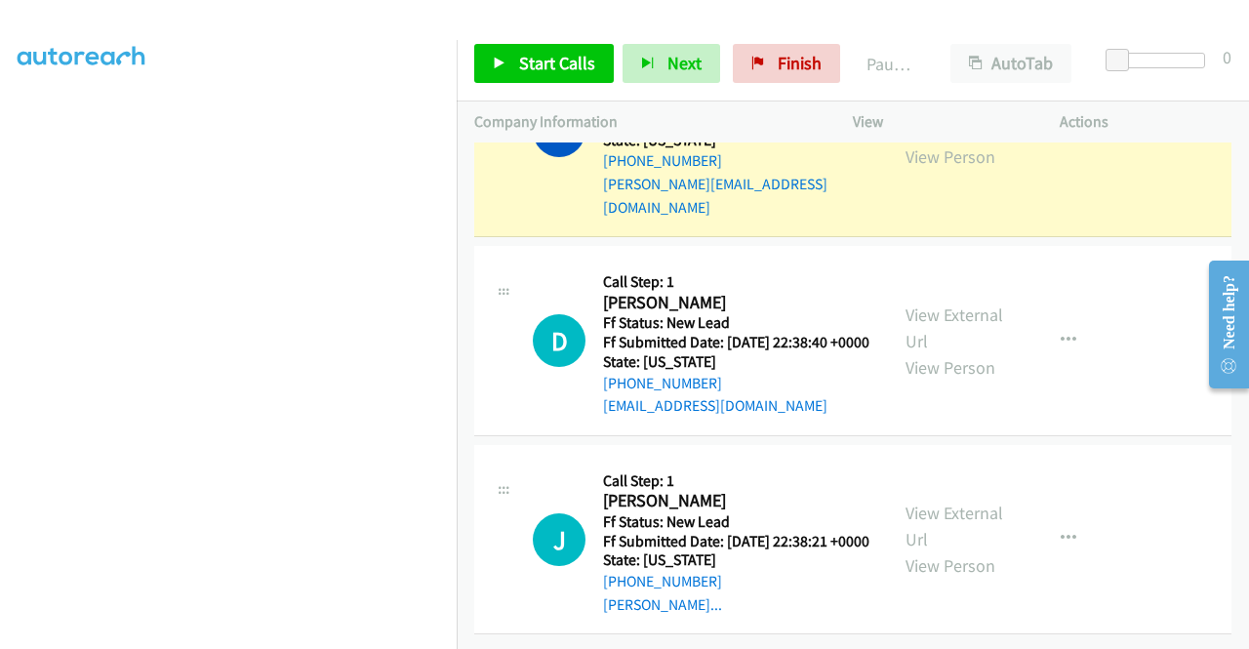
scroll to position [9472, 0]
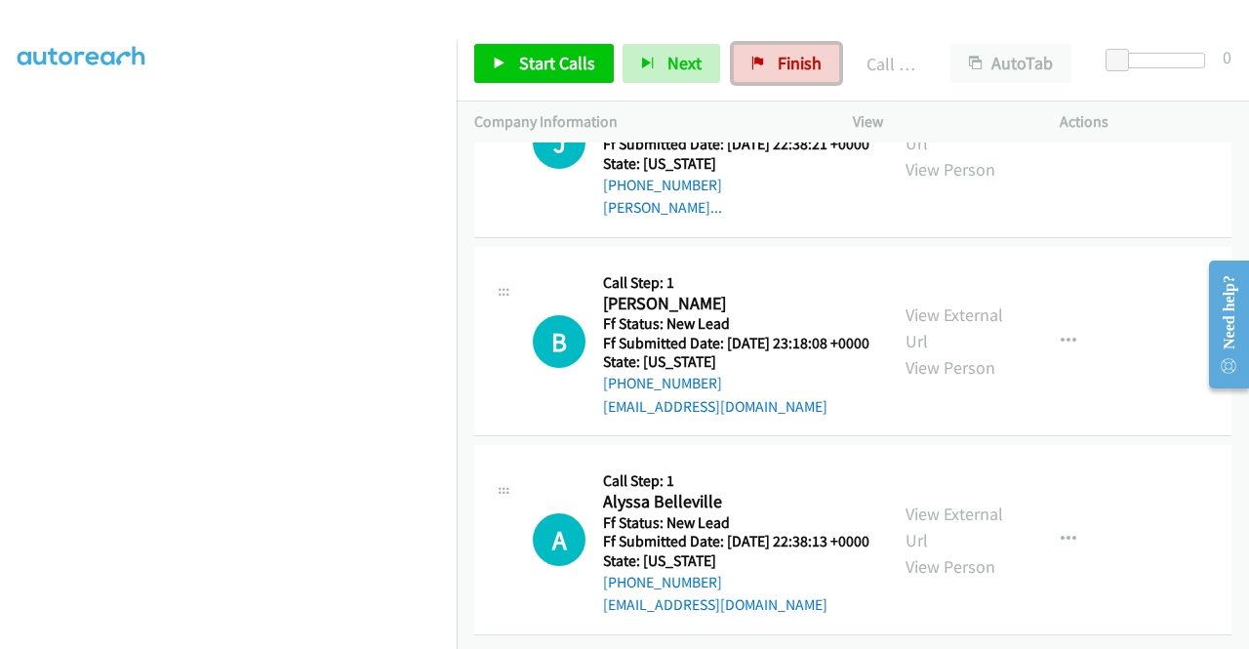
drag, startPoint x: 764, startPoint y: 74, endPoint x: 669, endPoint y: 93, distance: 96.4
click at [764, 74] on link "Finish" at bounding box center [786, 63] width 107 height 39
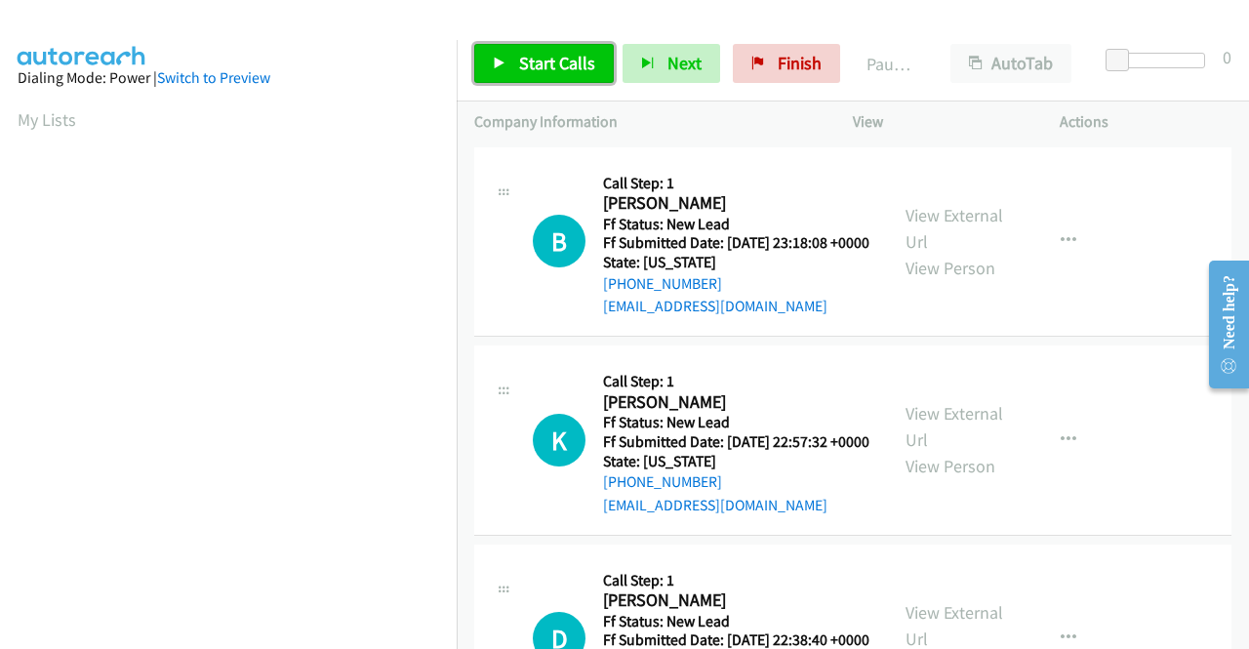
click at [556, 61] on span "Start Calls" at bounding box center [557, 63] width 76 height 22
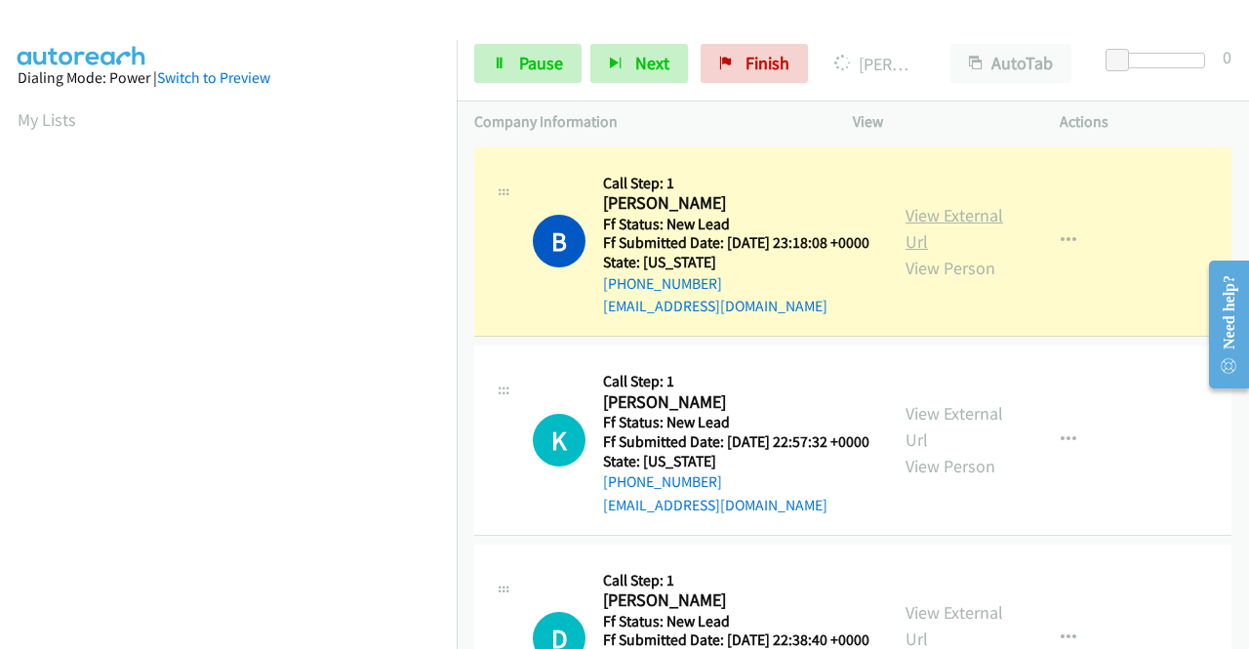
click at [905, 224] on link "View External Url" at bounding box center [954, 228] width 98 height 49
drag, startPoint x: 0, startPoint y: 280, endPoint x: 55, endPoint y: 319, distance: 67.1
click at [0, 280] on aside "Dialing Mode: Power | Switch to Preview My Lists" at bounding box center [228, 149] width 457 height 1080
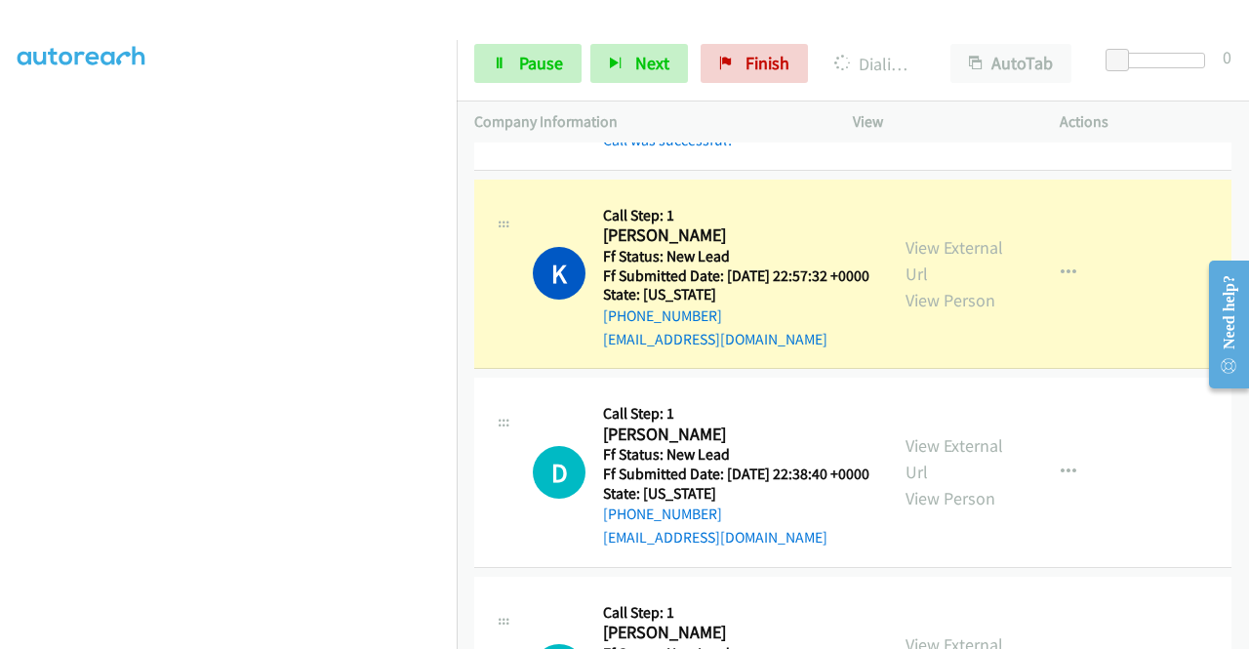
scroll to position [234, 0]
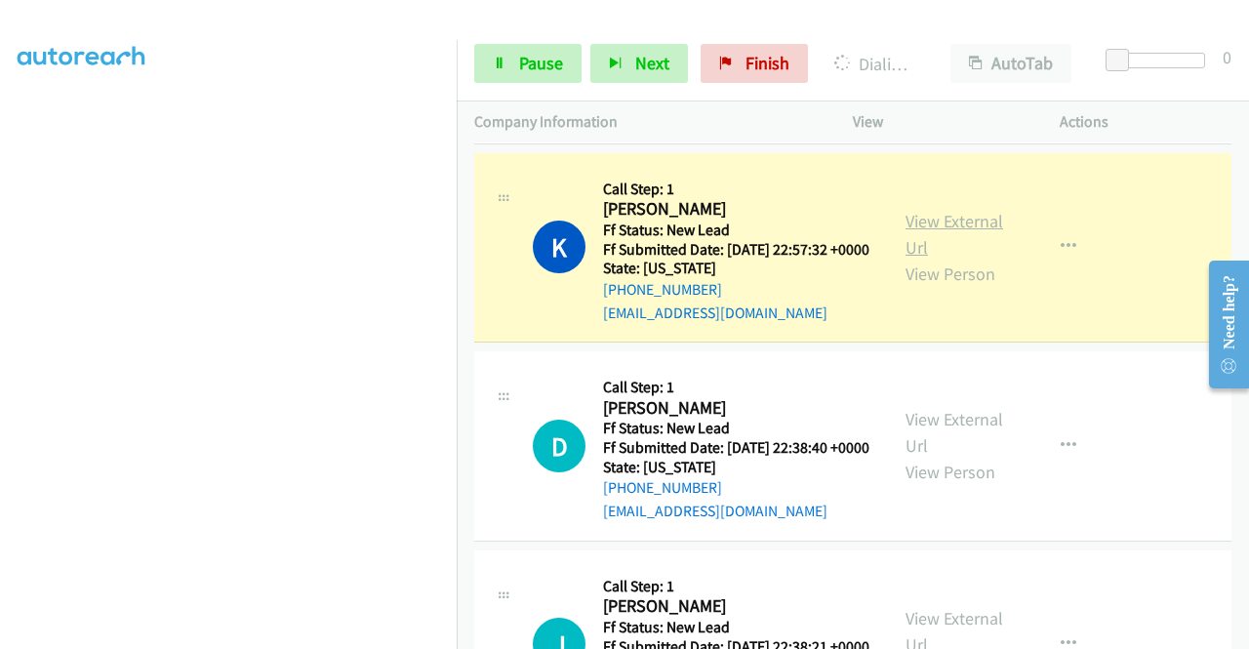
click at [946, 237] on link "View External Url" at bounding box center [954, 234] width 98 height 49
click at [0, 276] on aside "Dialing Mode: Power | Switch to Preview My Lists" at bounding box center [228, 149] width 457 height 1080
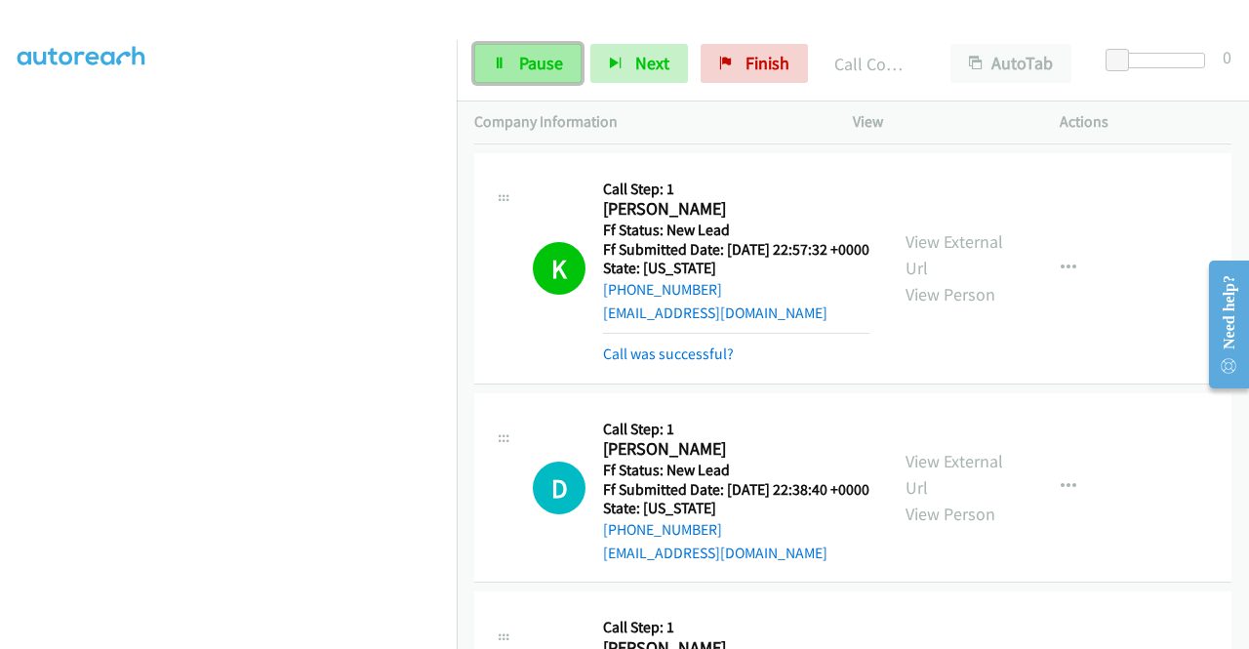
click at [553, 65] on span "Pause" at bounding box center [541, 63] width 44 height 22
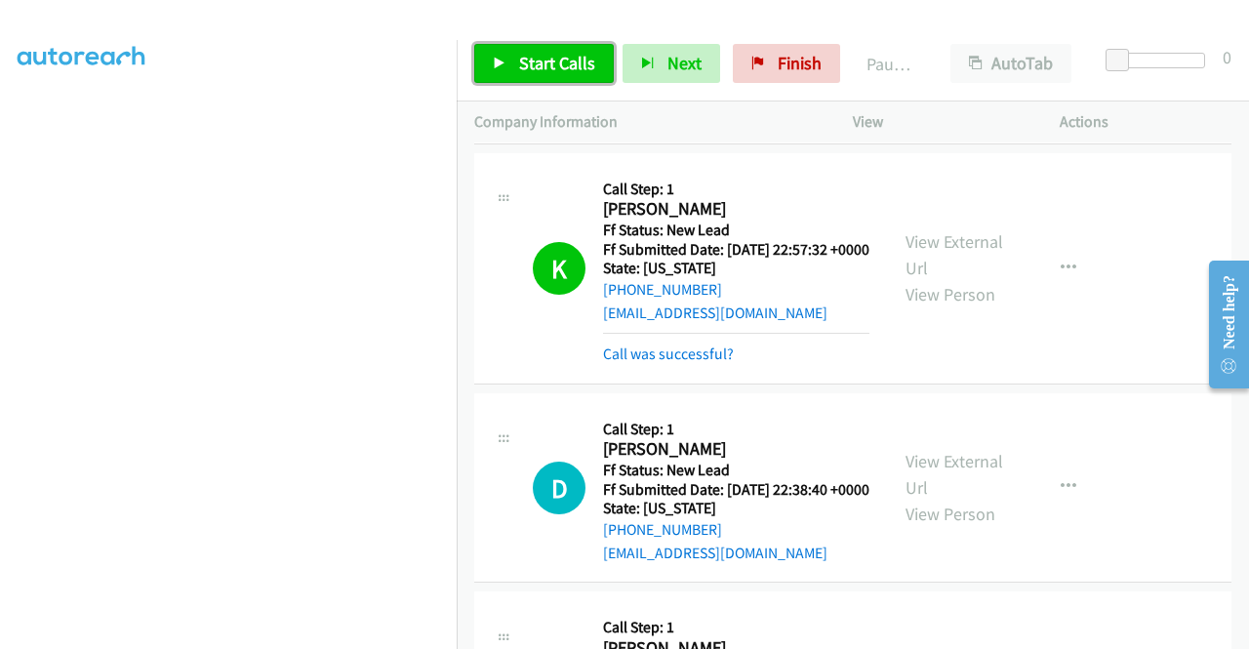
click at [553, 65] on span "Start Calls" at bounding box center [557, 63] width 76 height 22
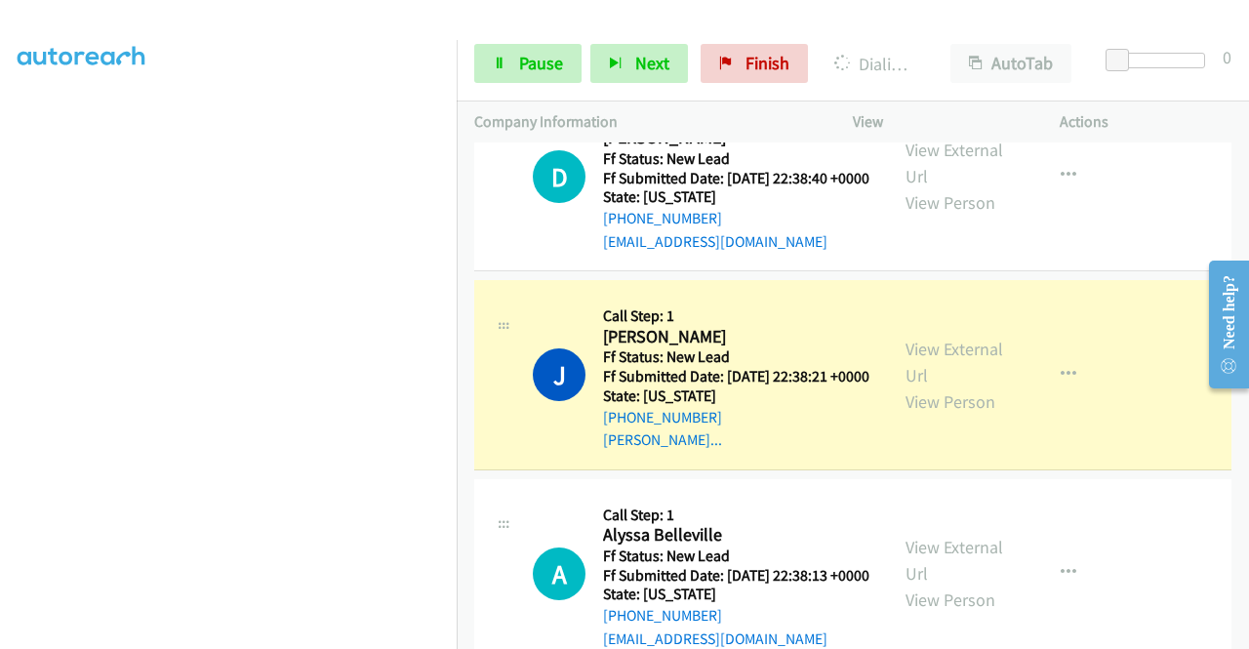
scroll to position [546, 0]
click at [959, 385] on link "View External Url" at bounding box center [954, 361] width 98 height 49
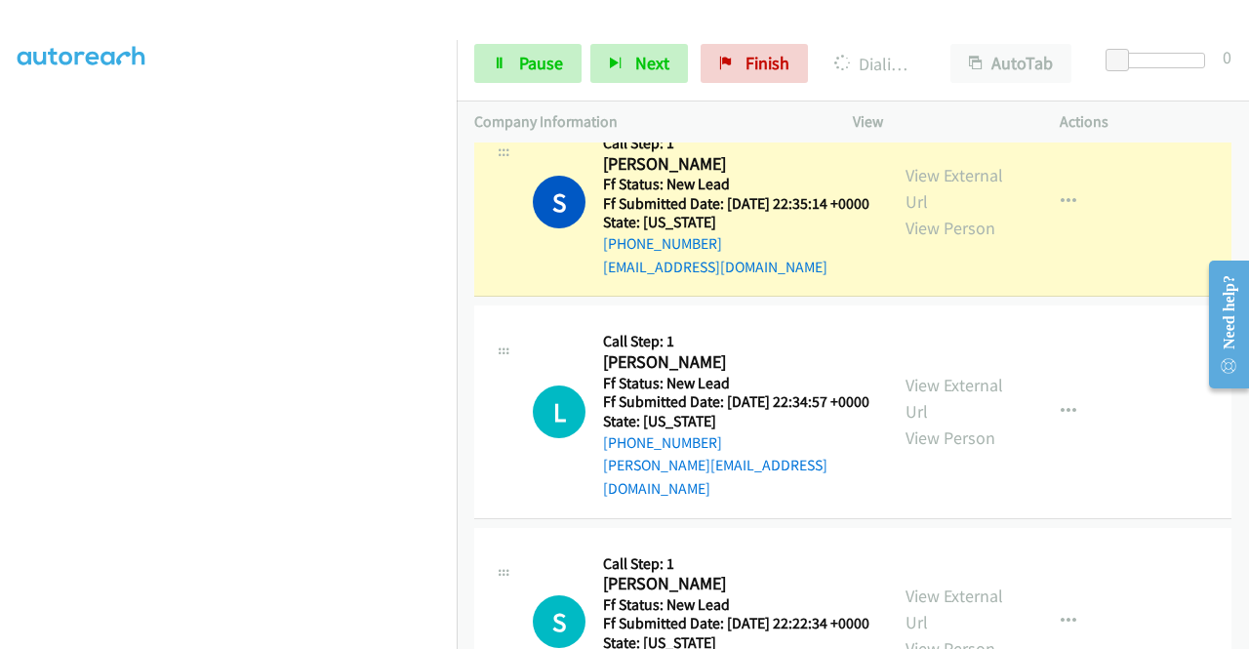
scroll to position [1184, 0]
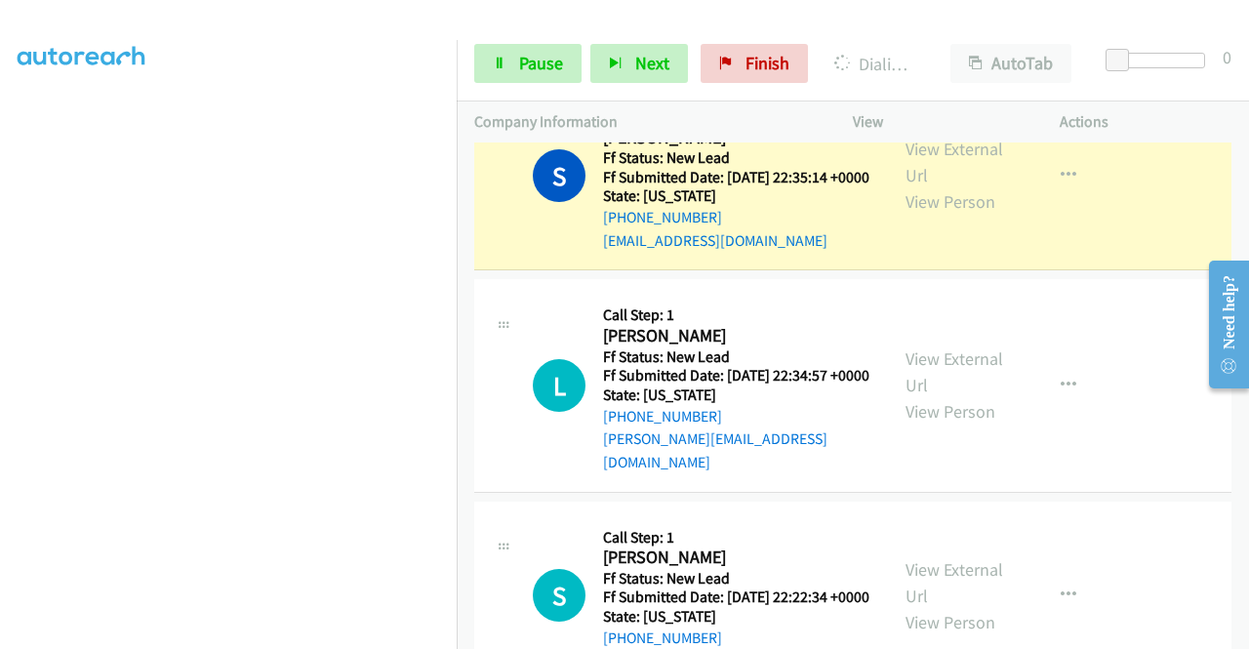
click at [997, 250] on div "View External Url View Person View External Url Email Schedule/Manage Callback …" at bounding box center [1000, 176] width 224 height 154
click at [986, 186] on link "View External Url" at bounding box center [954, 162] width 98 height 49
drag, startPoint x: 457, startPoint y: 150, endPoint x: 453, endPoint y: 177, distance: 26.6
click at [453, 177] on nav "Dialing Mode: Power | Switch to Preview My Lists" at bounding box center [229, 364] width 458 height 649
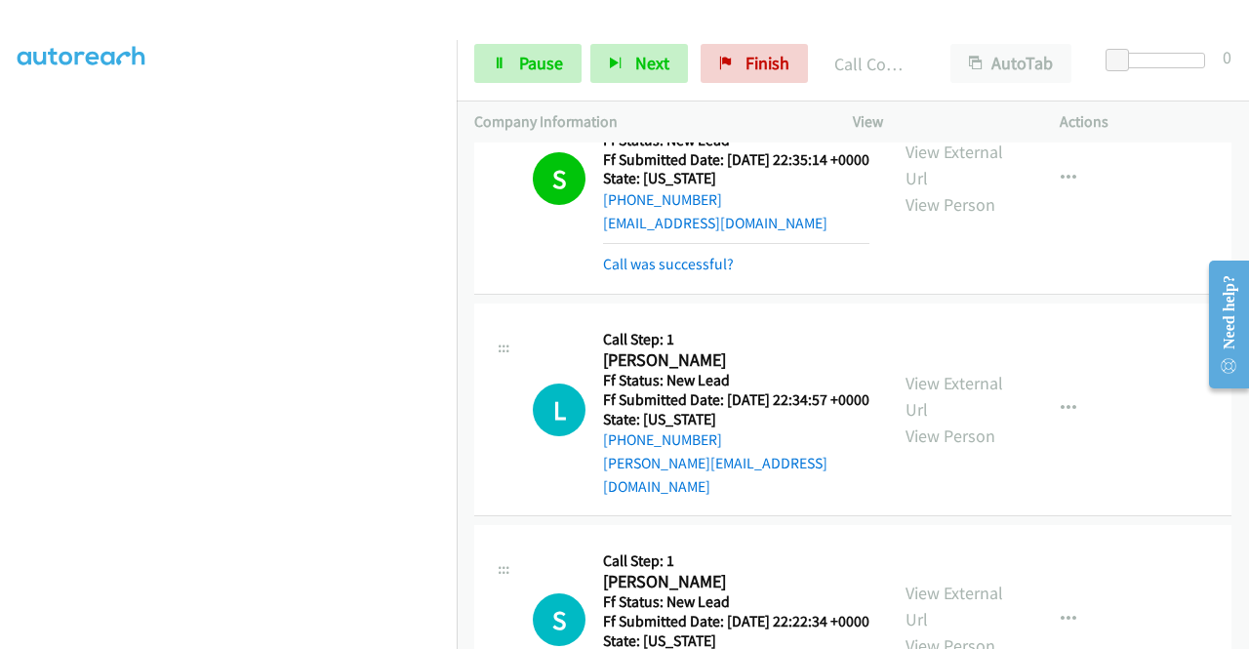
scroll to position [1423, 0]
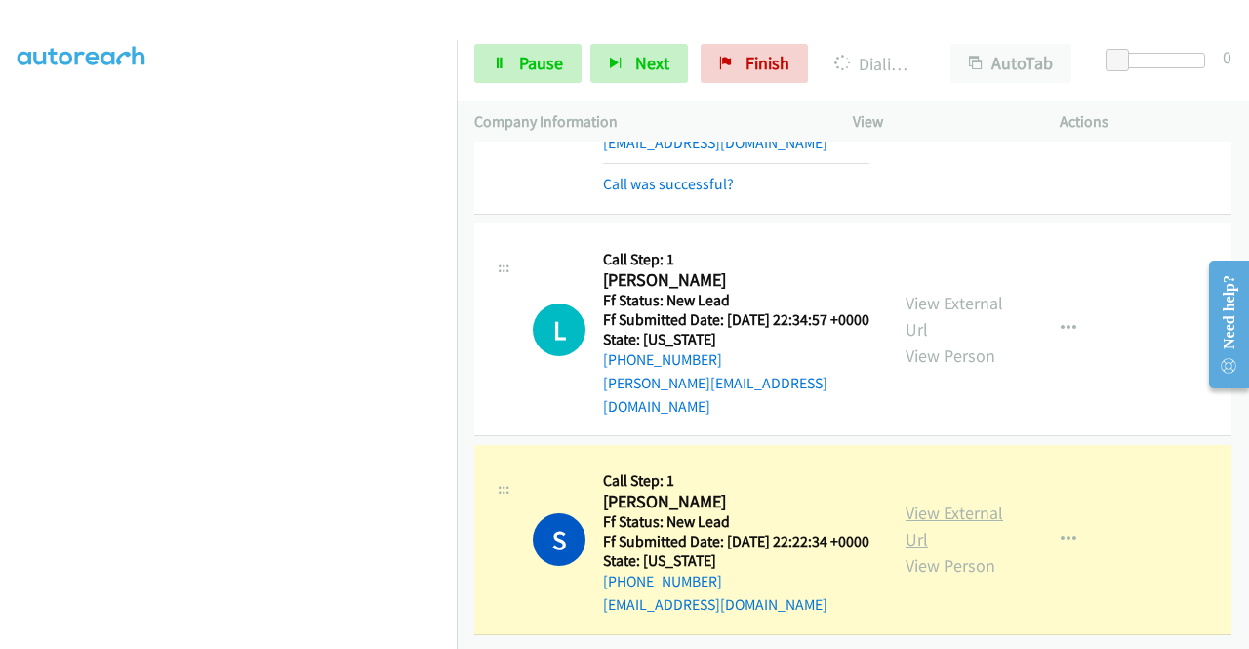
click at [946, 502] on link "View External Url" at bounding box center [954, 526] width 98 height 49
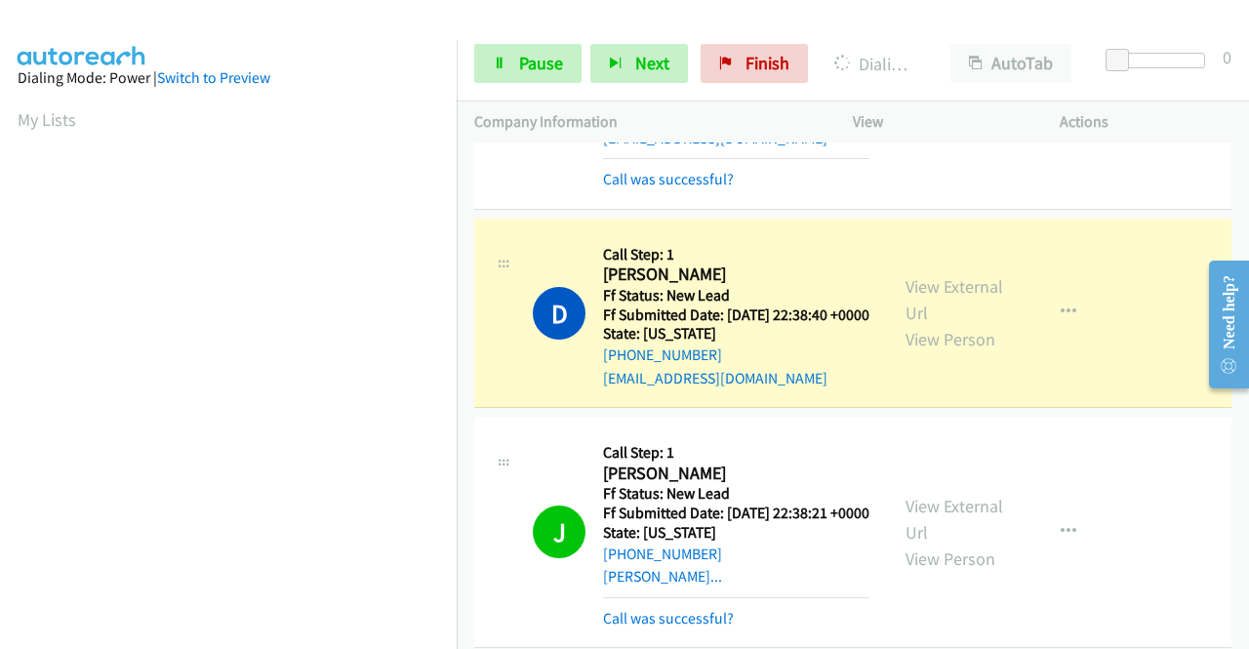
scroll to position [406, 0]
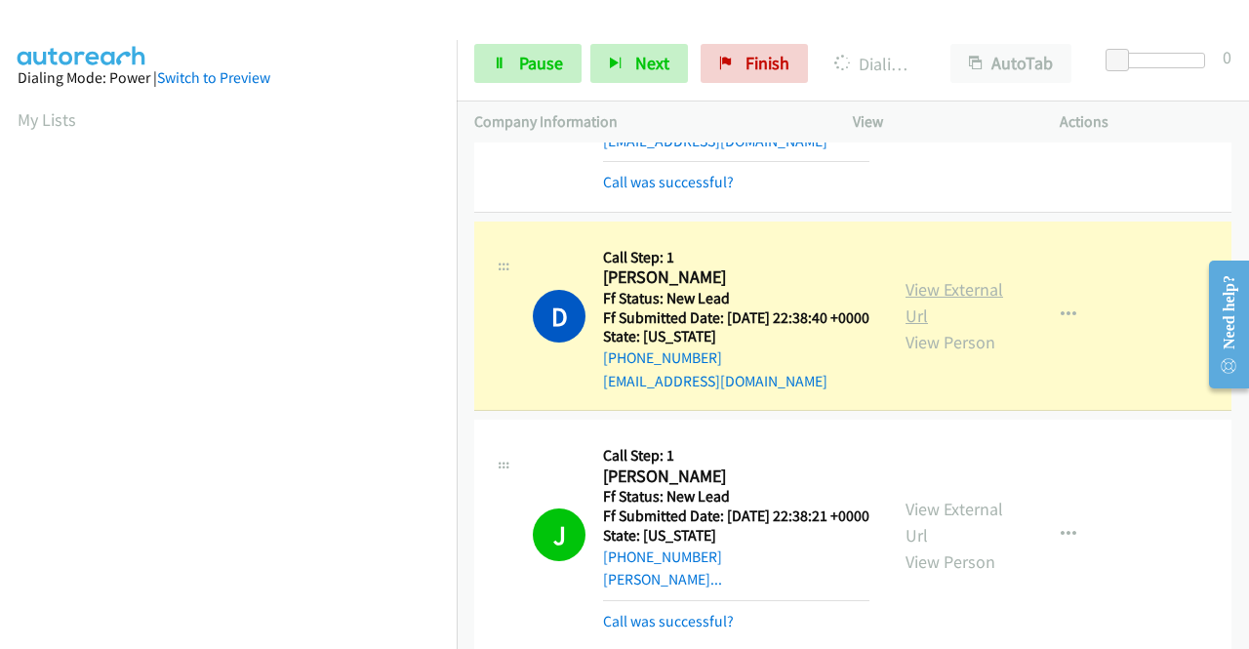
click at [952, 327] on link "View External Url" at bounding box center [954, 302] width 98 height 49
click at [506, 49] on link "Pause" at bounding box center [527, 63] width 107 height 39
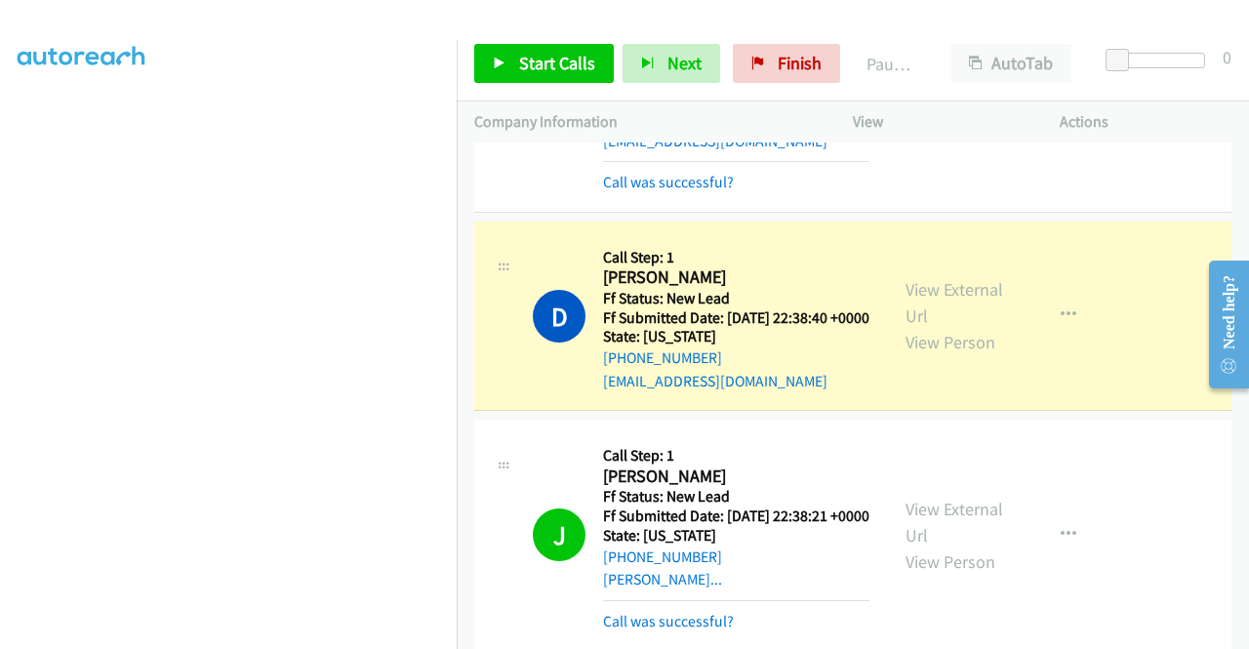
scroll to position [445, 0]
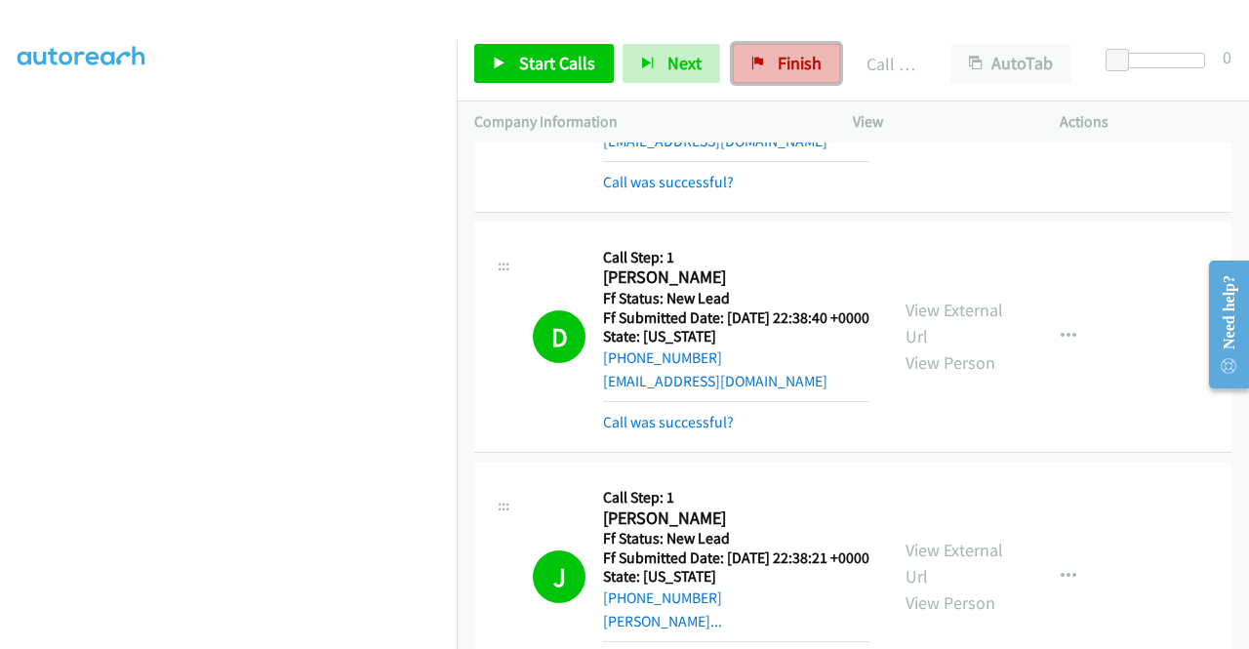
click at [795, 74] on link "Finish" at bounding box center [786, 63] width 107 height 39
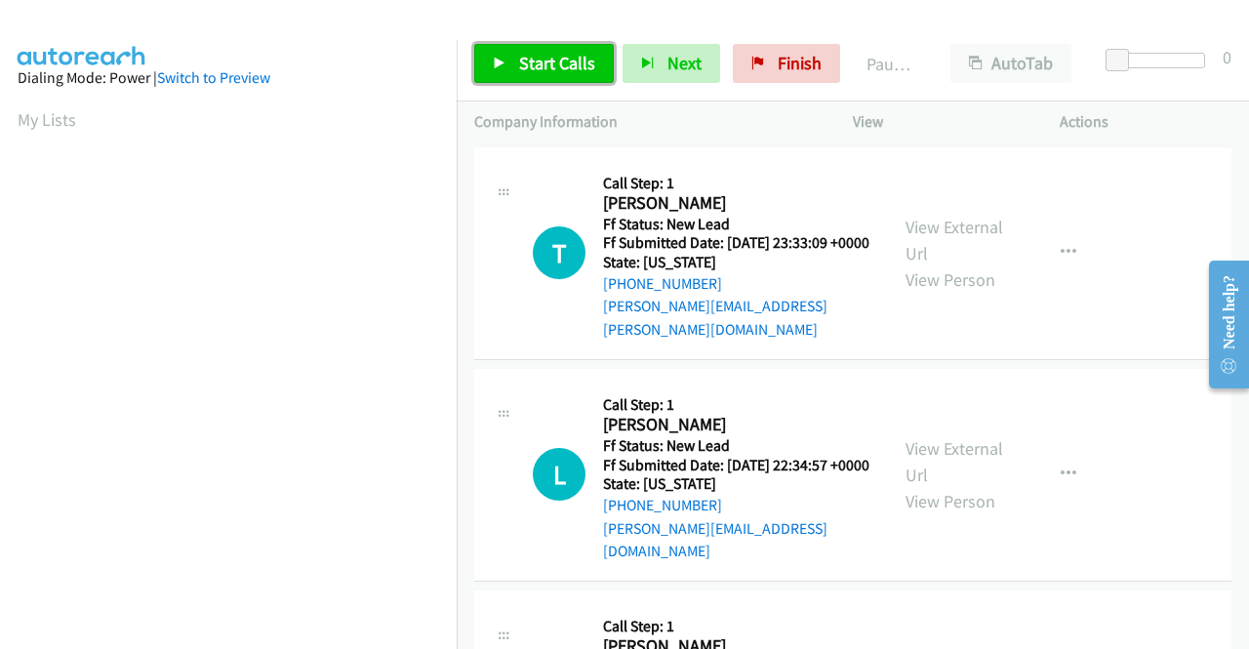
click at [568, 48] on link "Start Calls" at bounding box center [544, 63] width 140 height 39
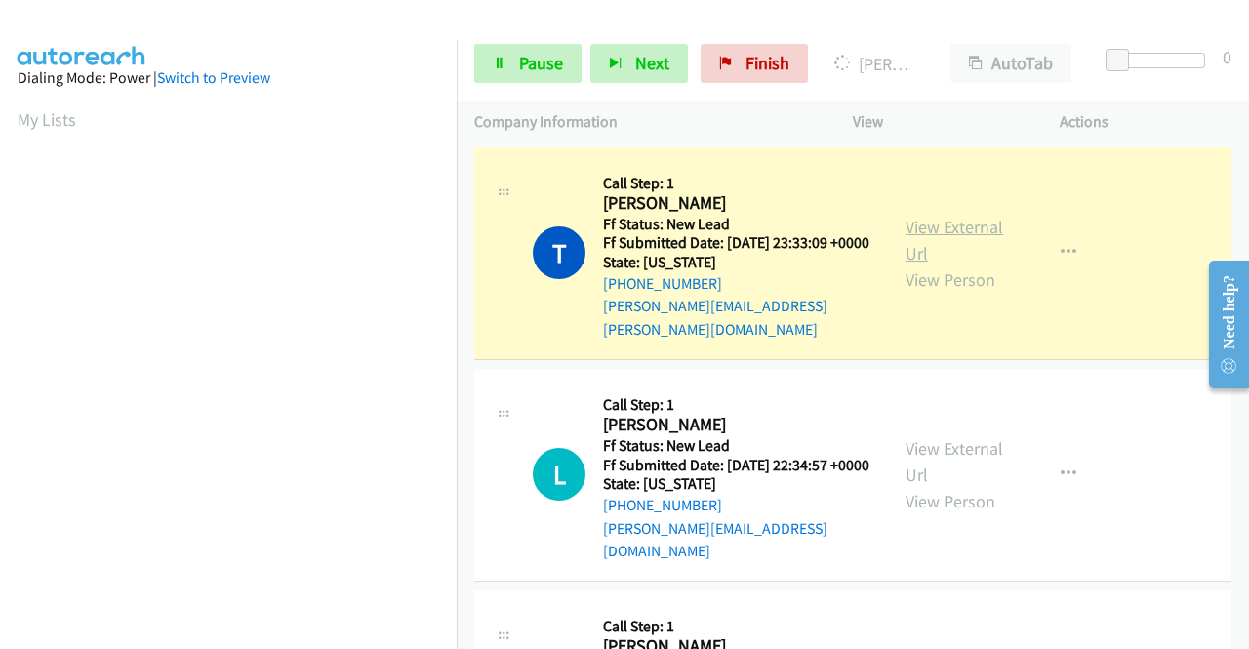
click at [909, 216] on link "View External Url" at bounding box center [954, 240] width 98 height 49
click at [0, 134] on aside "Dialing Mode: Power | Switch to Preview My Lists" at bounding box center [228, 149] width 457 height 1080
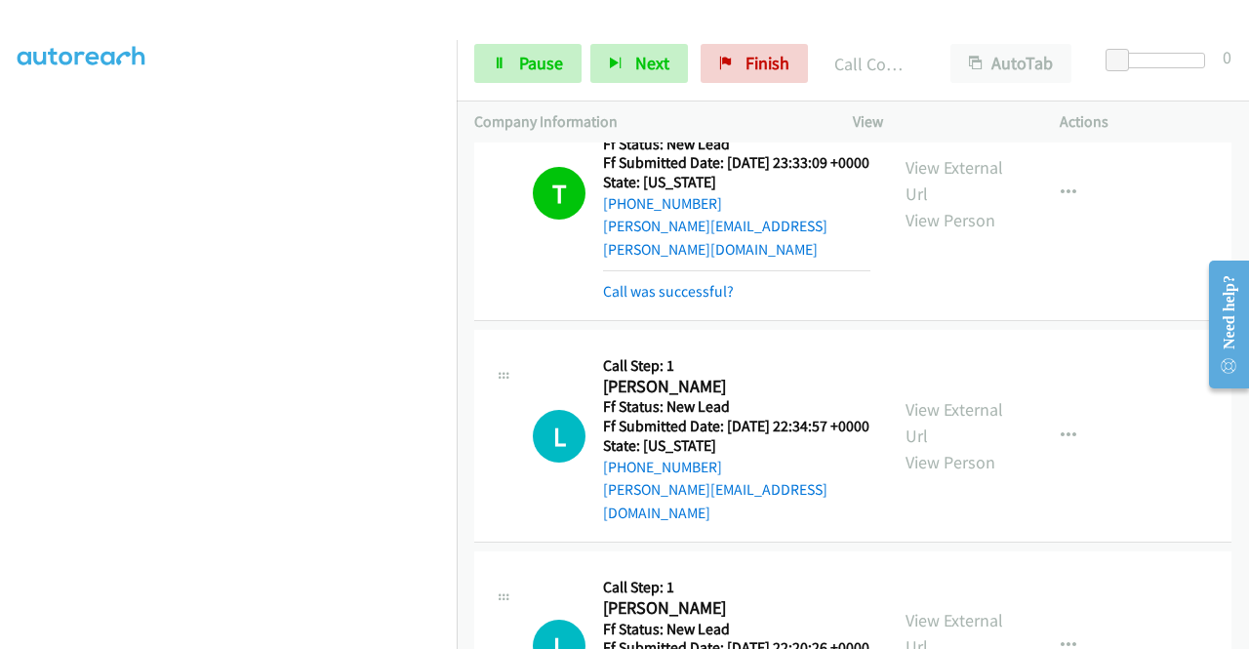
scroll to position [76, 0]
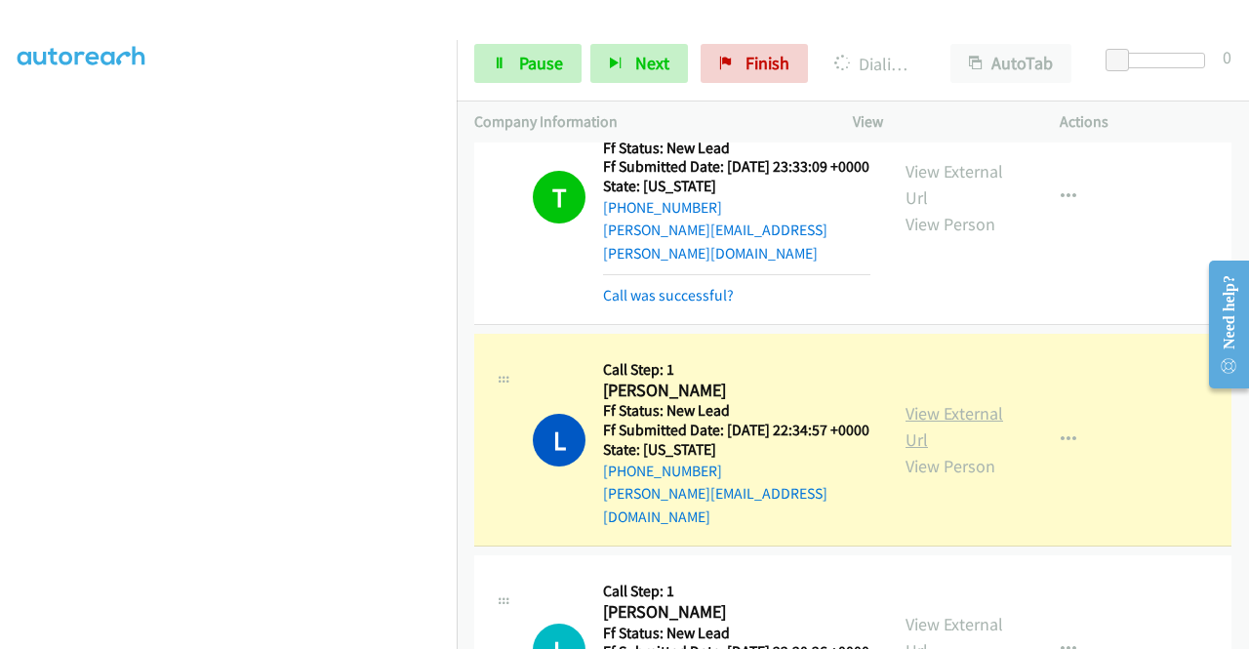
click at [943, 408] on link "View External Url" at bounding box center [954, 426] width 98 height 49
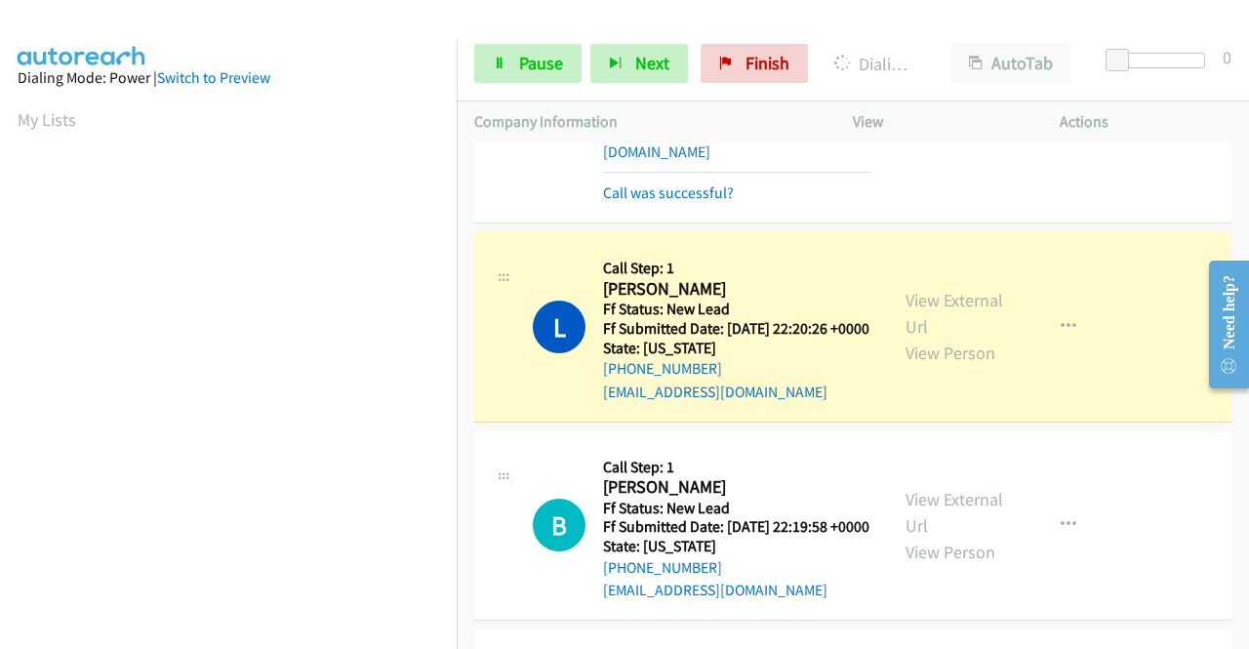
scroll to position [480, 0]
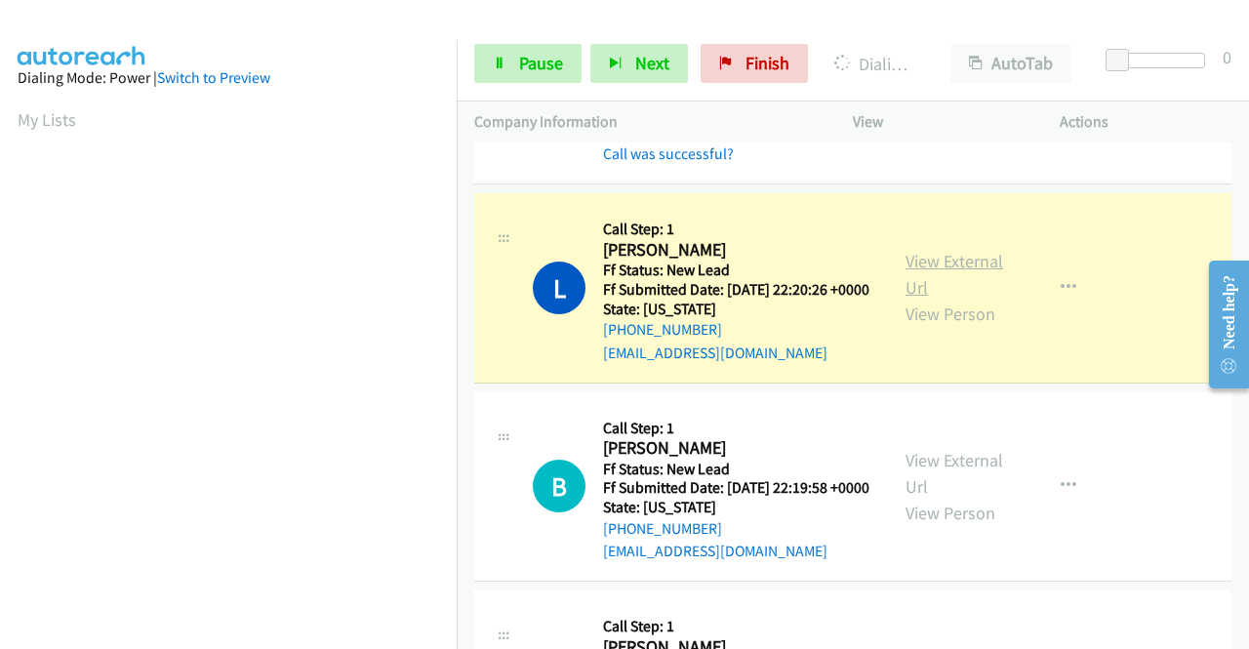
click at [956, 265] on link "View External Url" at bounding box center [954, 274] width 98 height 49
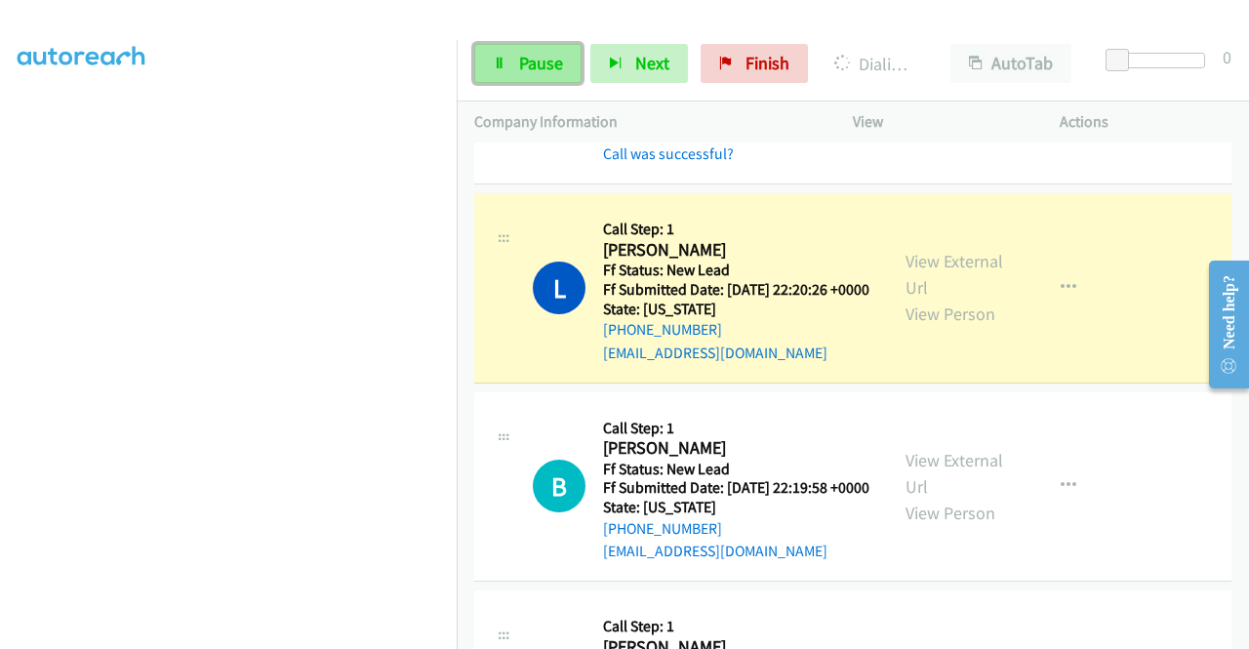
click at [530, 78] on link "Pause" at bounding box center [527, 63] width 107 height 39
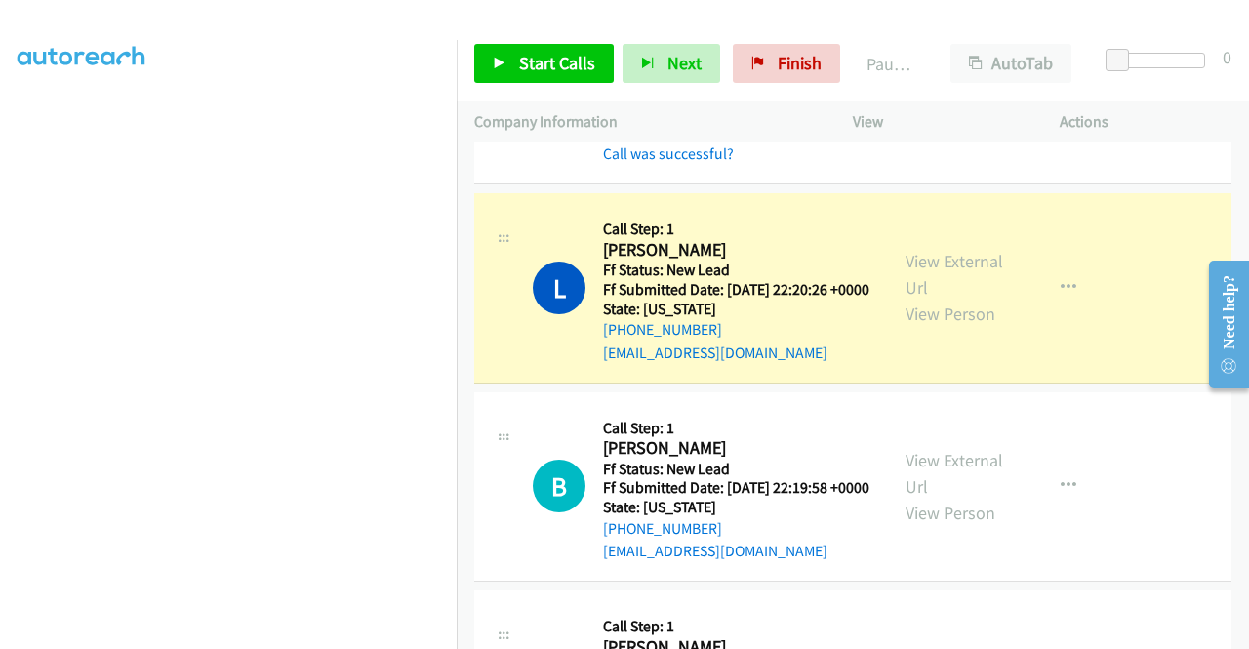
scroll to position [0, 0]
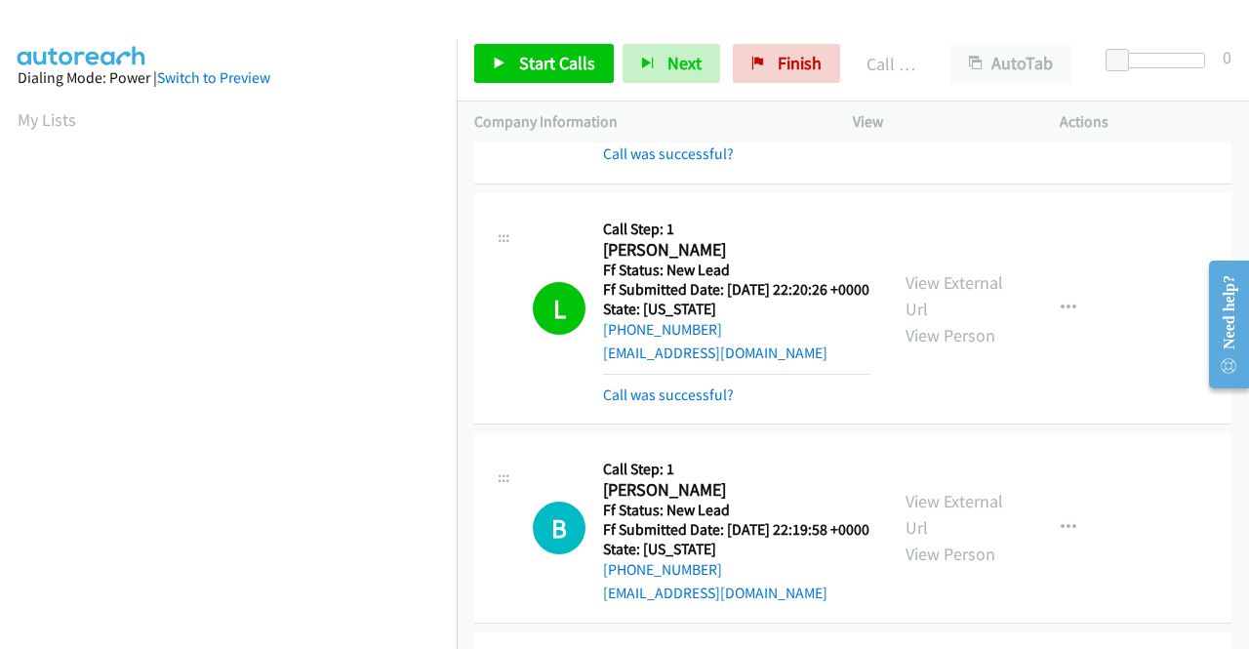
click at [540, 33] on div "Start Calls Pause Next Finish Call Completed AutoTab AutoTab 0" at bounding box center [853, 63] width 792 height 75
click at [533, 46] on link "Start Calls" at bounding box center [544, 63] width 140 height 39
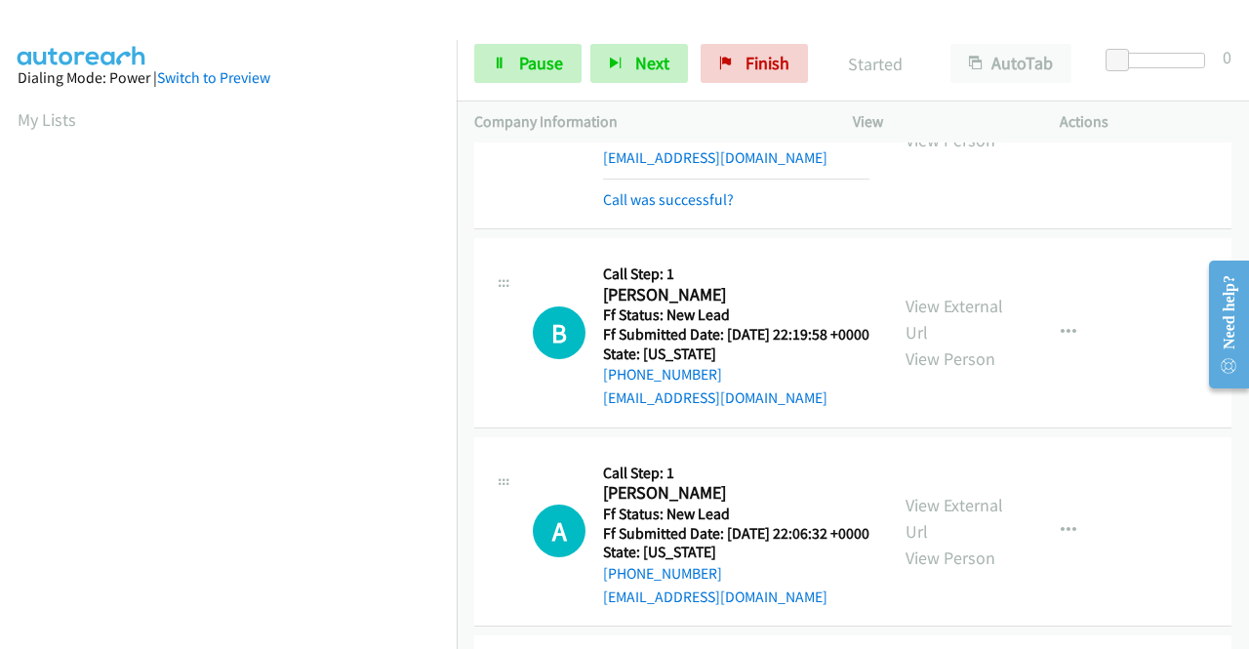
scroll to position [714, 0]
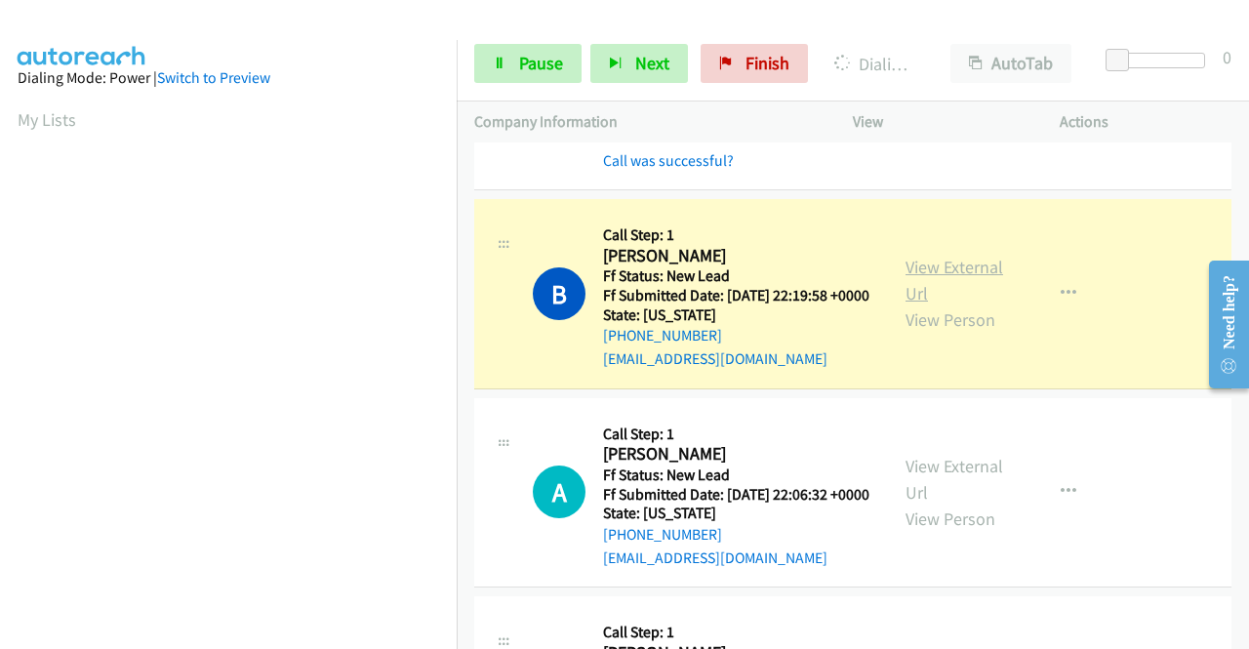
click at [929, 290] on link "View External Url" at bounding box center [954, 280] width 98 height 49
click at [0, 261] on aside "Dialing Mode: Power | Switch to Preview My Lists" at bounding box center [228, 580] width 457 height 1080
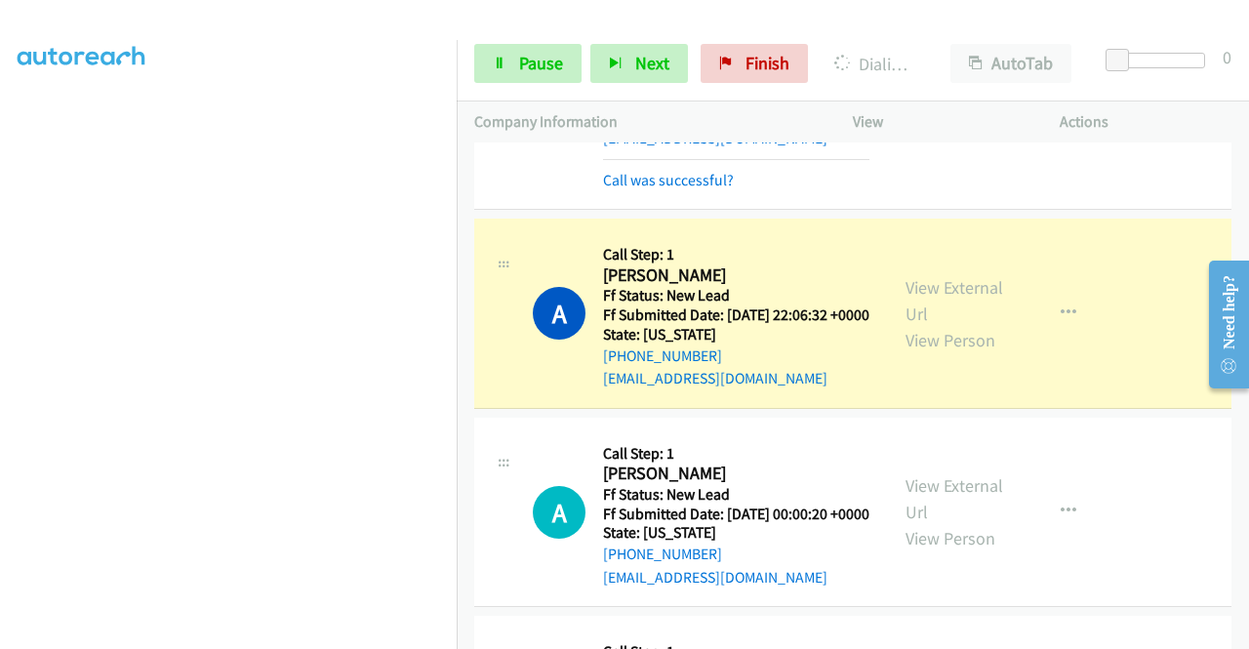
scroll to position [987, 0]
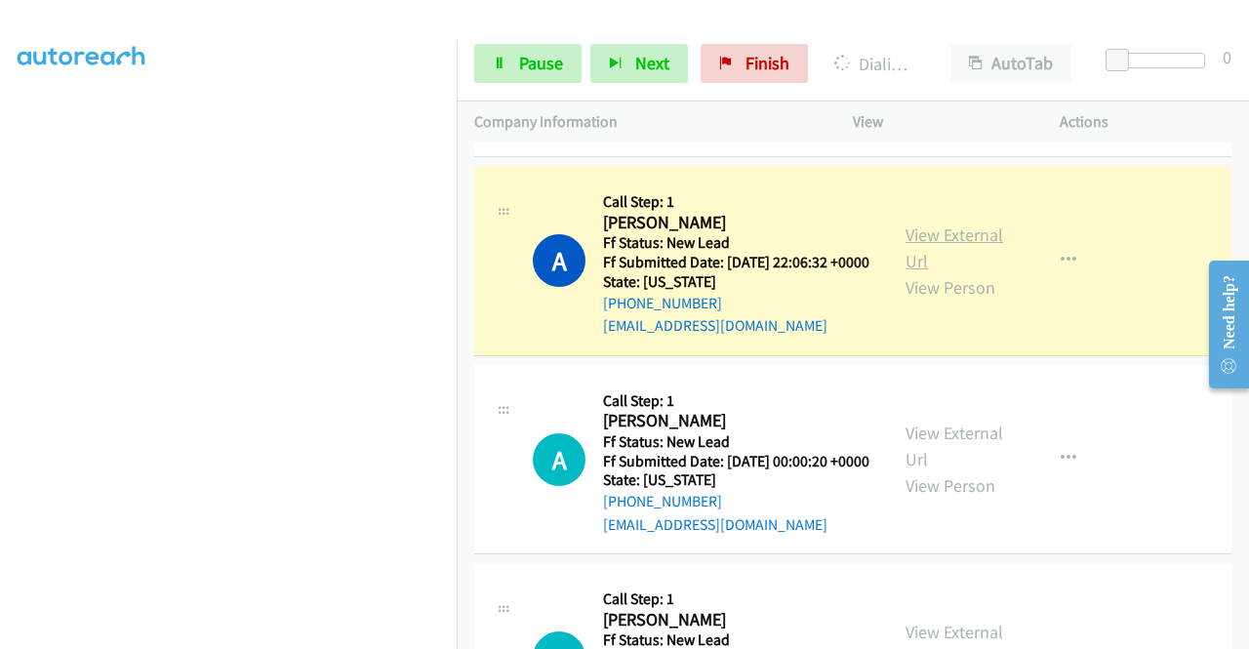
click at [959, 272] on link "View External Url" at bounding box center [954, 247] width 98 height 49
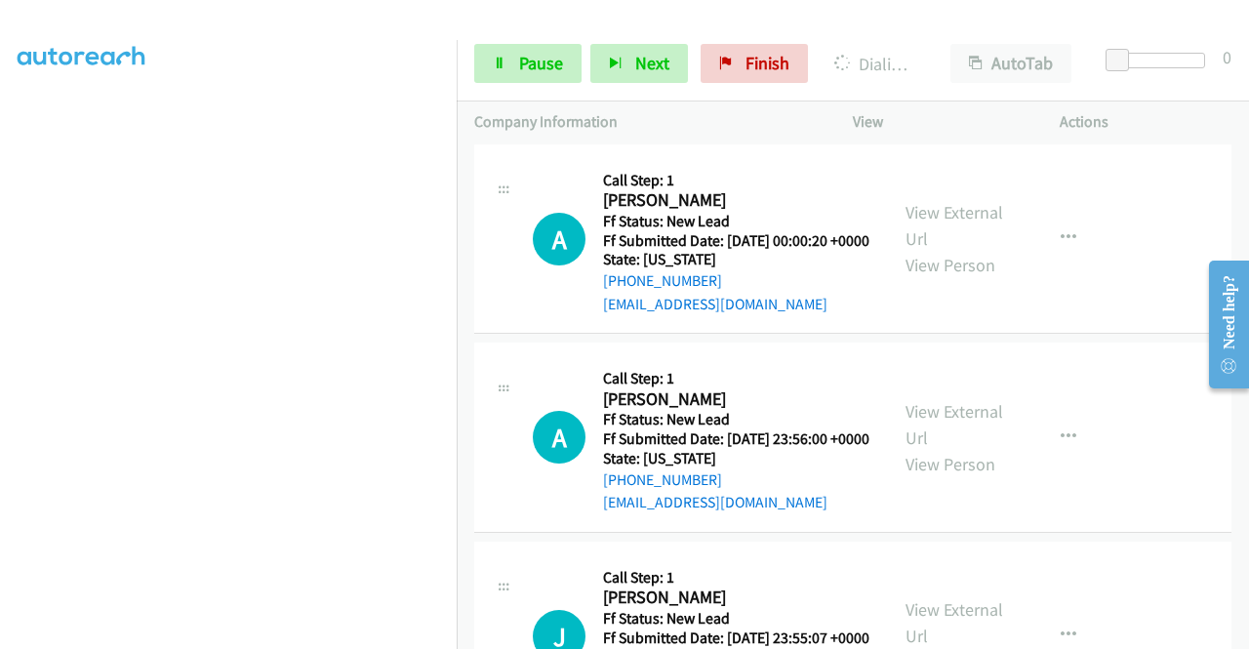
scroll to position [1247, 0]
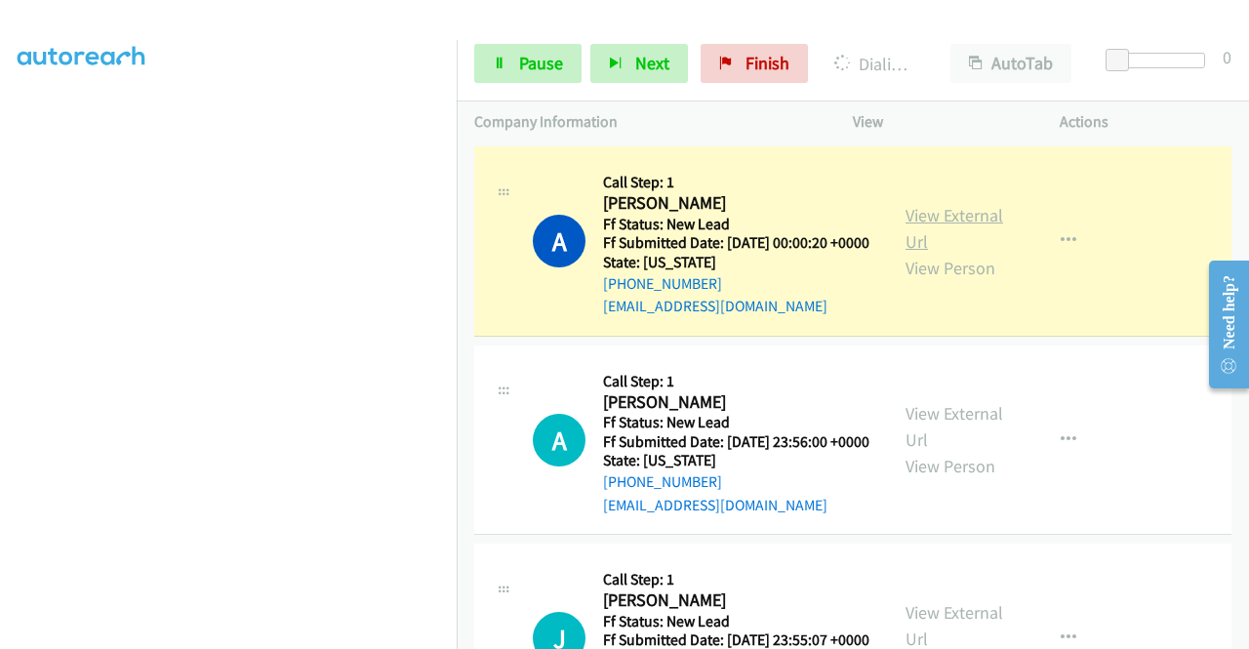
click at [938, 253] on link "View External Url" at bounding box center [954, 228] width 98 height 49
click at [490, 60] on link "Pause" at bounding box center [527, 63] width 107 height 39
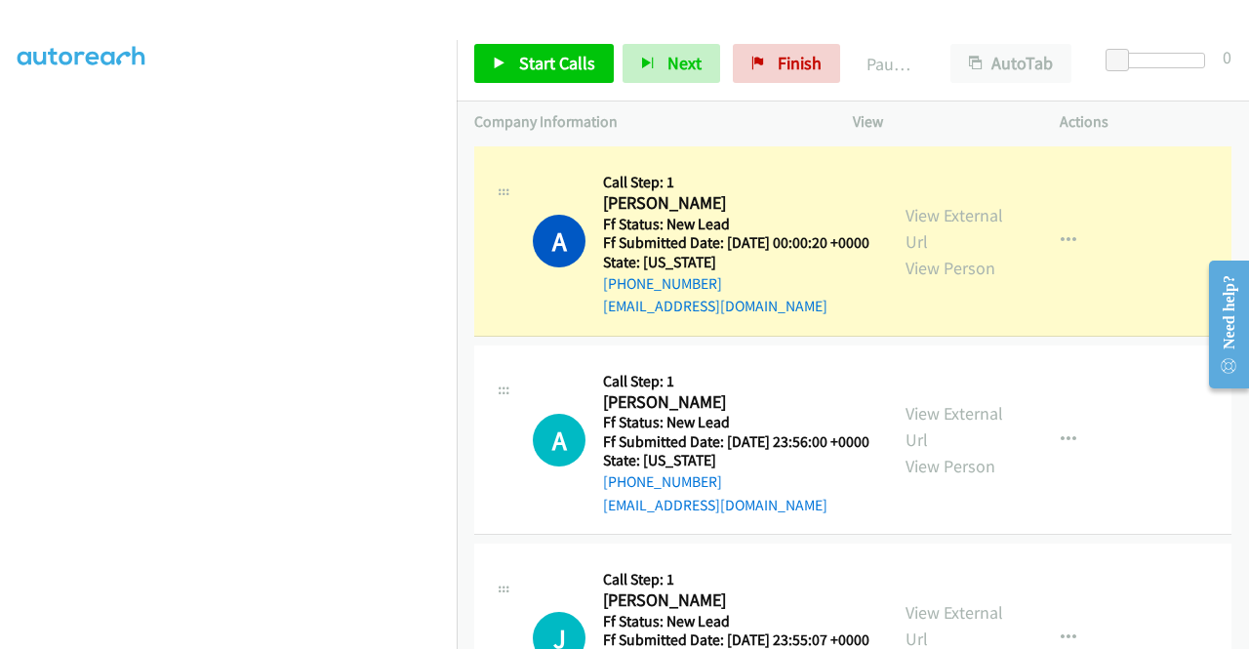
scroll to position [0, 0]
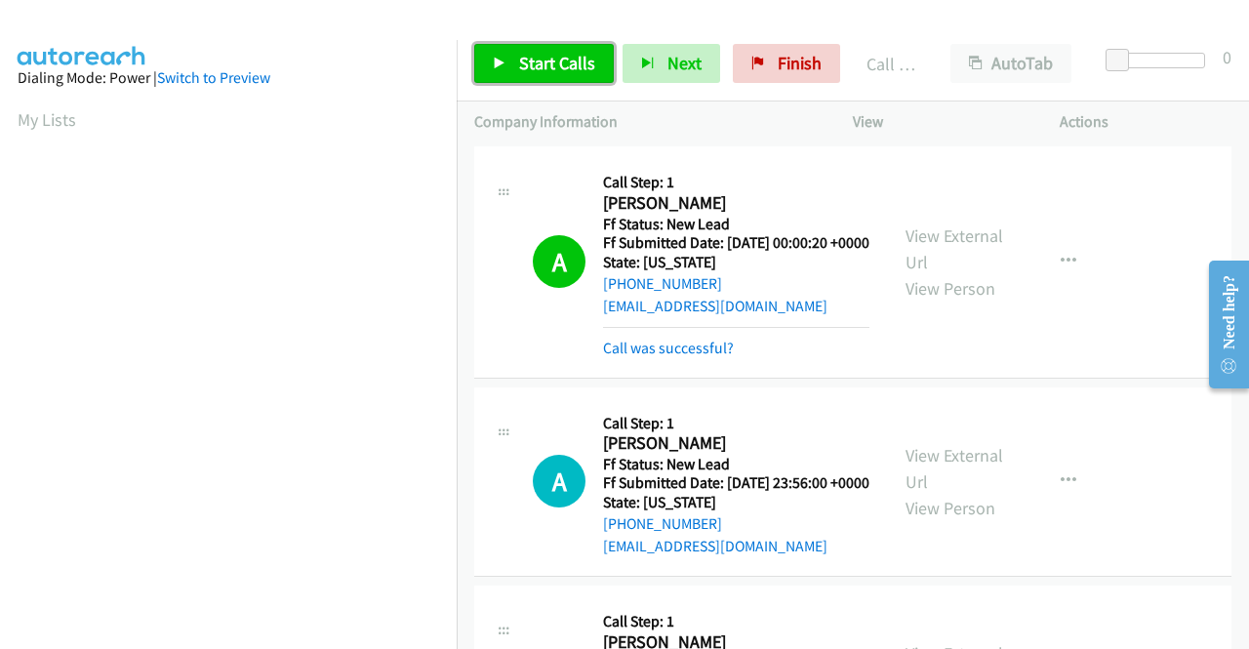
click at [523, 64] on span "Start Calls" at bounding box center [557, 63] width 76 height 22
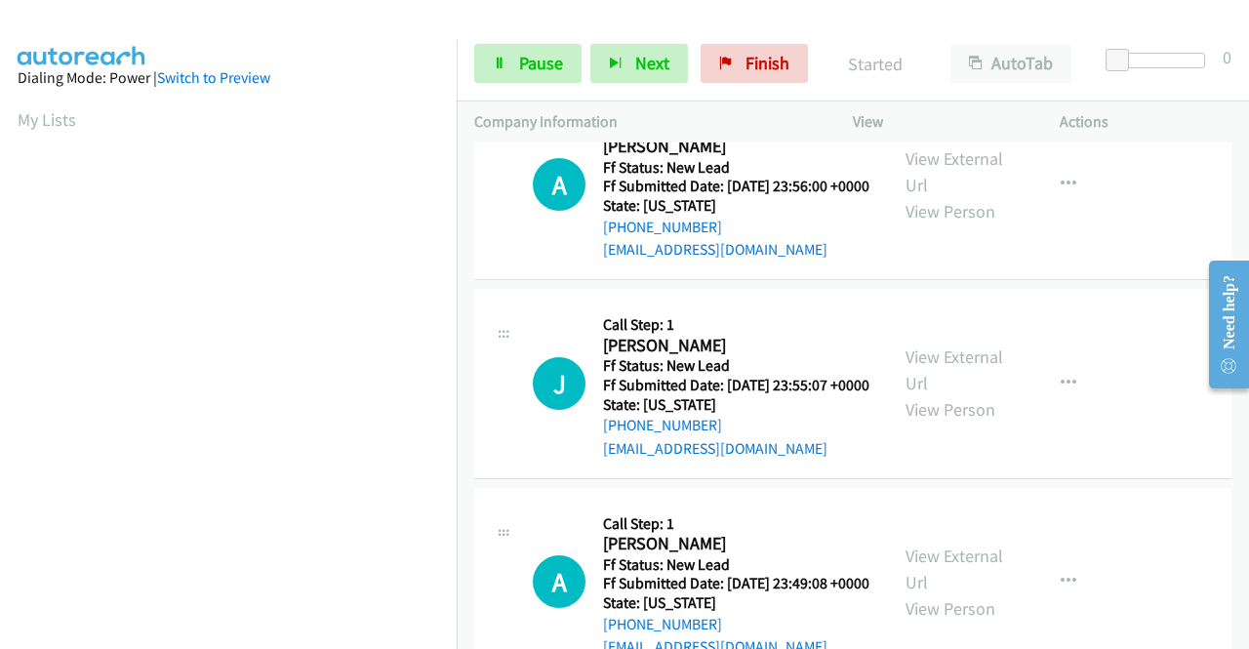
scroll to position [1547, 0]
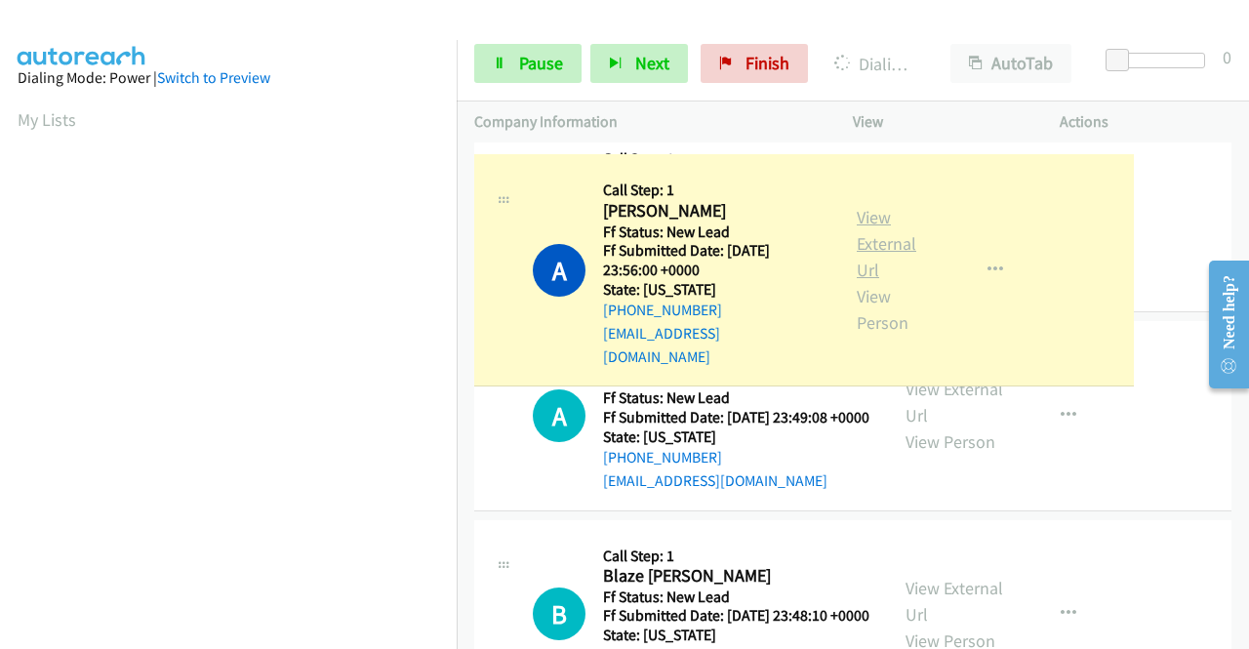
drag, startPoint x: 929, startPoint y: 223, endPoint x: 867, endPoint y: 227, distance: 61.6
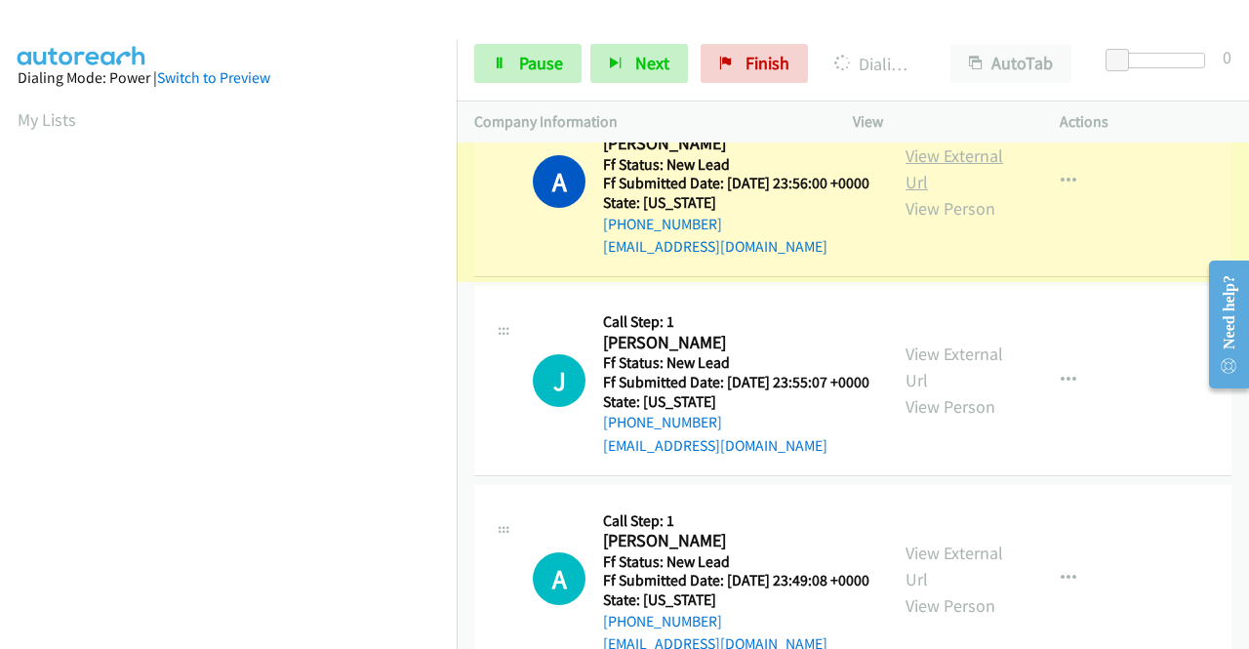
click at [914, 193] on link "View External Url" at bounding box center [954, 168] width 98 height 49
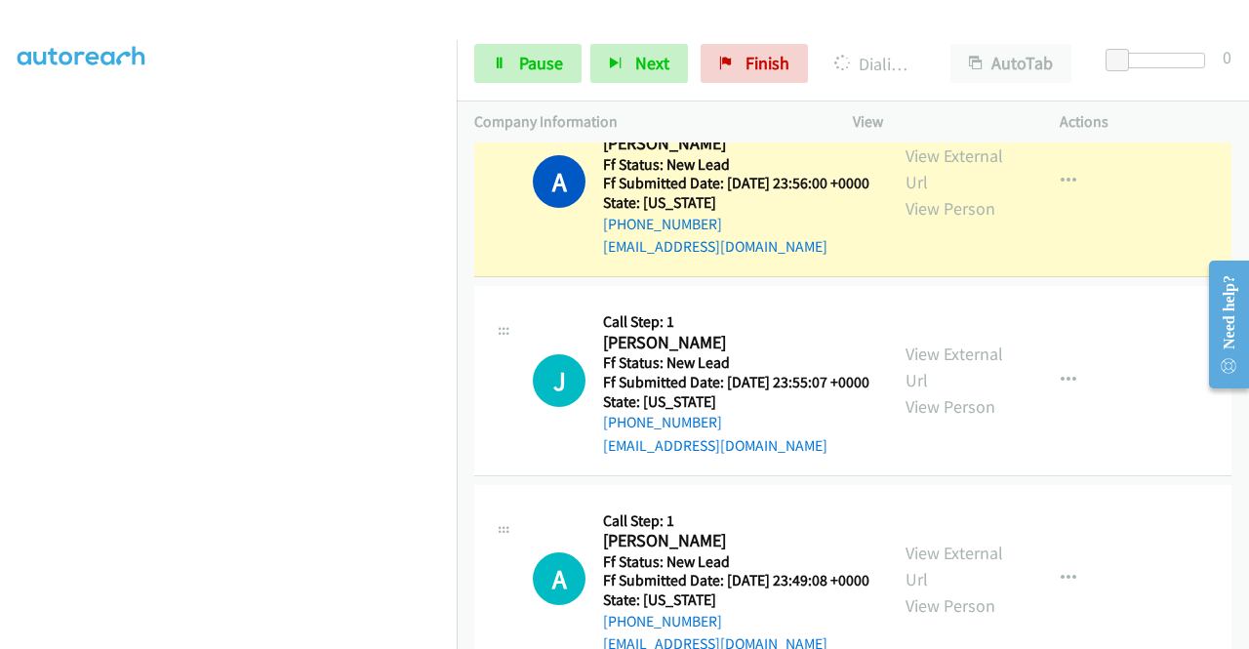
scroll to position [445, 0]
click at [0, 263] on aside "Dialing Mode: Power | Switch to Preview My Lists" at bounding box center [228, 149] width 457 height 1080
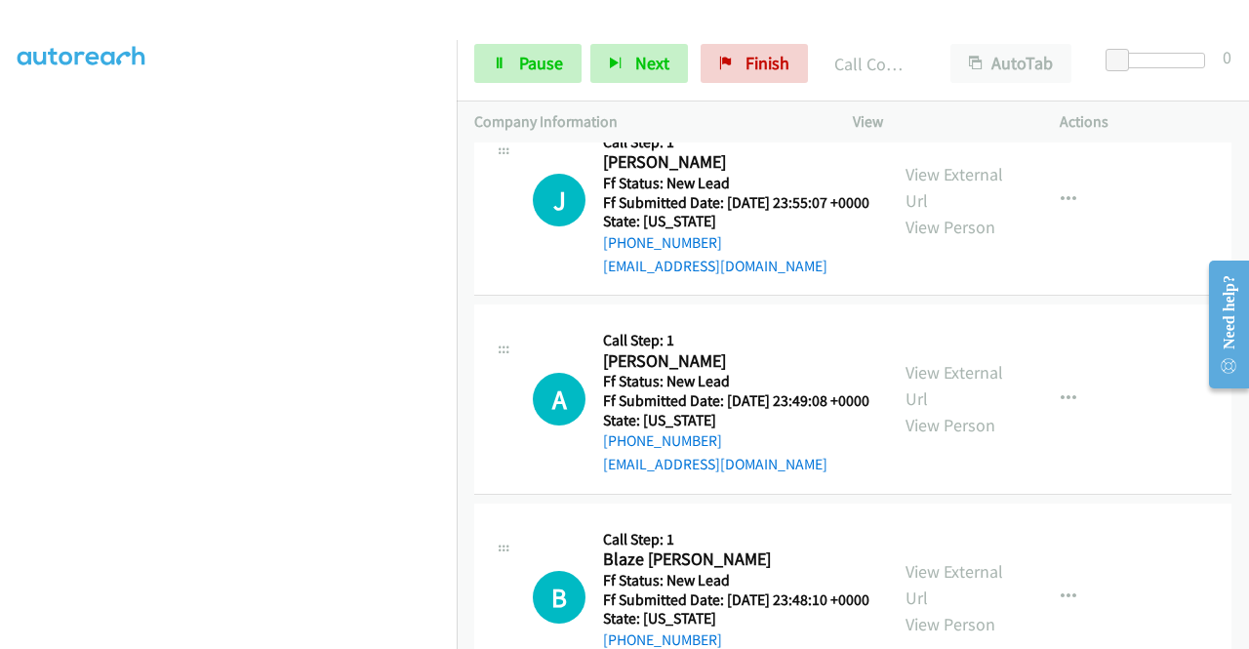
scroll to position [1820, 0]
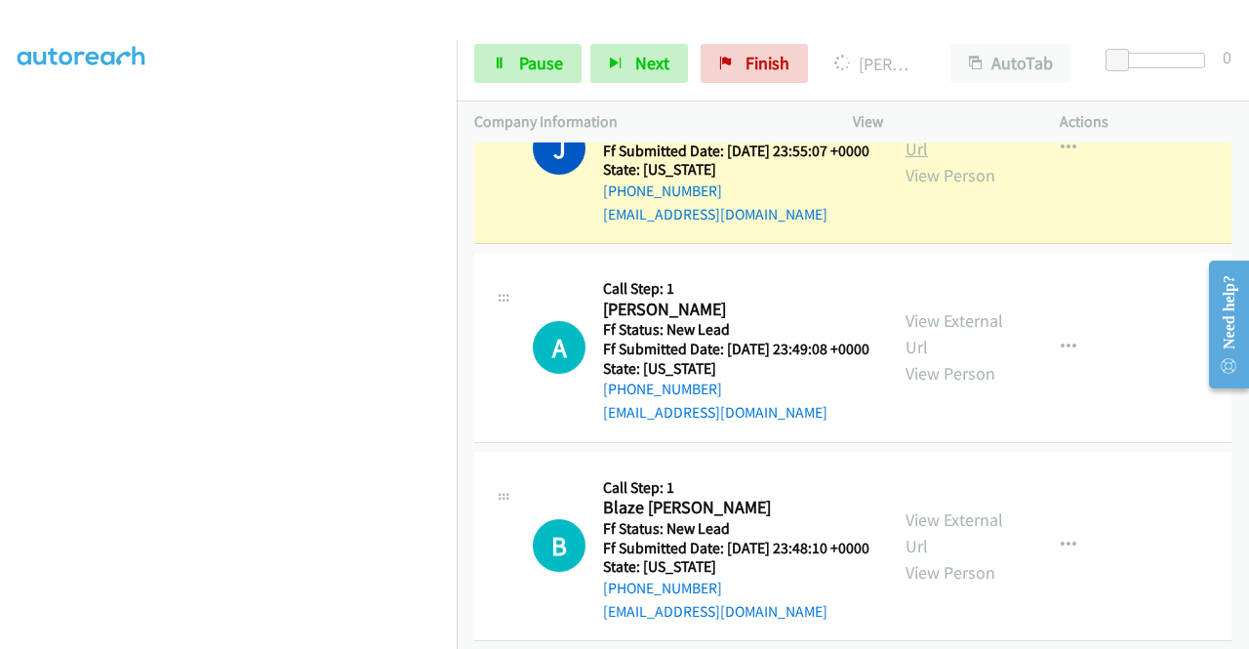
click at [950, 160] on link "View External Url" at bounding box center [954, 135] width 98 height 49
click at [0, 300] on aside "Dialing Mode: Power | Switch to Preview My Lists" at bounding box center [228, 149] width 457 height 1080
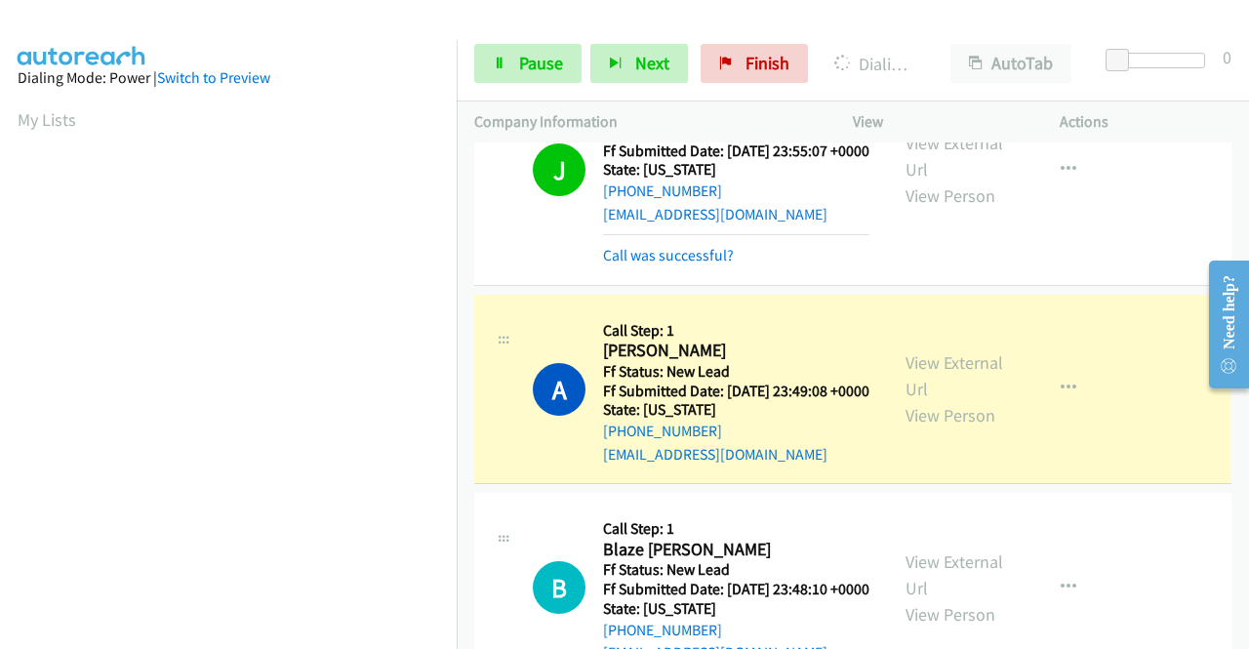
click at [957, 400] on link "View External Url" at bounding box center [954, 375] width 98 height 49
click at [0, 271] on aside "Dialing Mode: Power | Switch to Preview My Lists" at bounding box center [228, 149] width 457 height 1080
click at [542, 65] on span "Pause" at bounding box center [541, 63] width 44 height 22
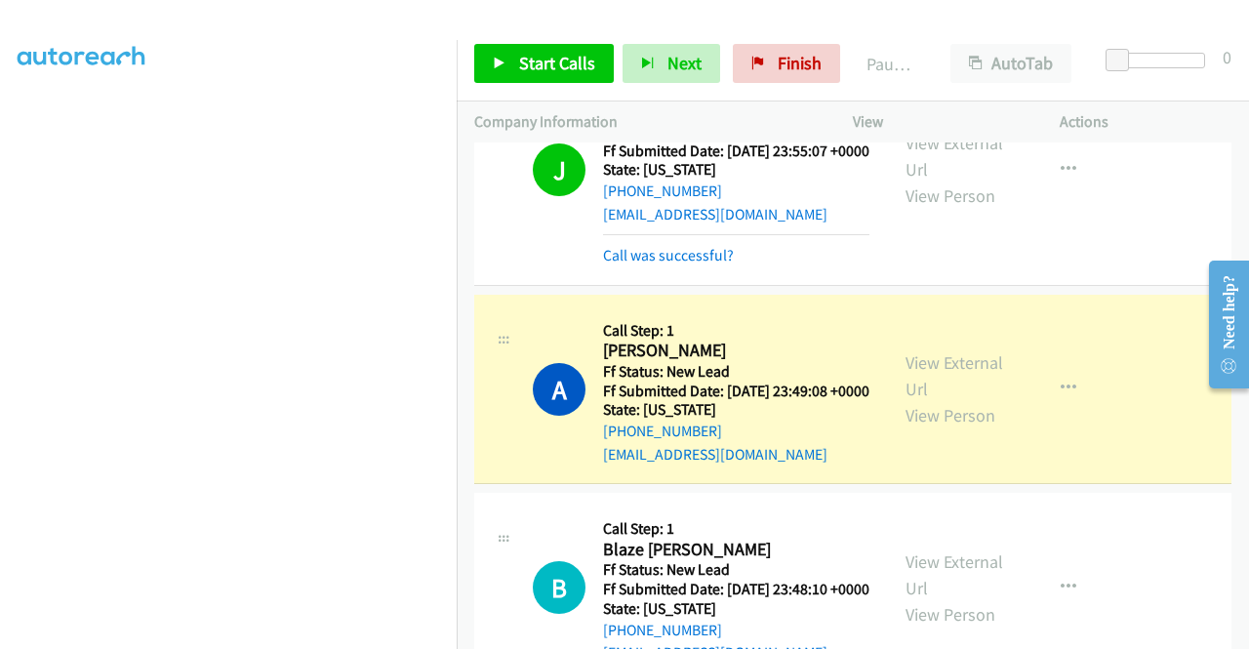
scroll to position [445, 0]
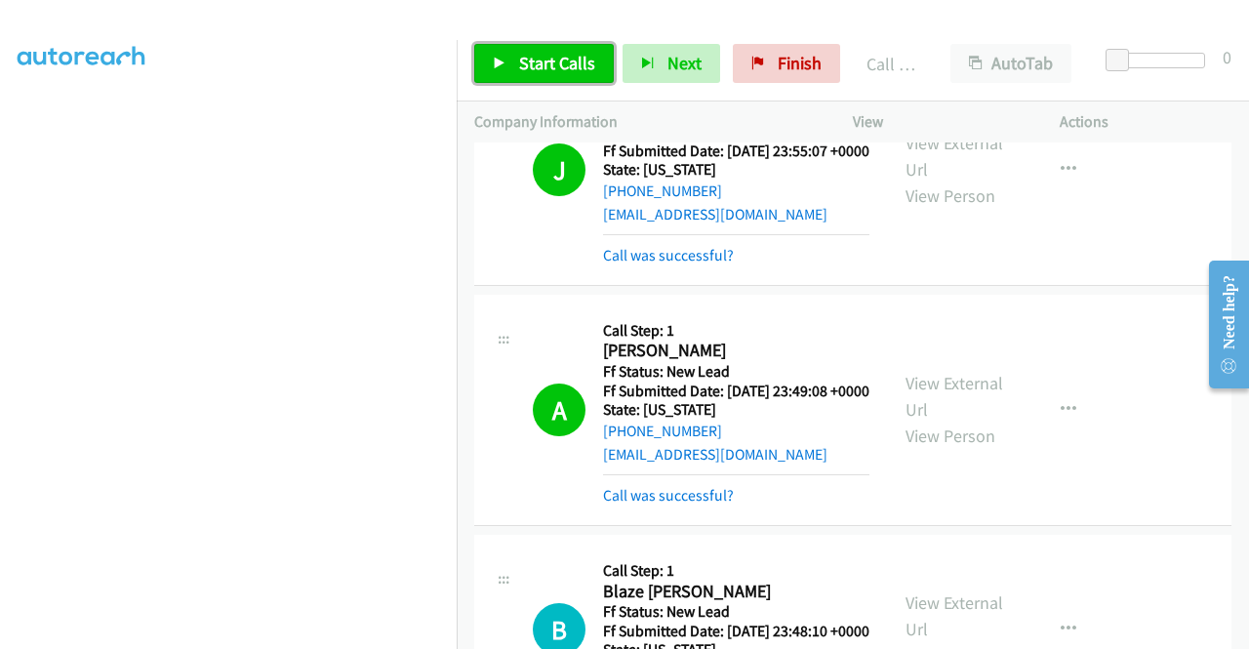
click at [500, 53] on link "Start Calls" at bounding box center [544, 63] width 140 height 39
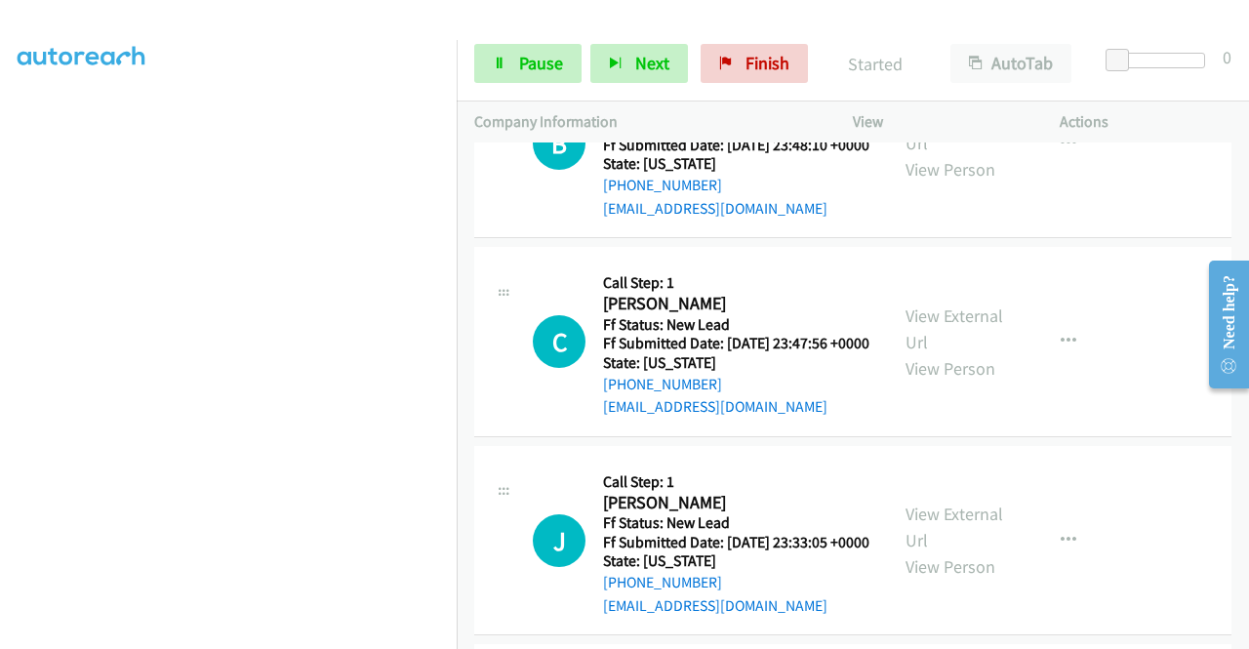
scroll to position [2311, 0]
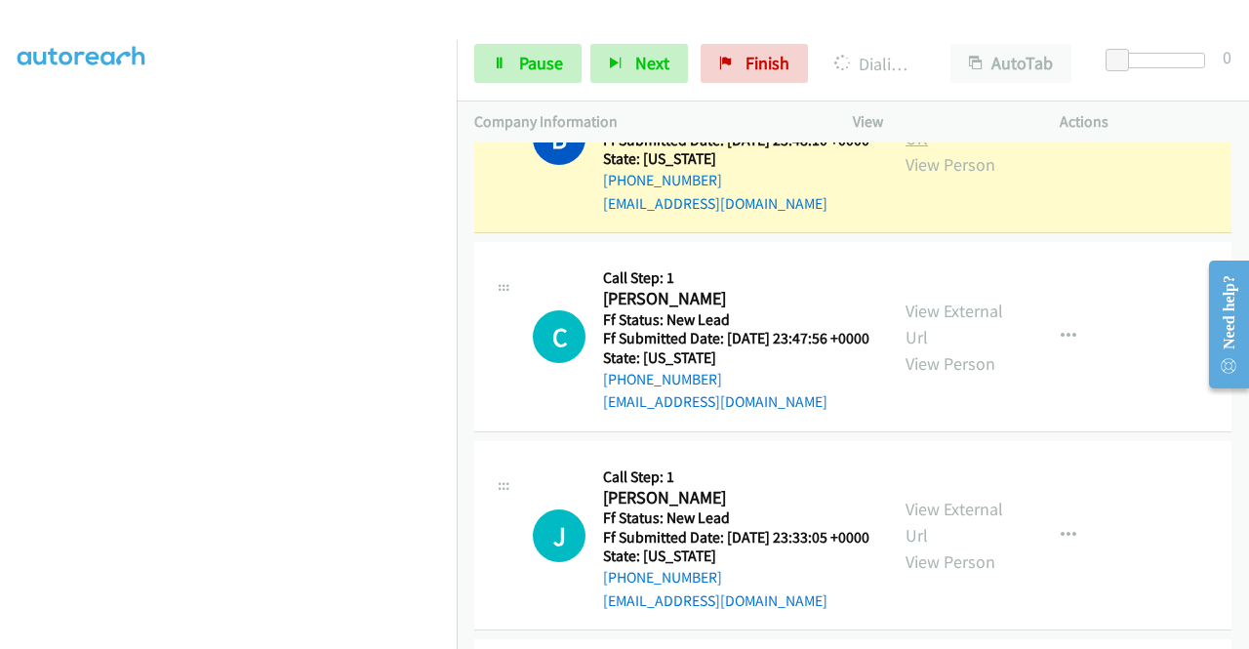
click at [977, 149] on link "View External Url" at bounding box center [954, 125] width 98 height 49
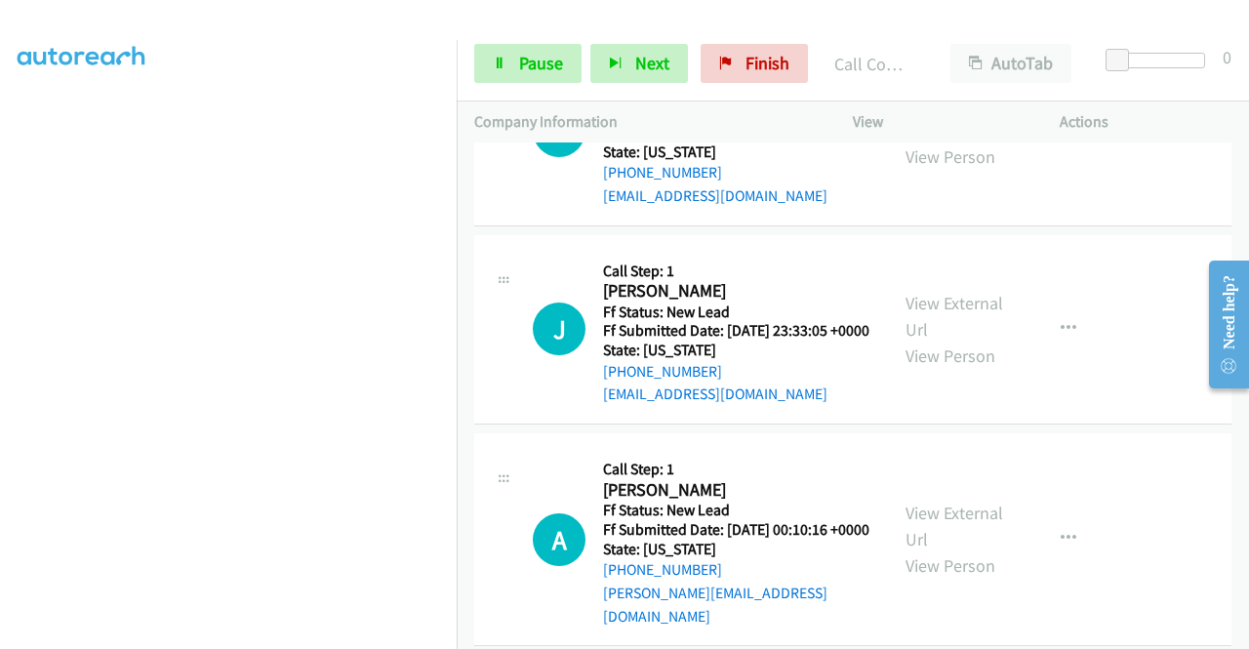
scroll to position [2597, 0]
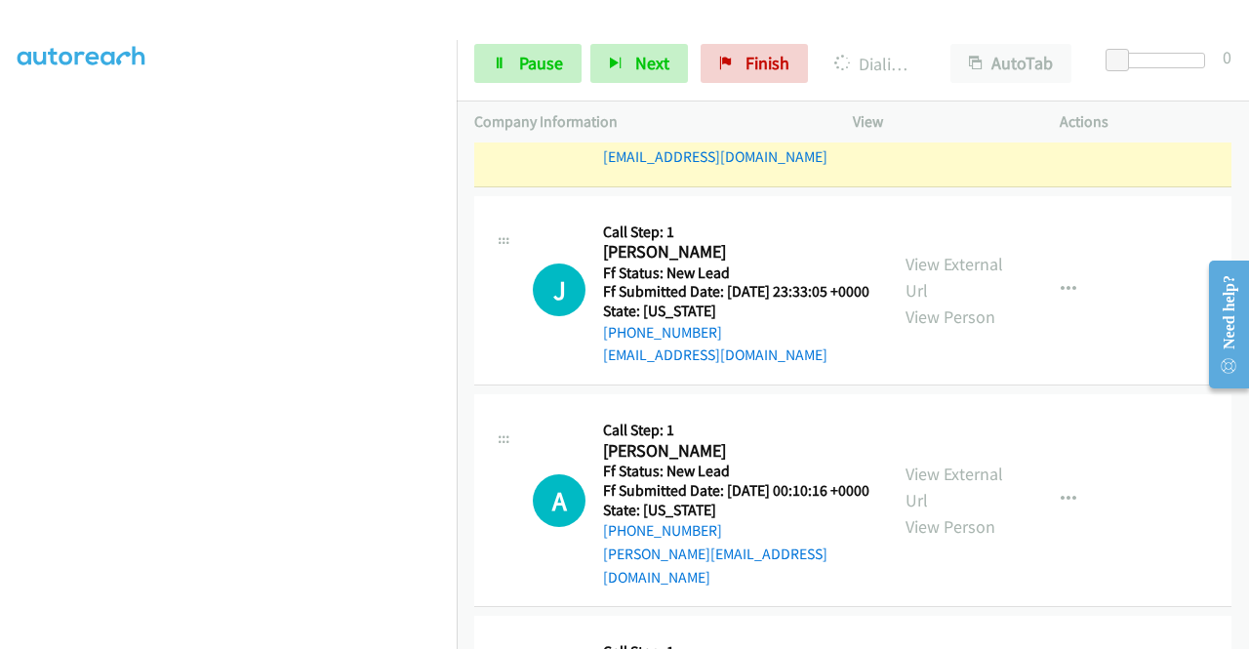
click at [935, 102] on link "View External Url" at bounding box center [954, 78] width 98 height 49
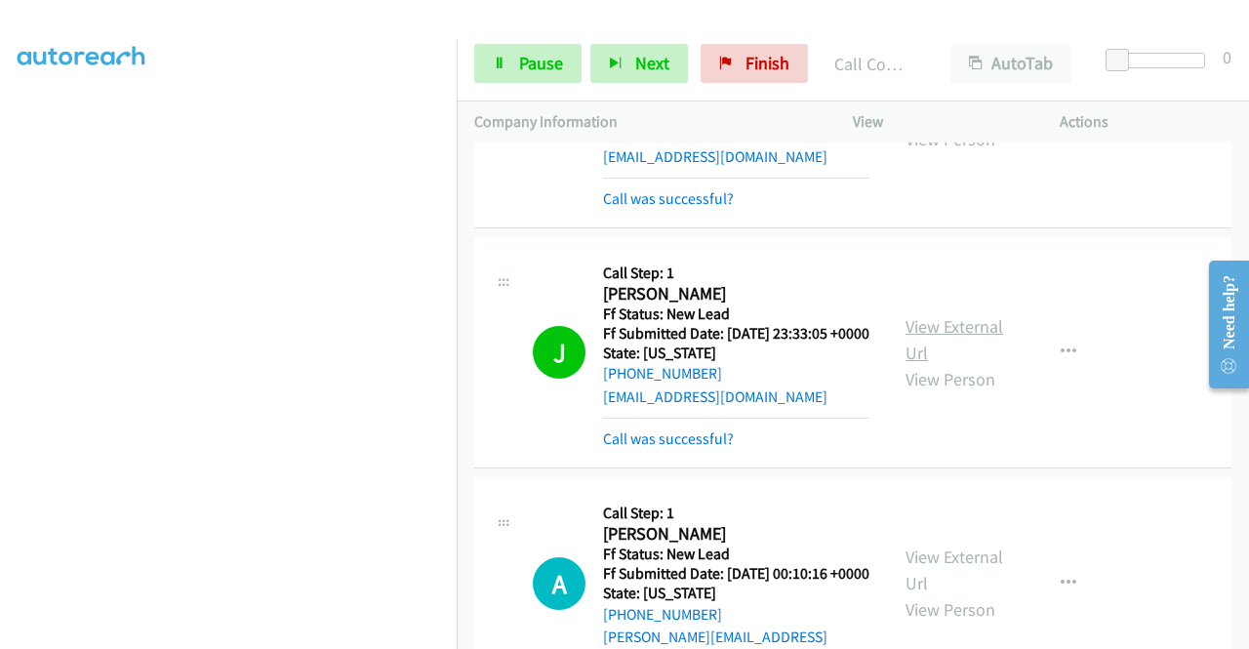
click at [979, 364] on link "View External Url" at bounding box center [954, 339] width 98 height 49
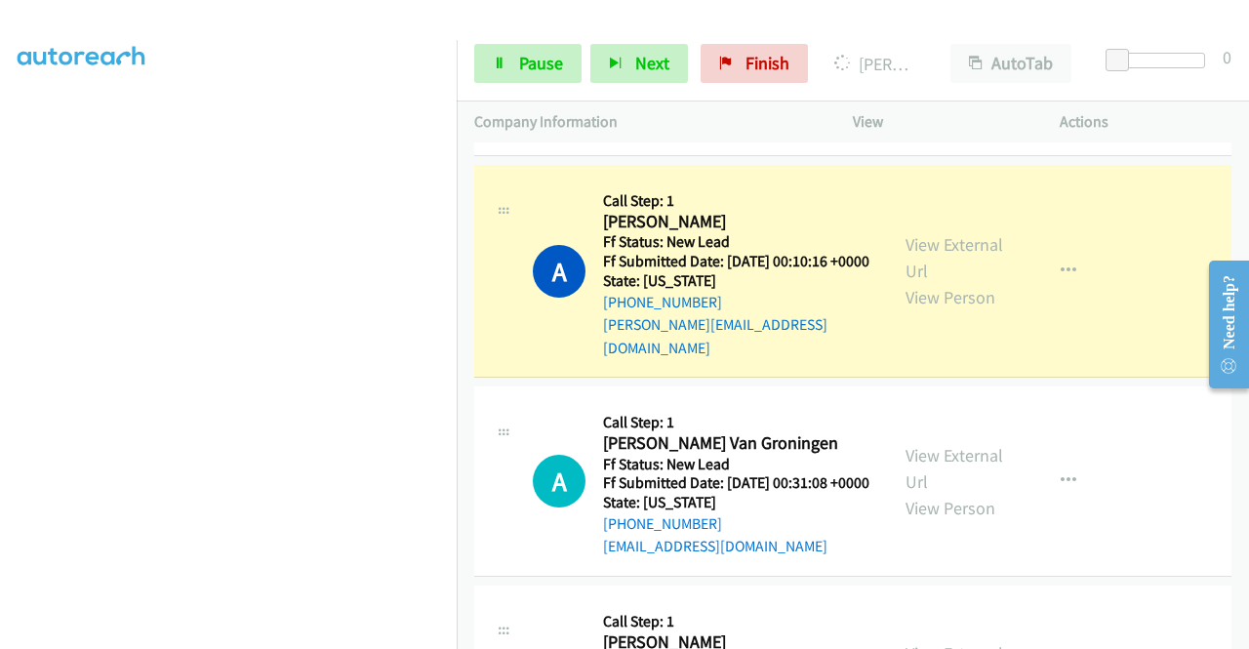
scroll to position [3027, 0]
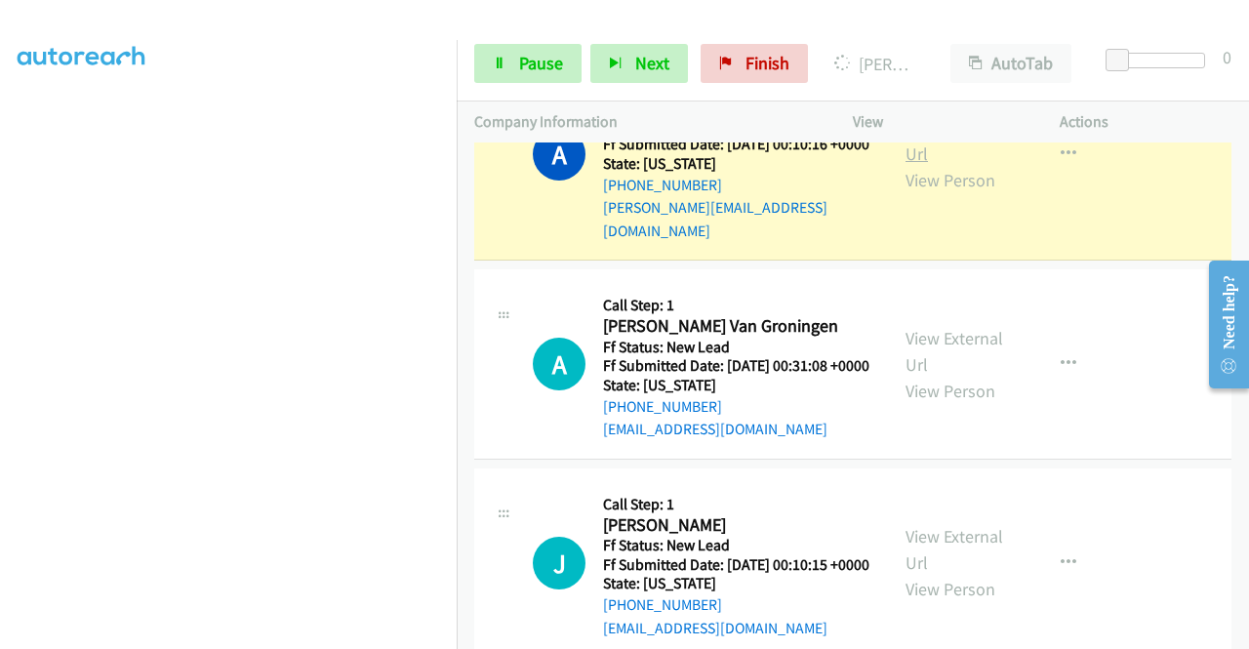
click at [934, 165] on link "View External Url" at bounding box center [954, 140] width 98 height 49
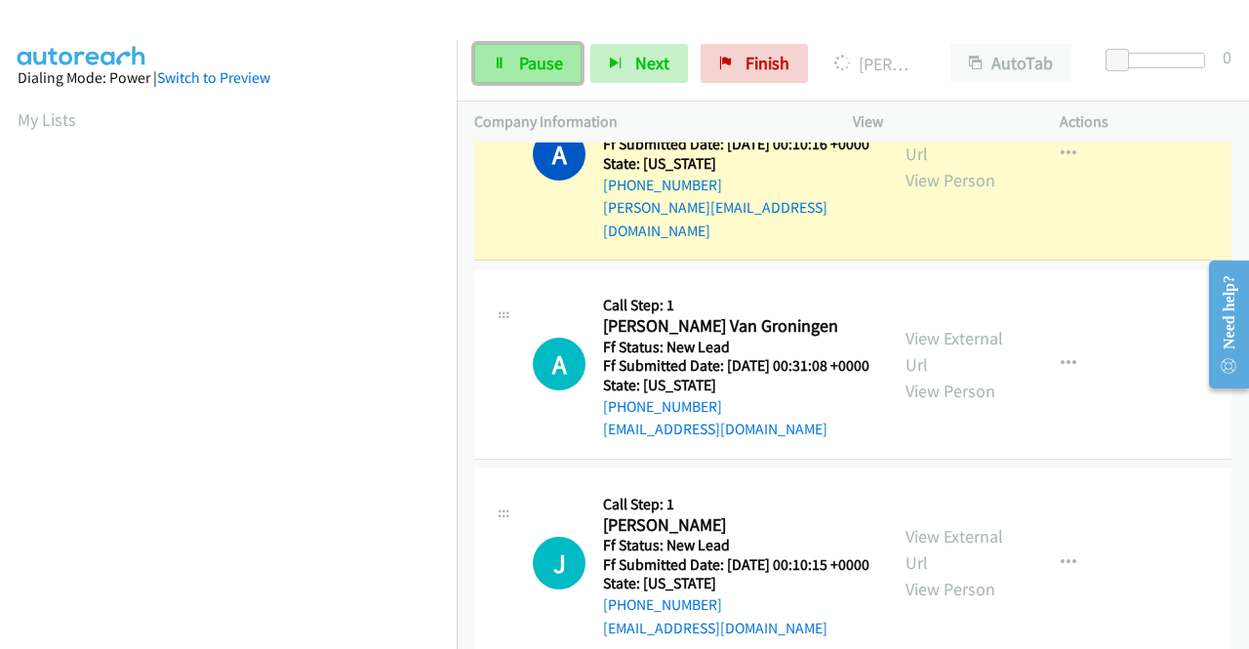
click at [519, 57] on span "Pause" at bounding box center [541, 63] width 44 height 22
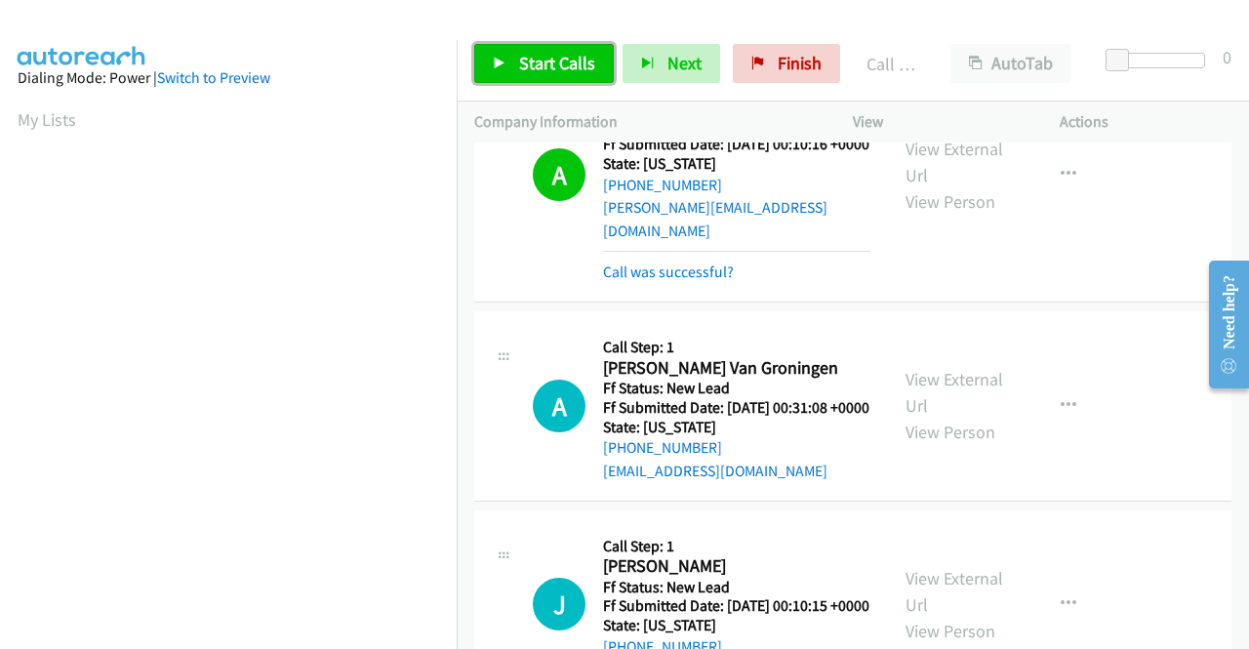
click at [552, 54] on span "Start Calls" at bounding box center [557, 63] width 76 height 22
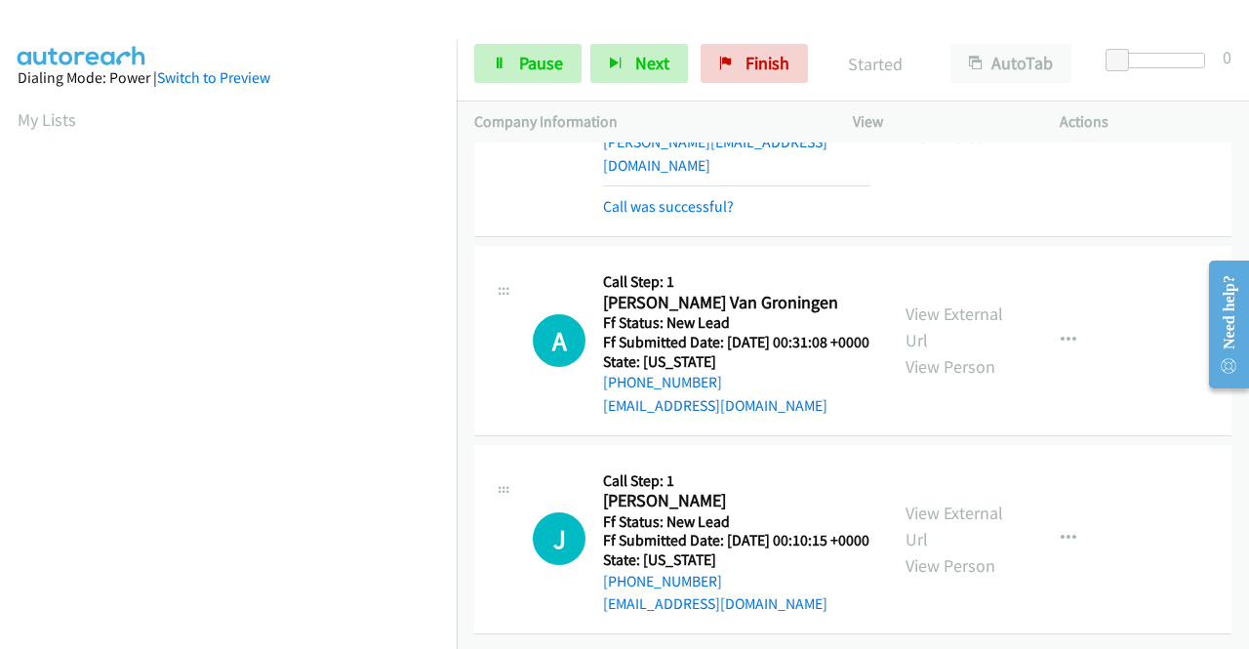
scroll to position [3313, 0]
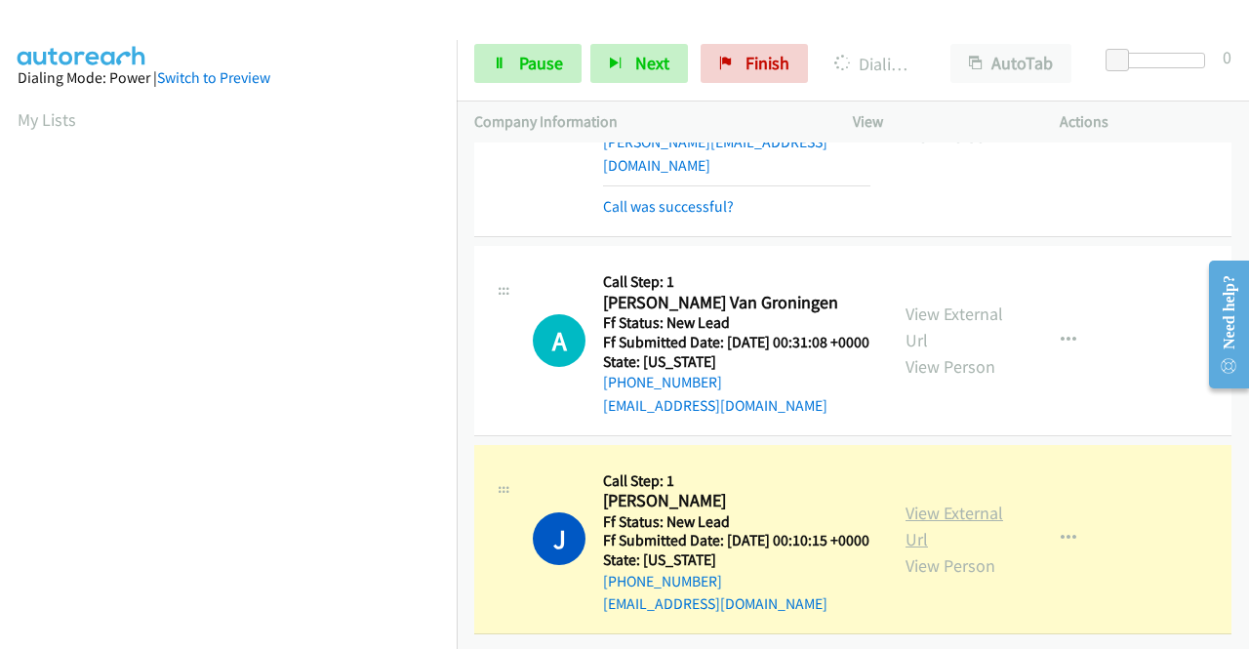
click at [982, 502] on link "View External Url" at bounding box center [954, 526] width 98 height 49
click at [0, 174] on aside "Dialing Mode: Power | Switch to Preview My Lists" at bounding box center [228, 149] width 457 height 1080
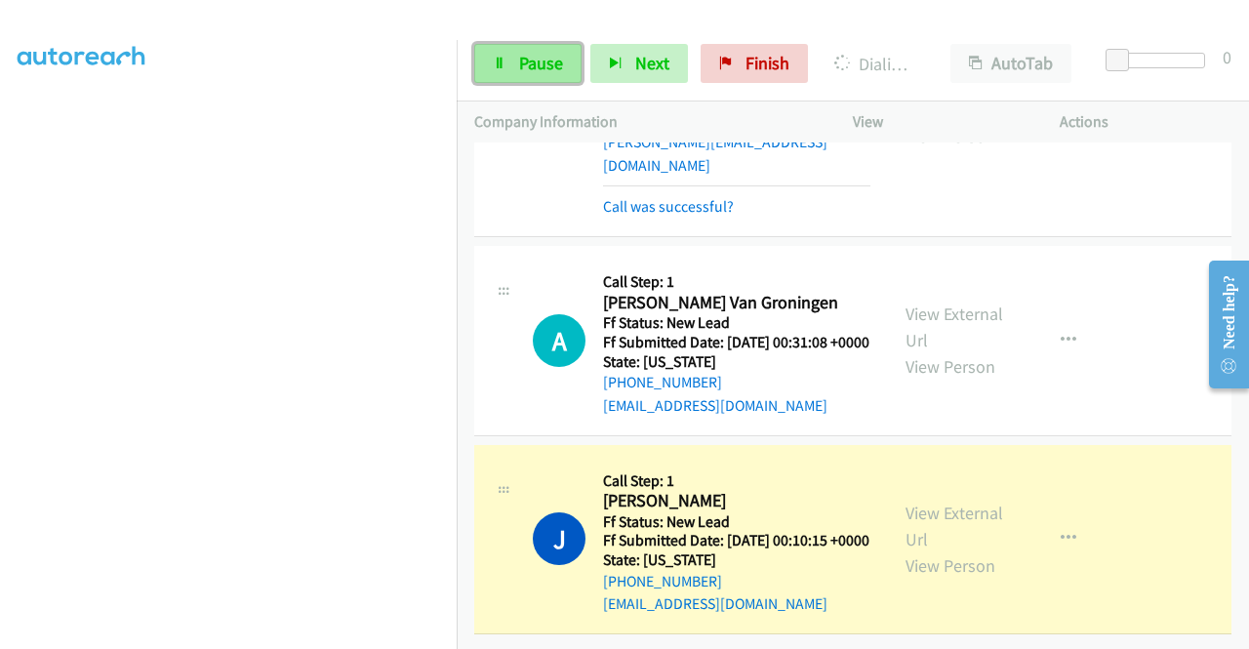
click at [512, 56] on link "Pause" at bounding box center [527, 63] width 107 height 39
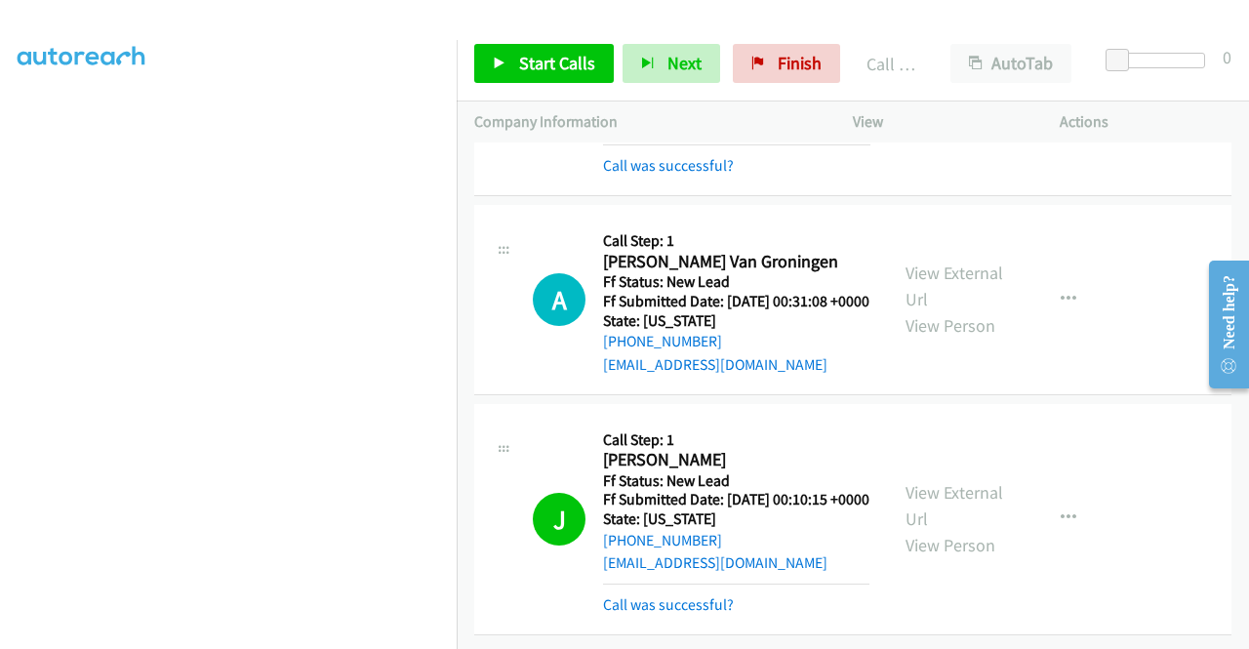
scroll to position [3357, 0]
click at [531, 74] on link "Start Calls" at bounding box center [544, 63] width 140 height 39
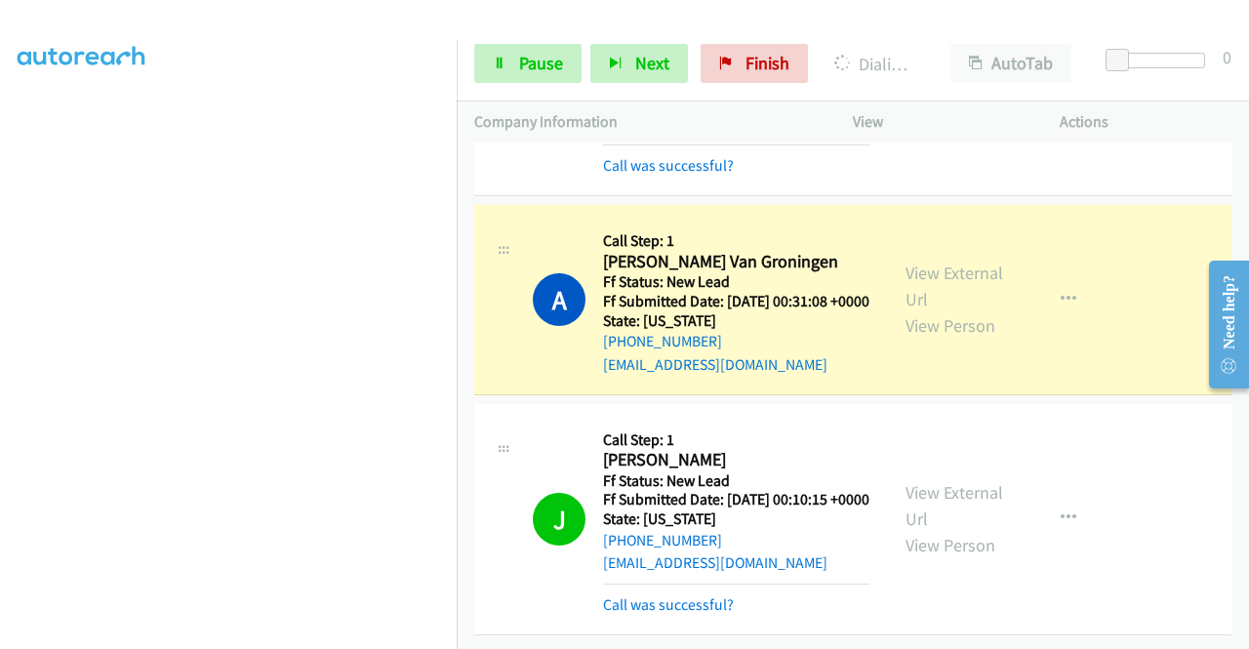
scroll to position [3206, 0]
click at [931, 310] on link "View External Url" at bounding box center [954, 286] width 98 height 49
click at [566, 63] on link "Pause" at bounding box center [527, 63] width 107 height 39
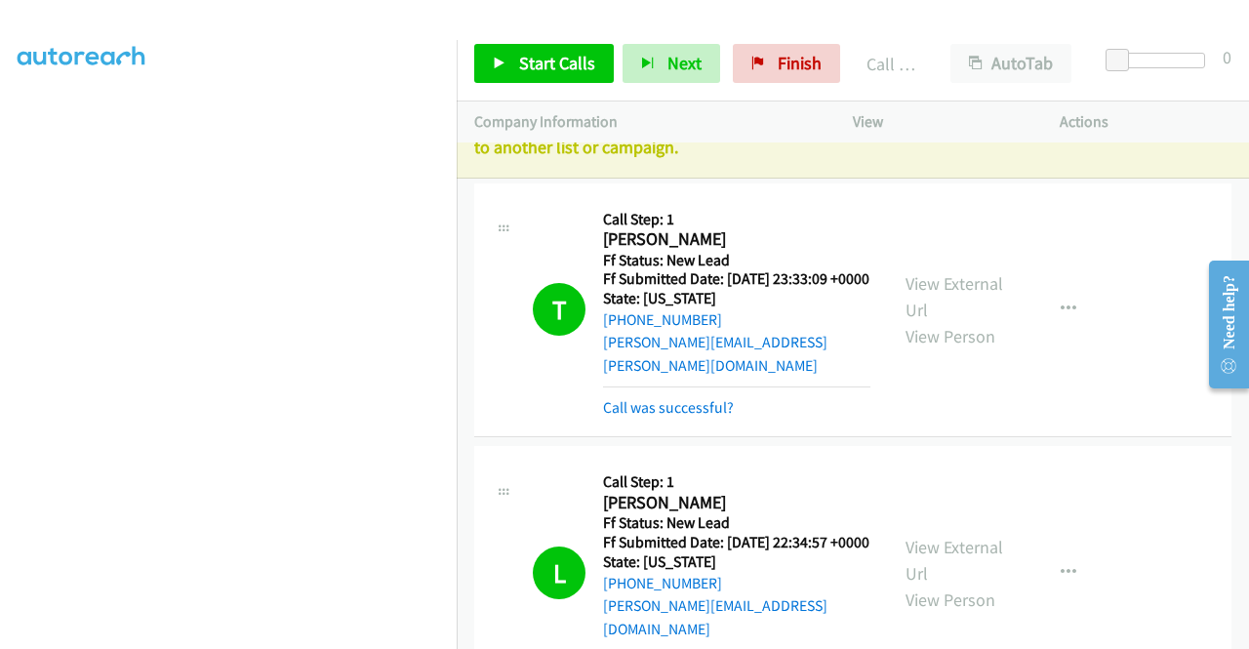
scroll to position [0, 0]
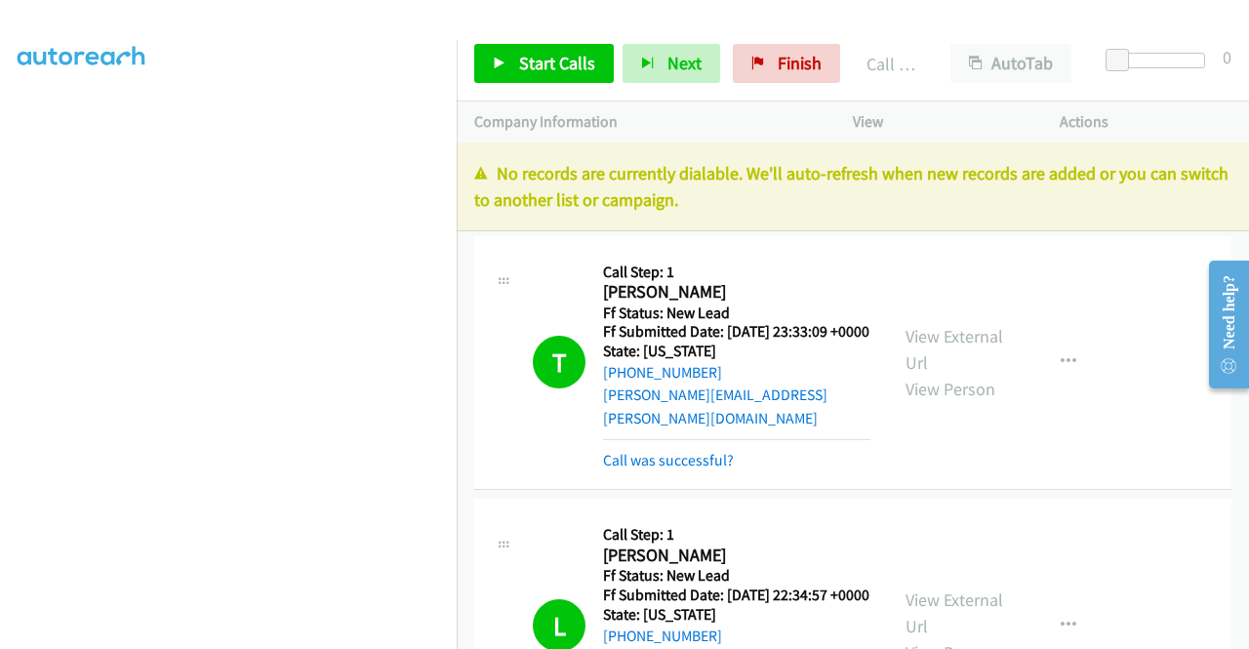
click at [1036, 214] on div "No records are currently dialable. We'll auto-refresh when new records are adde…" at bounding box center [853, 186] width 792 height 89
drag, startPoint x: 781, startPoint y: 63, endPoint x: 721, endPoint y: 90, distance: 65.1
click at [781, 63] on span "Finish" at bounding box center [800, 63] width 44 height 22
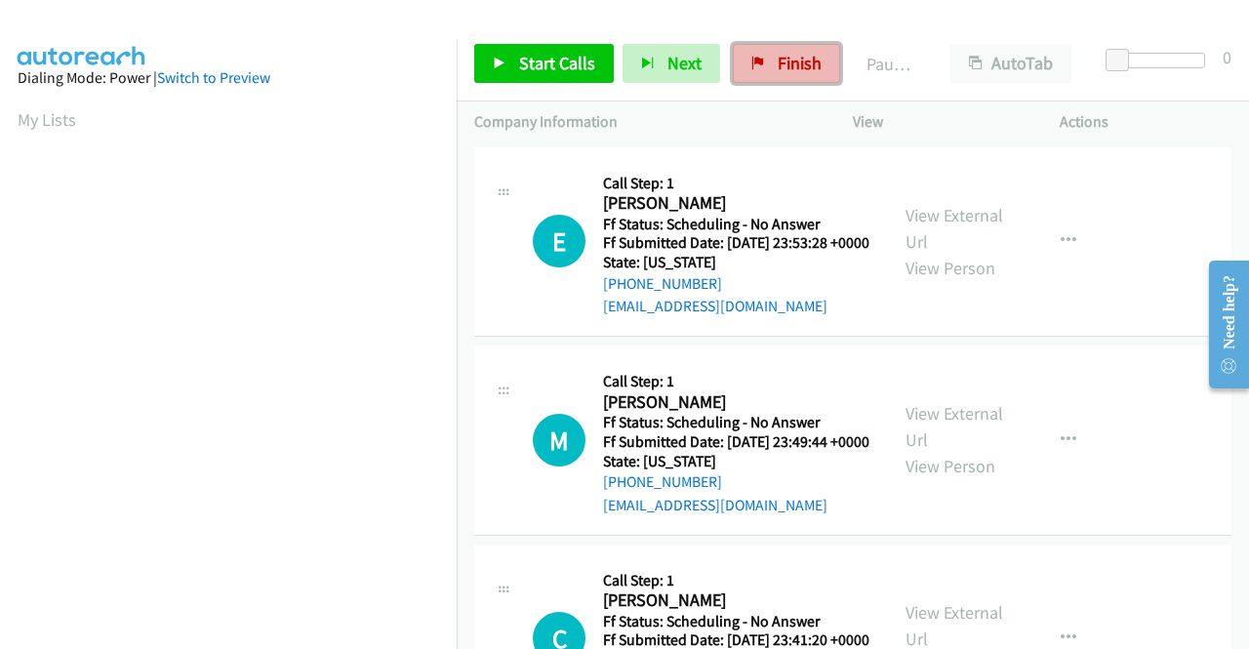
click at [778, 60] on span "Finish" at bounding box center [800, 63] width 44 height 22
